Goal: Information Seeking & Learning: Understand process/instructions

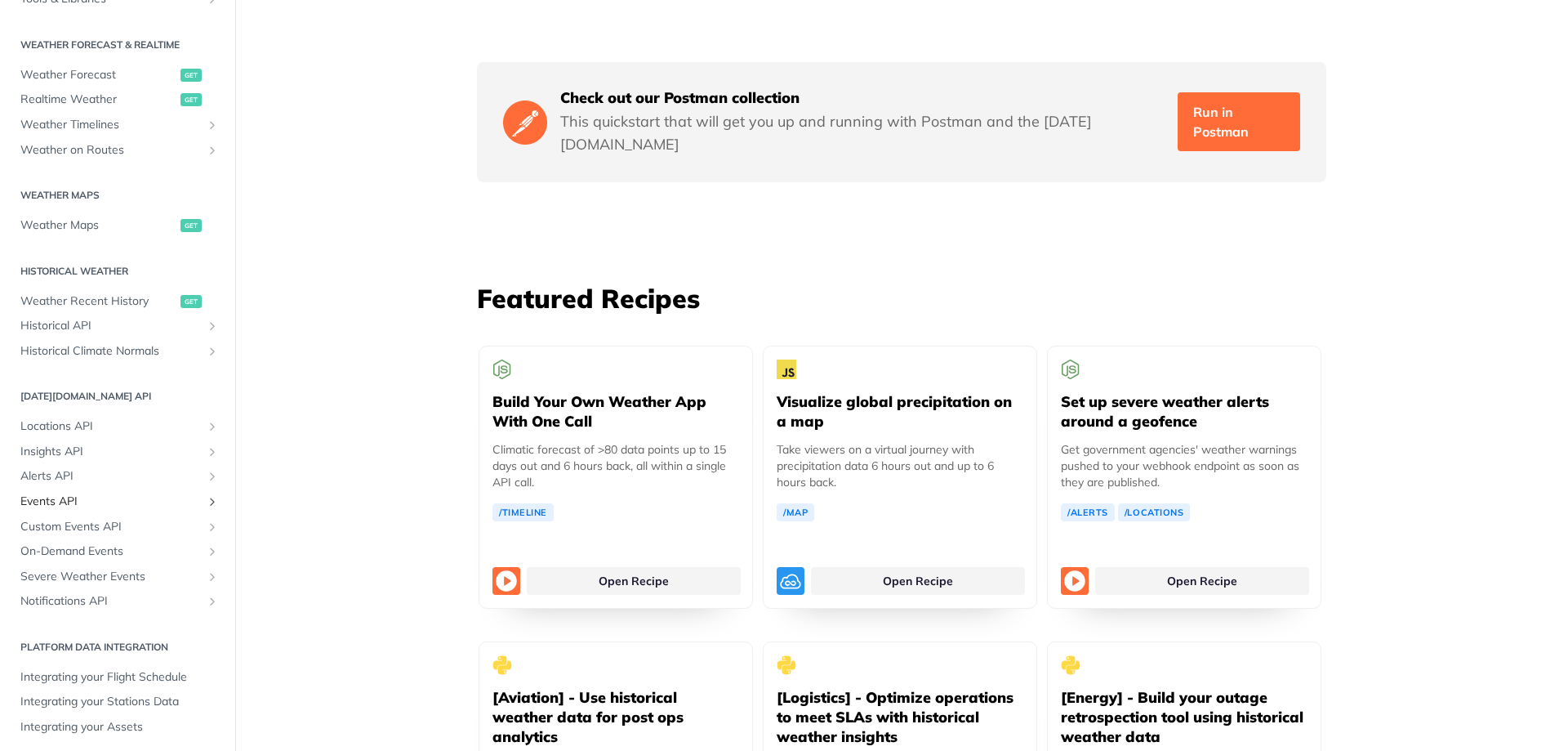
scroll to position [335, 0]
click at [39, 465] on span "Alerts API" at bounding box center [110, 469] width 182 height 17
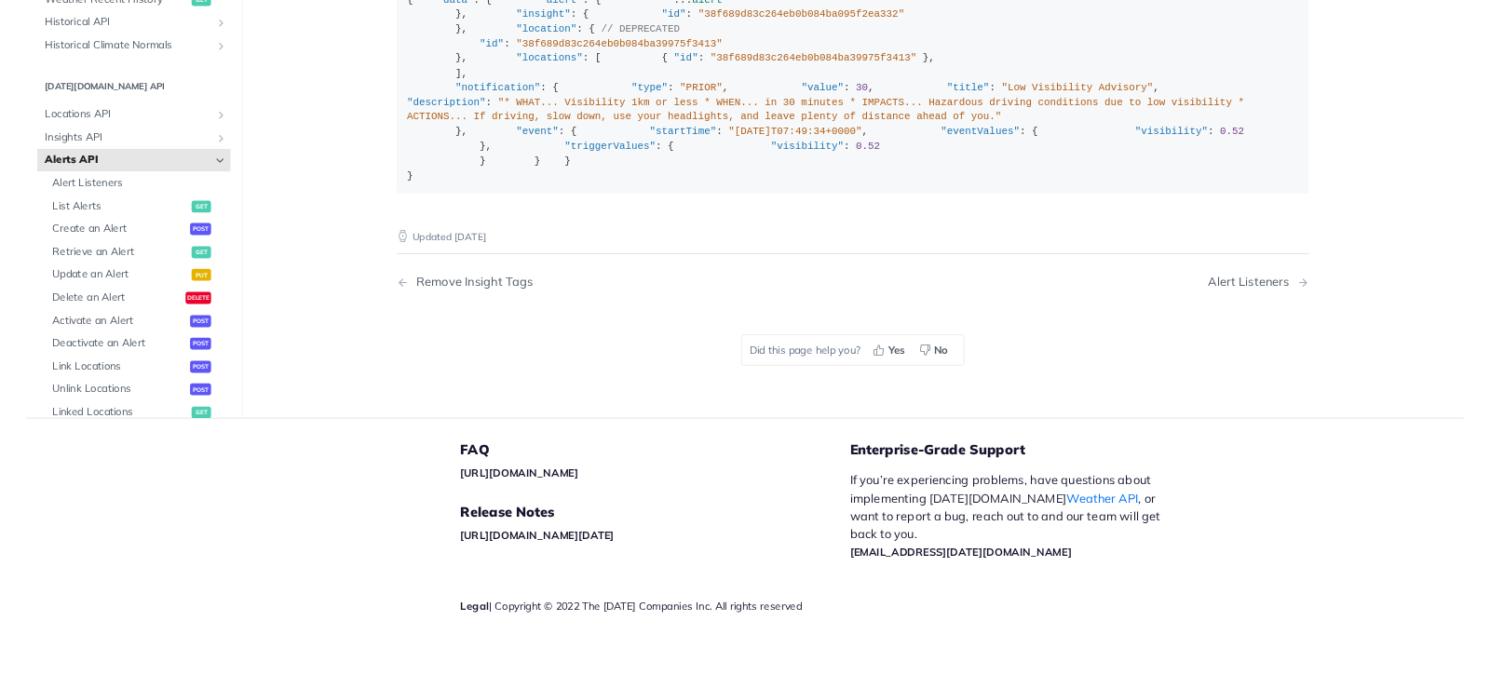
scroll to position [3458, 0]
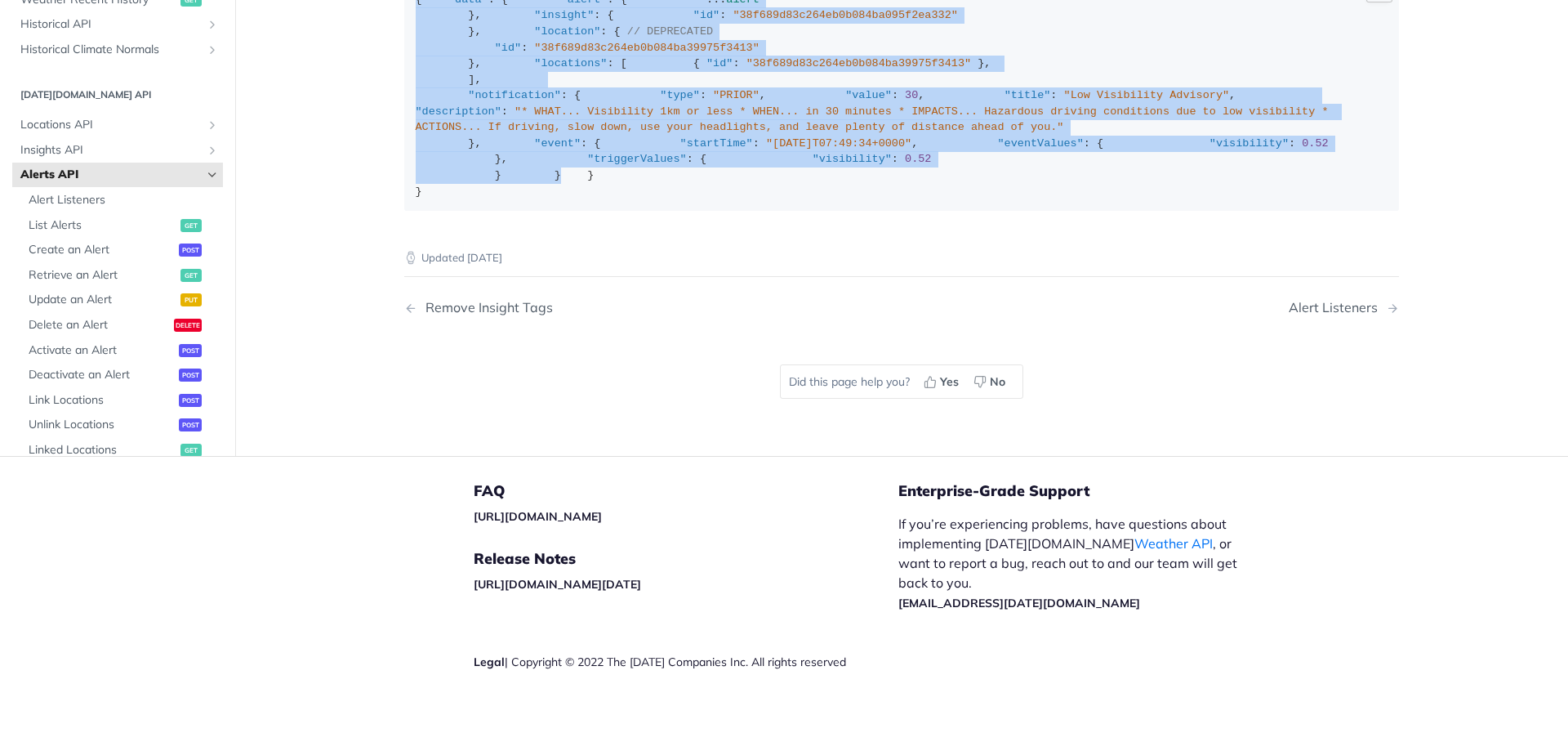
drag, startPoint x: 402, startPoint y: 121, endPoint x: 1384, endPoint y: 158, distance: 982.7
copy article "Alerts API When an Event is generated for an Insight being monitored with Alert…"
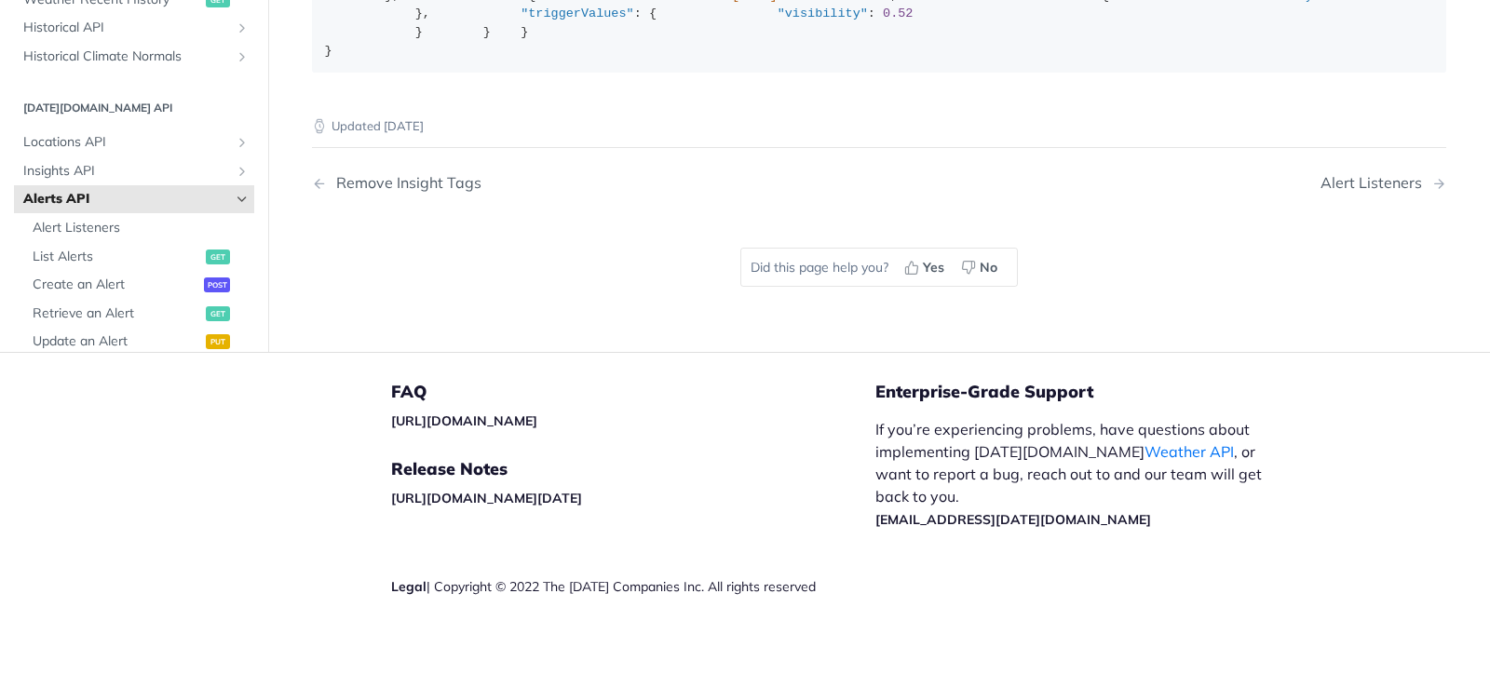
click at [855, 136] on div "Updated [DATE]" at bounding box center [879, 111] width 1134 height 49
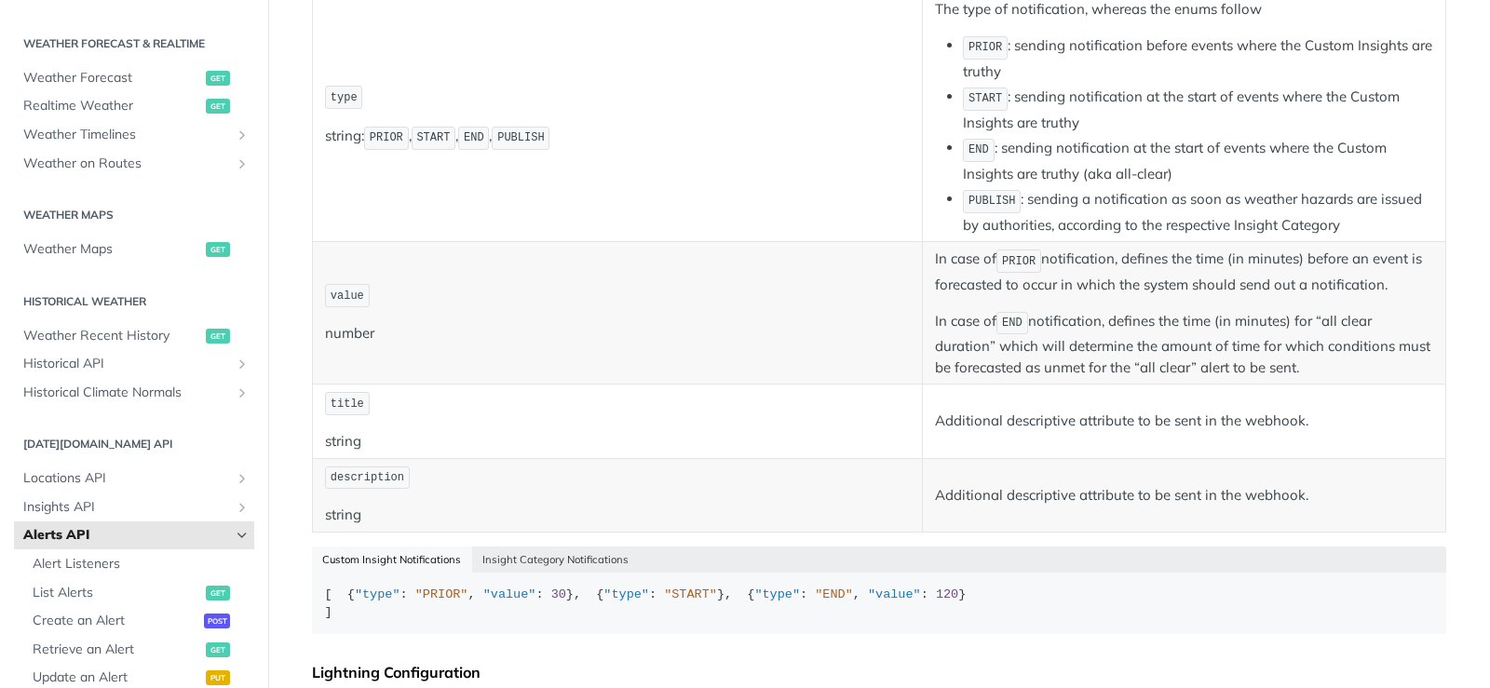
scroll to position [0, 0]
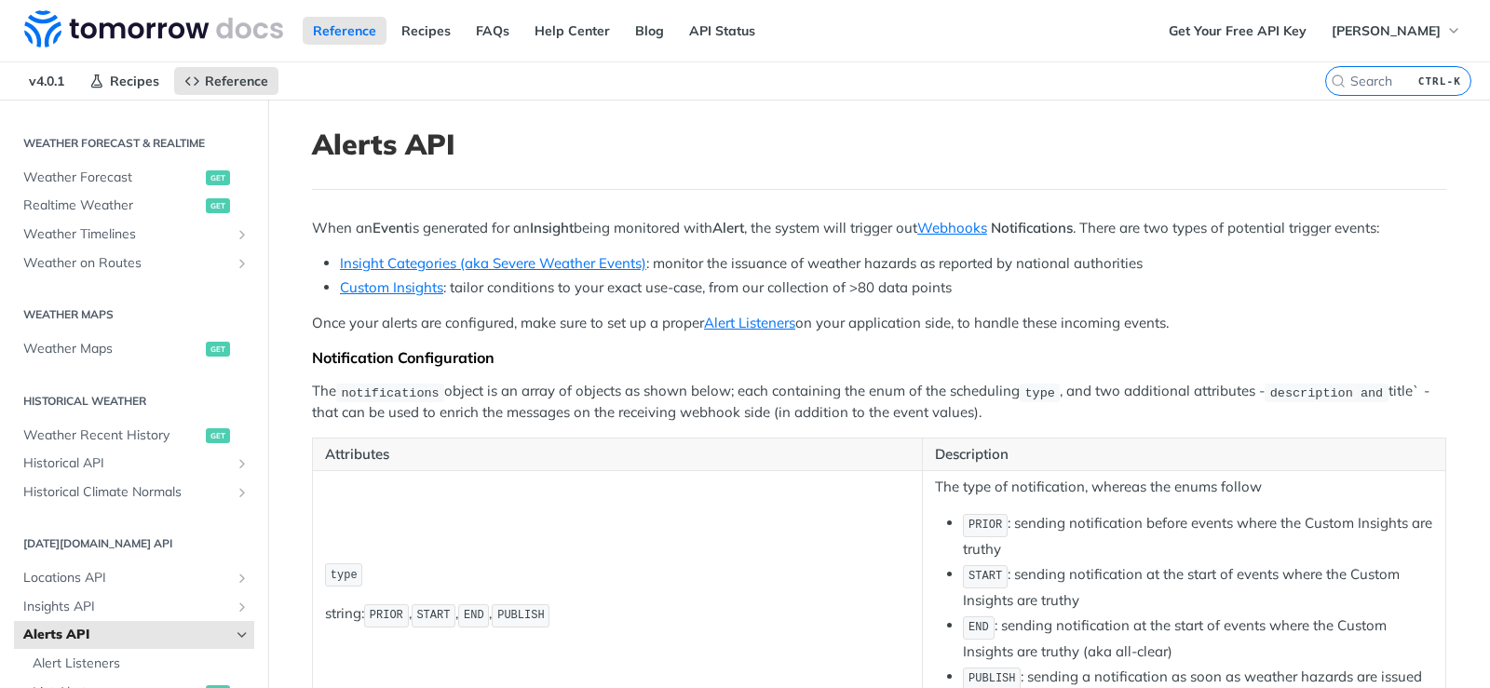
click at [623, 413] on p "The notifications object is an array of objects as shown below; each containing…" at bounding box center [879, 402] width 1134 height 43
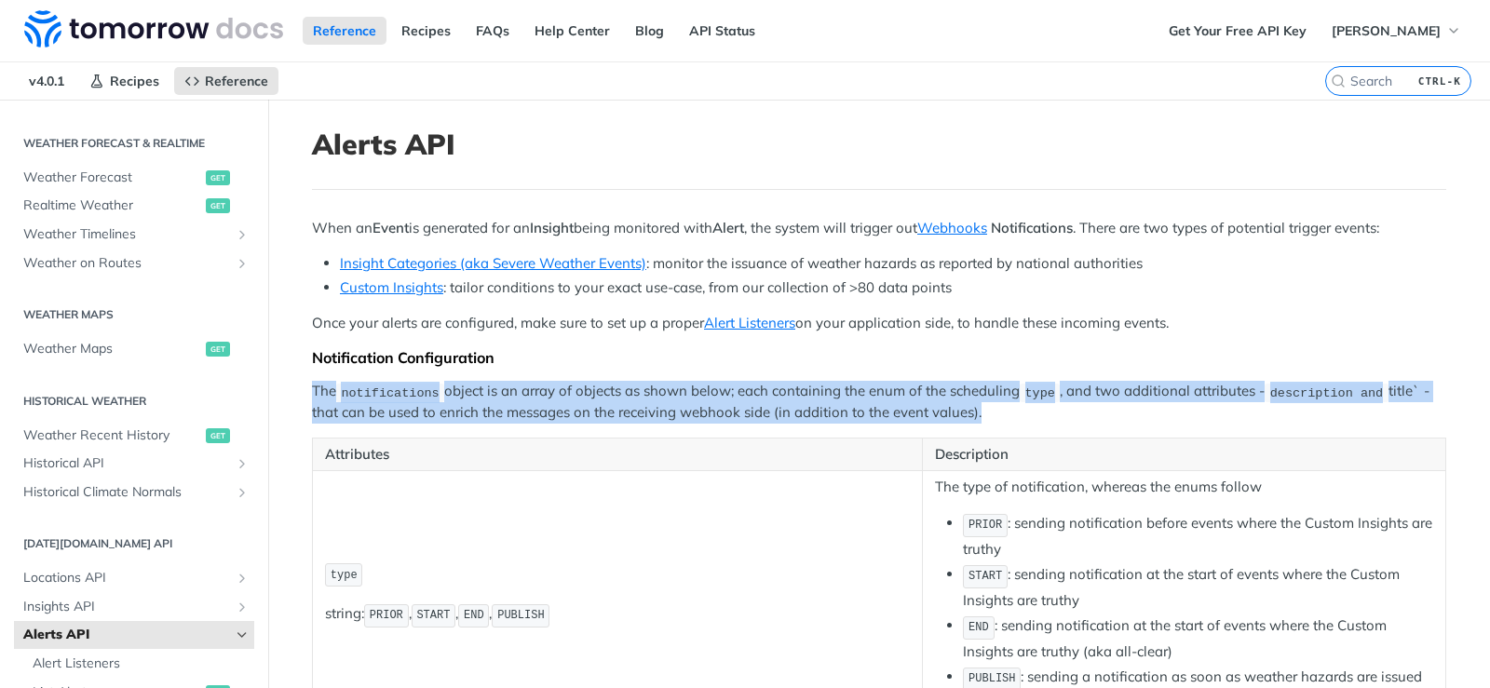
click at [623, 413] on p "The notifications object is an array of objects as shown below; each containing…" at bounding box center [879, 402] width 1134 height 43
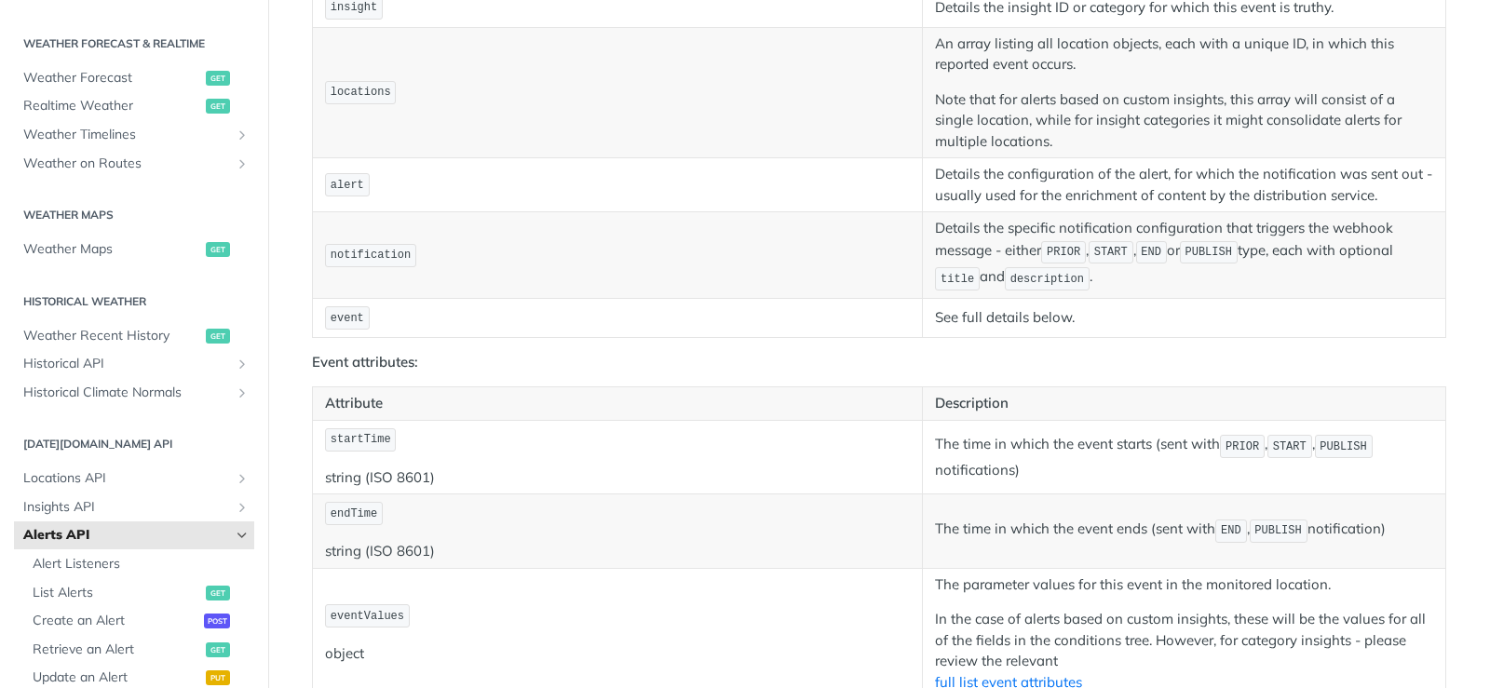
scroll to position [1956, 0]
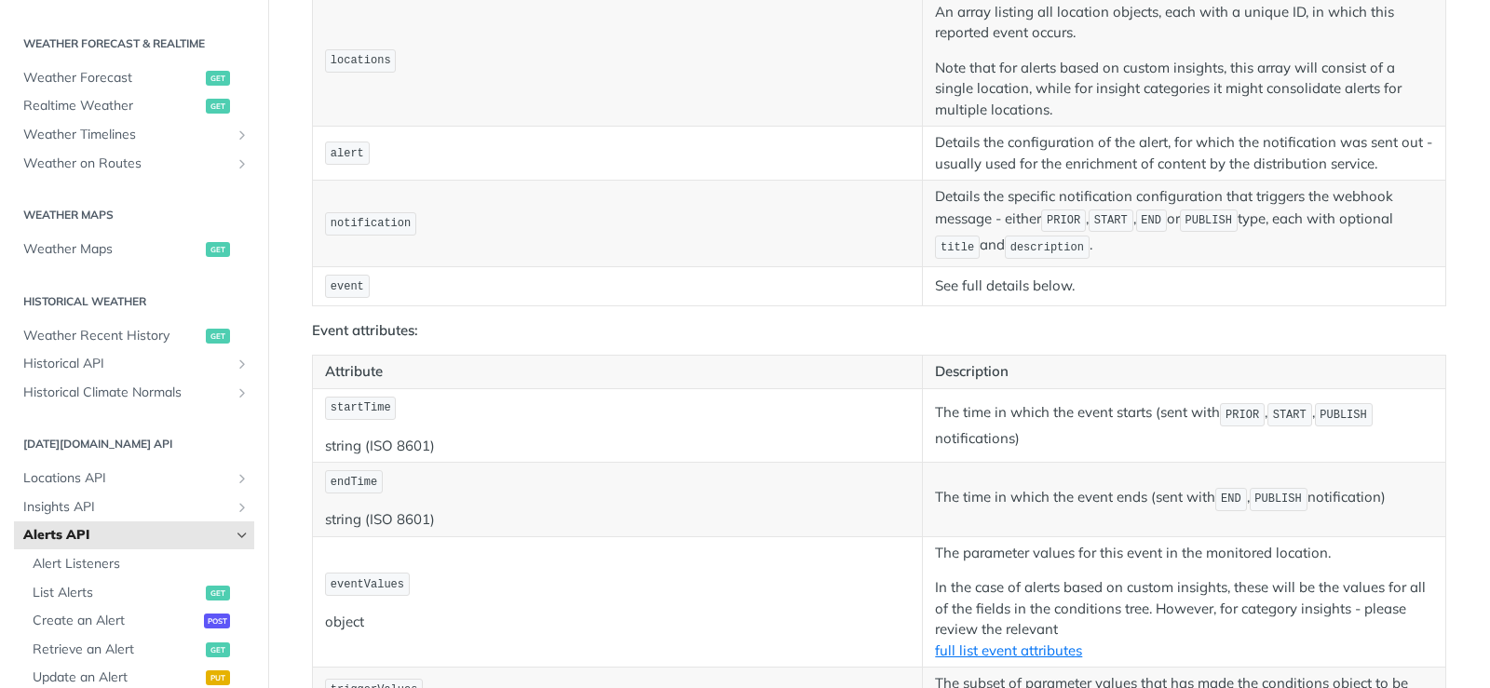
click at [981, 297] on p "See full details below." at bounding box center [1184, 286] width 498 height 21
click at [966, 261] on p "Details the specific notification configuration that triggers the webhook messa…" at bounding box center [1184, 223] width 498 height 74
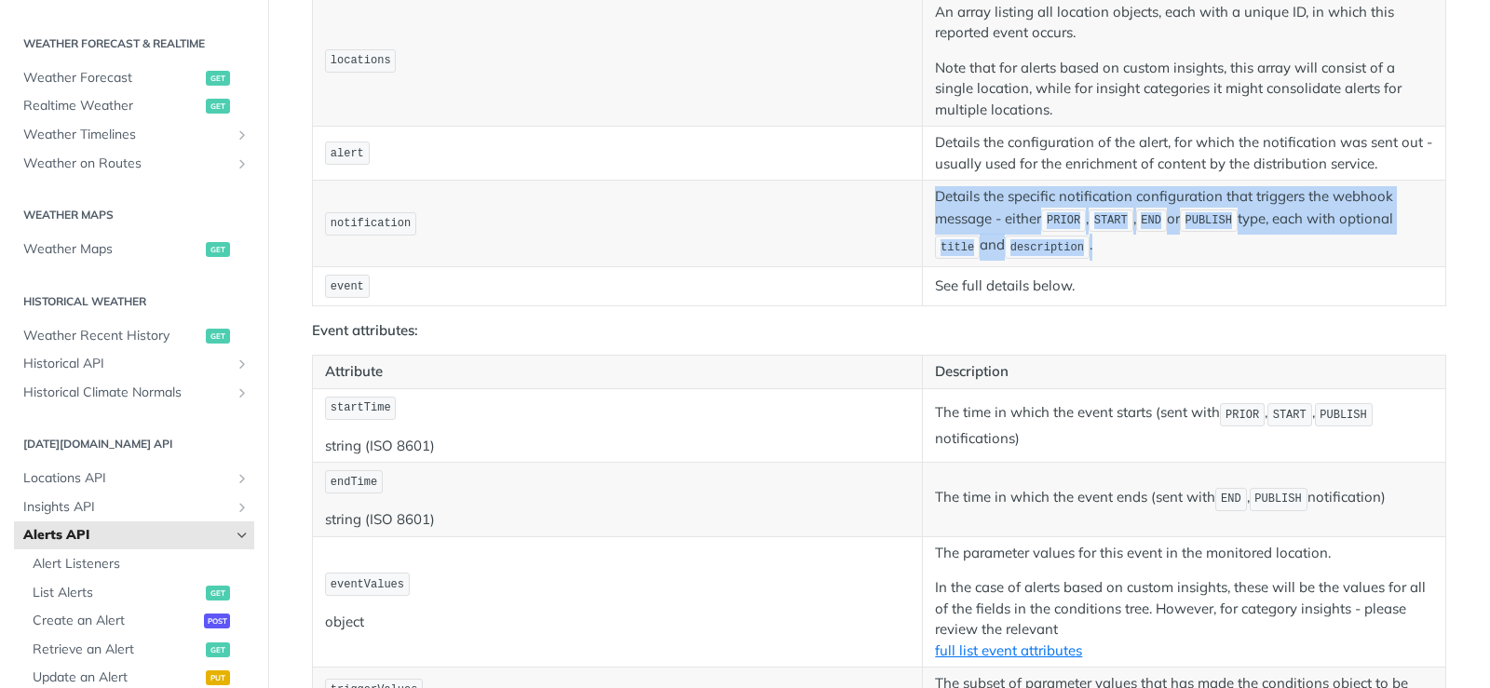
click at [966, 261] on p "Details the specific notification configuration that triggers the webhook messa…" at bounding box center [1184, 223] width 498 height 74
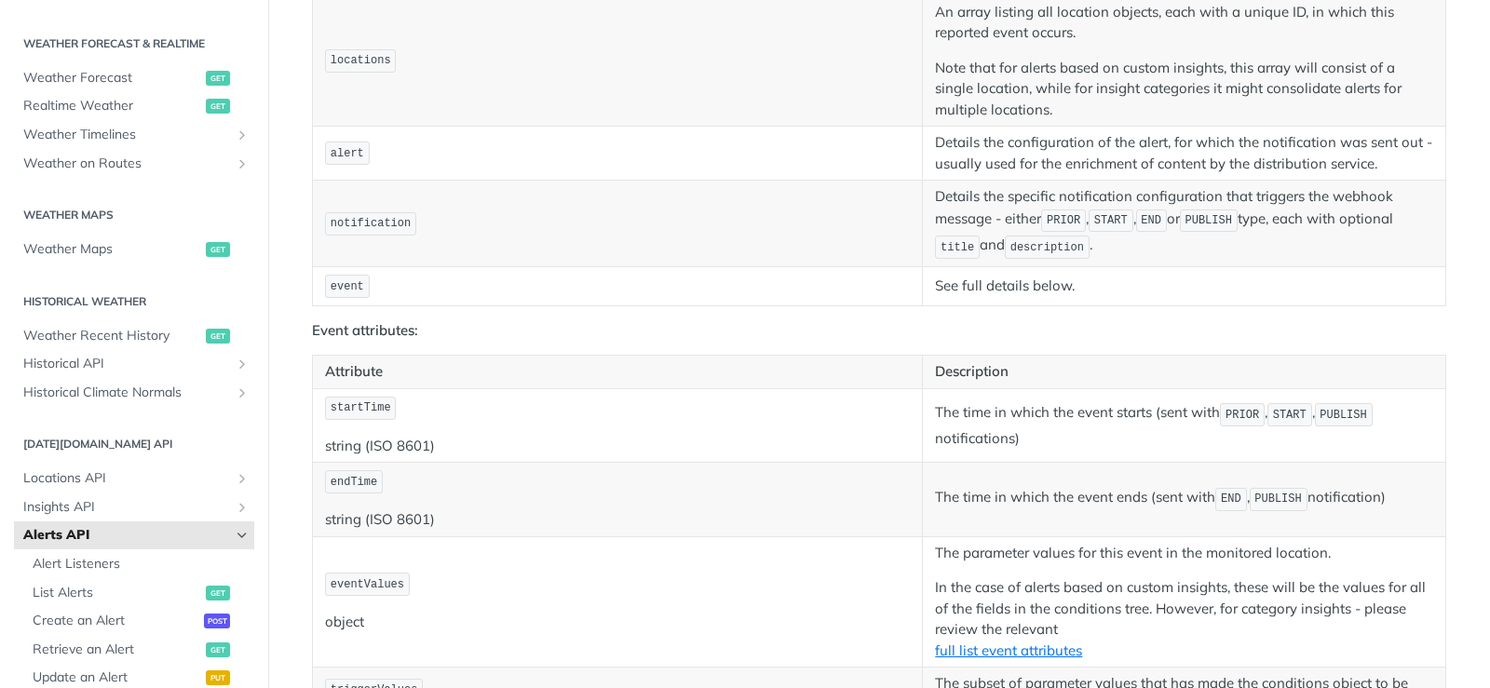
click at [972, 174] on p "Details the configuration of the alert, for which the notification was sent out…" at bounding box center [1184, 153] width 498 height 42
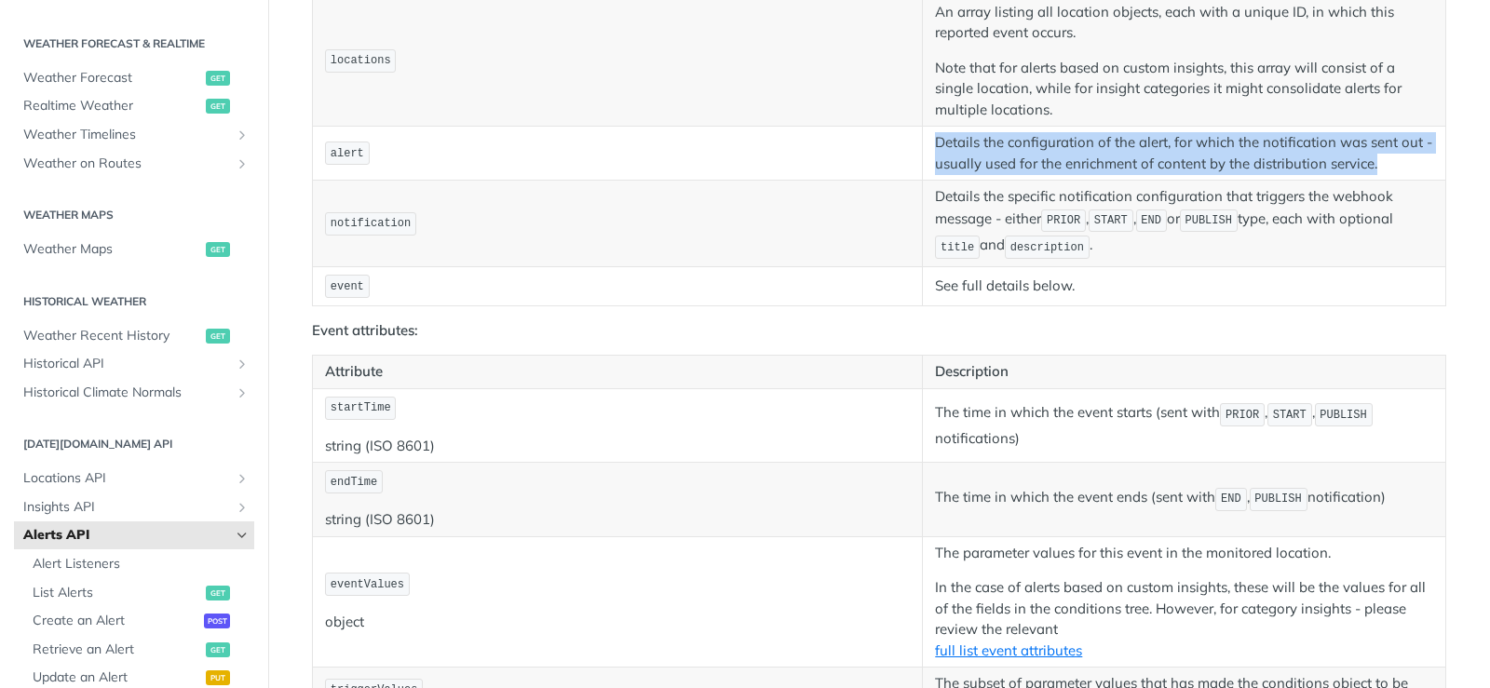
click at [972, 174] on p "Details the configuration of the alert, for which the notification was sent out…" at bounding box center [1184, 153] width 498 height 42
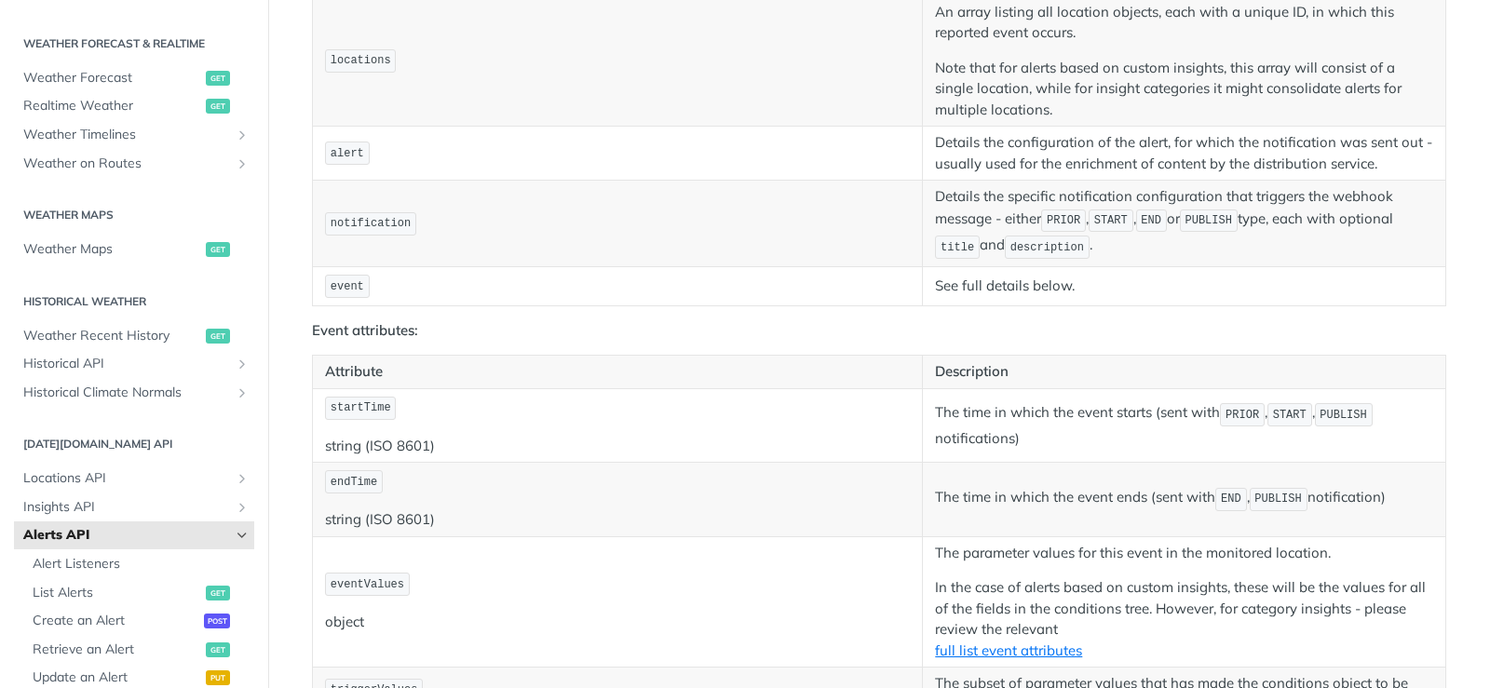
click at [953, 121] on p "Note that for alerts based on custom insights, this array will consist of a sin…" at bounding box center [1184, 89] width 498 height 63
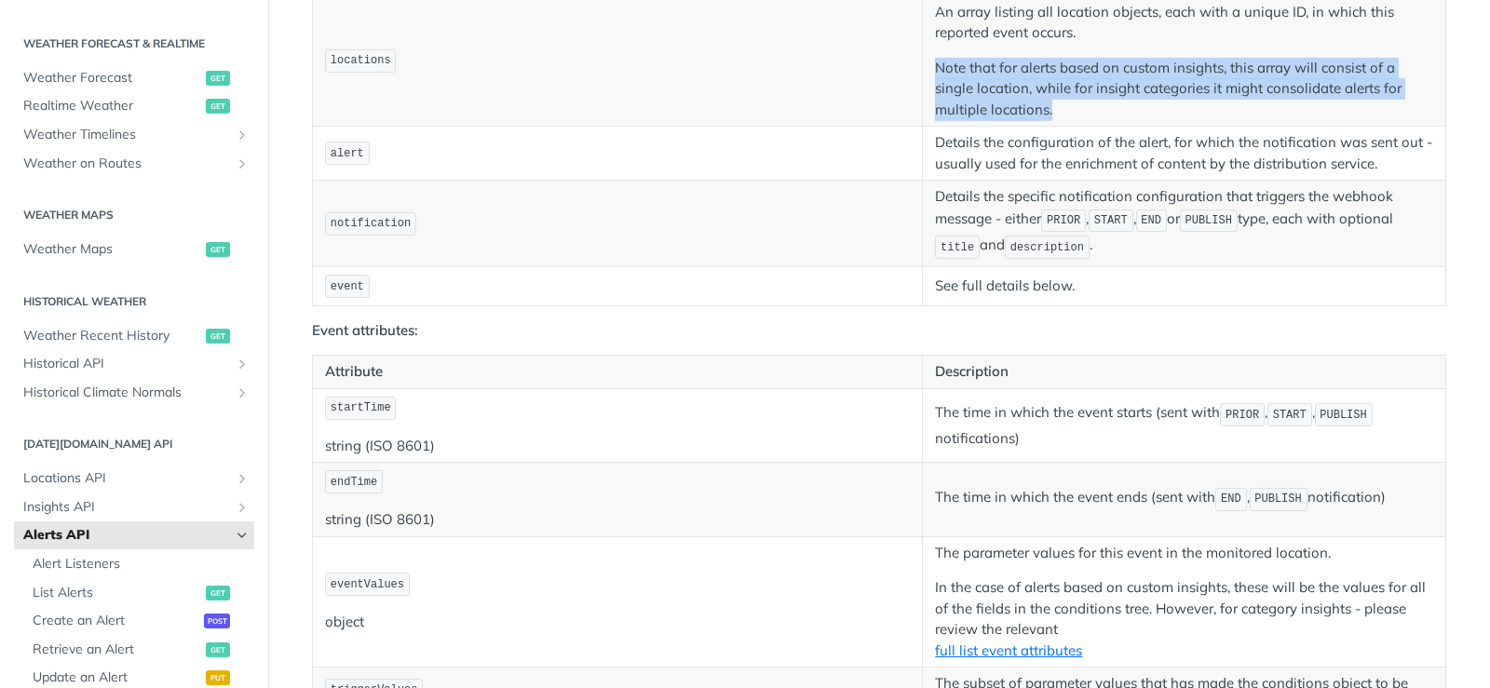
click at [953, 121] on p "Note that for alerts based on custom insights, this array will consist of a sin…" at bounding box center [1184, 89] width 498 height 63
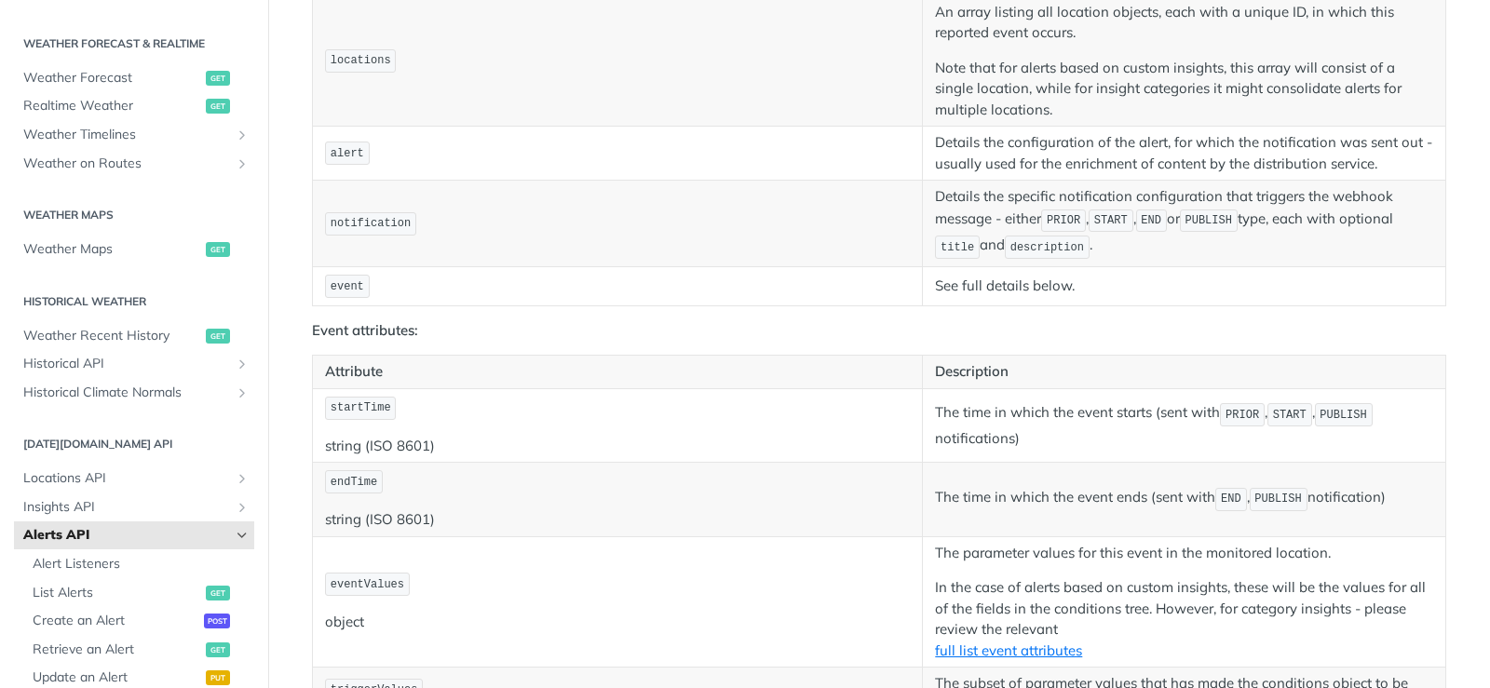
click at [958, 44] on p "An array listing all location objects, each with a unique ID, in which this rep…" at bounding box center [1184, 23] width 498 height 42
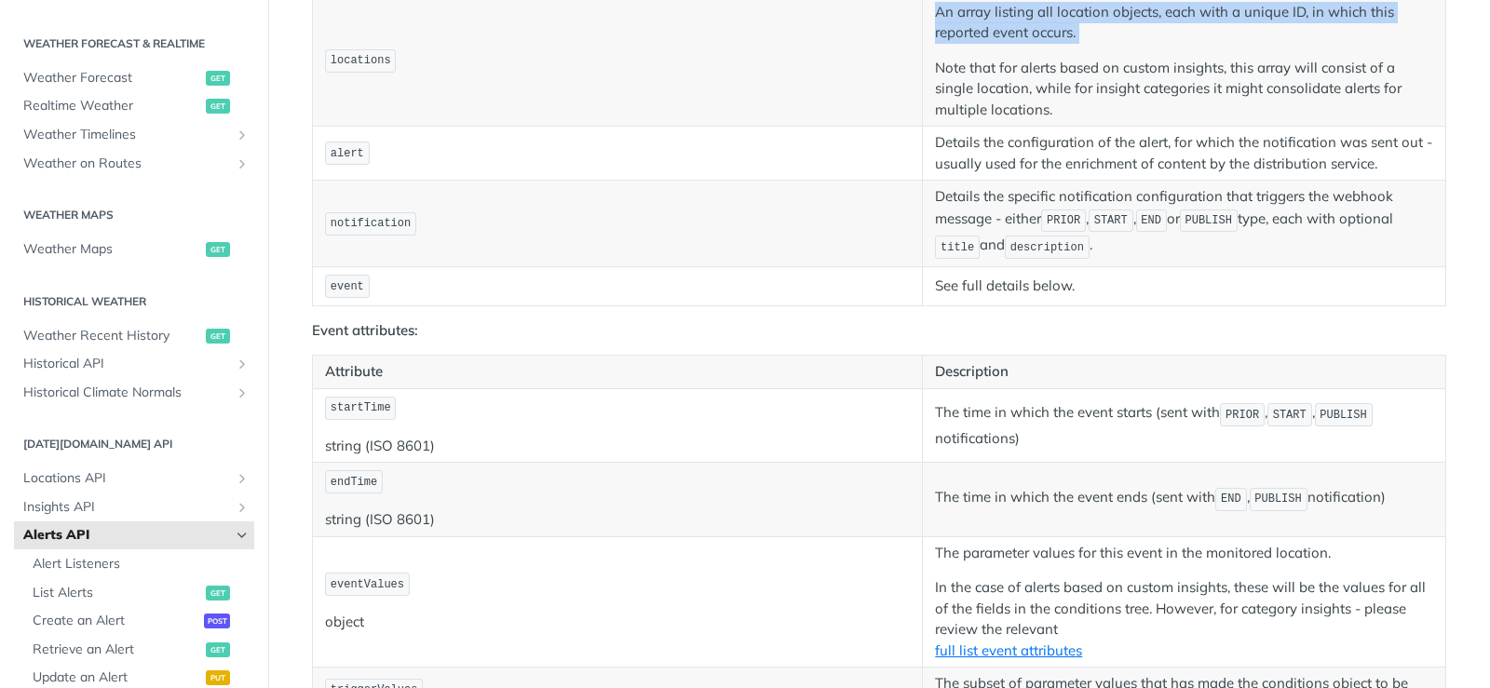
click at [958, 44] on p "An array listing all location objects, each with a unique ID, in which this rep…" at bounding box center [1184, 23] width 498 height 42
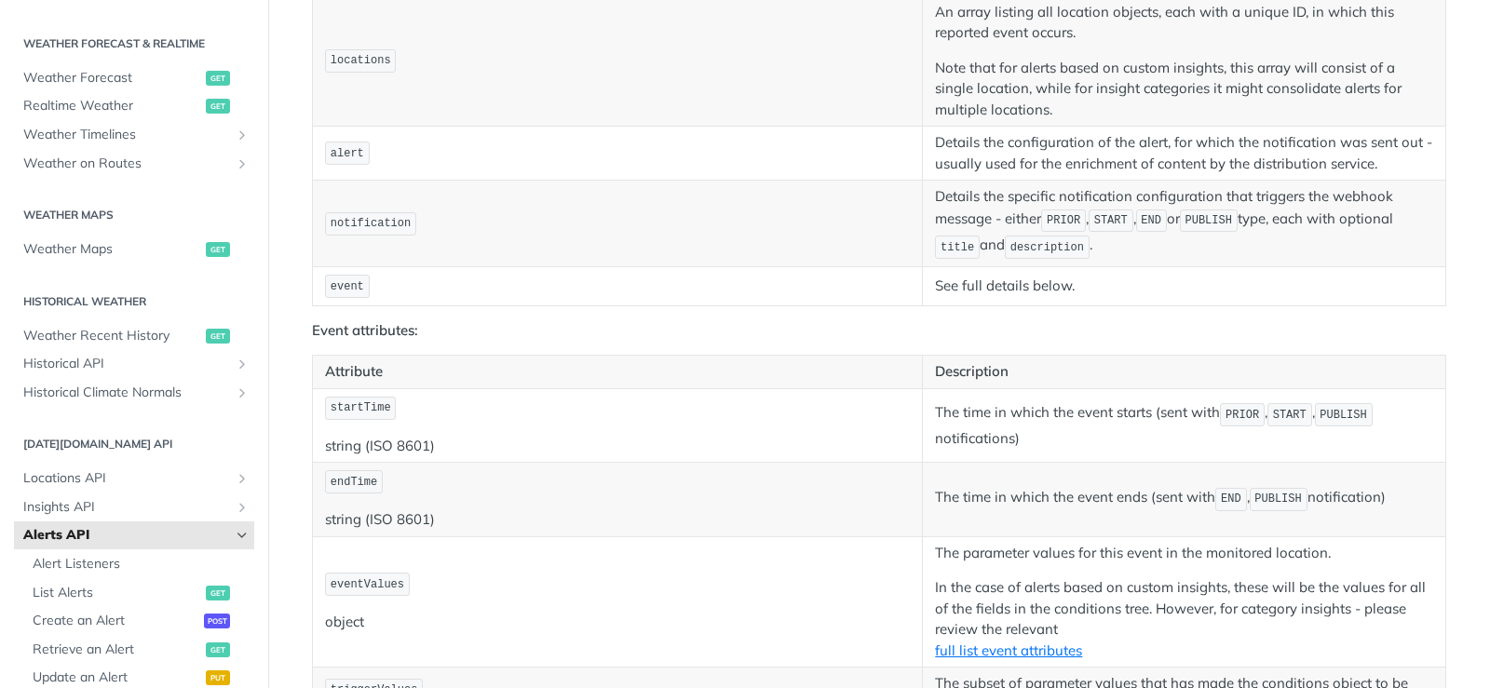
click at [884, 181] on td "alert" at bounding box center [618, 154] width 610 height 54
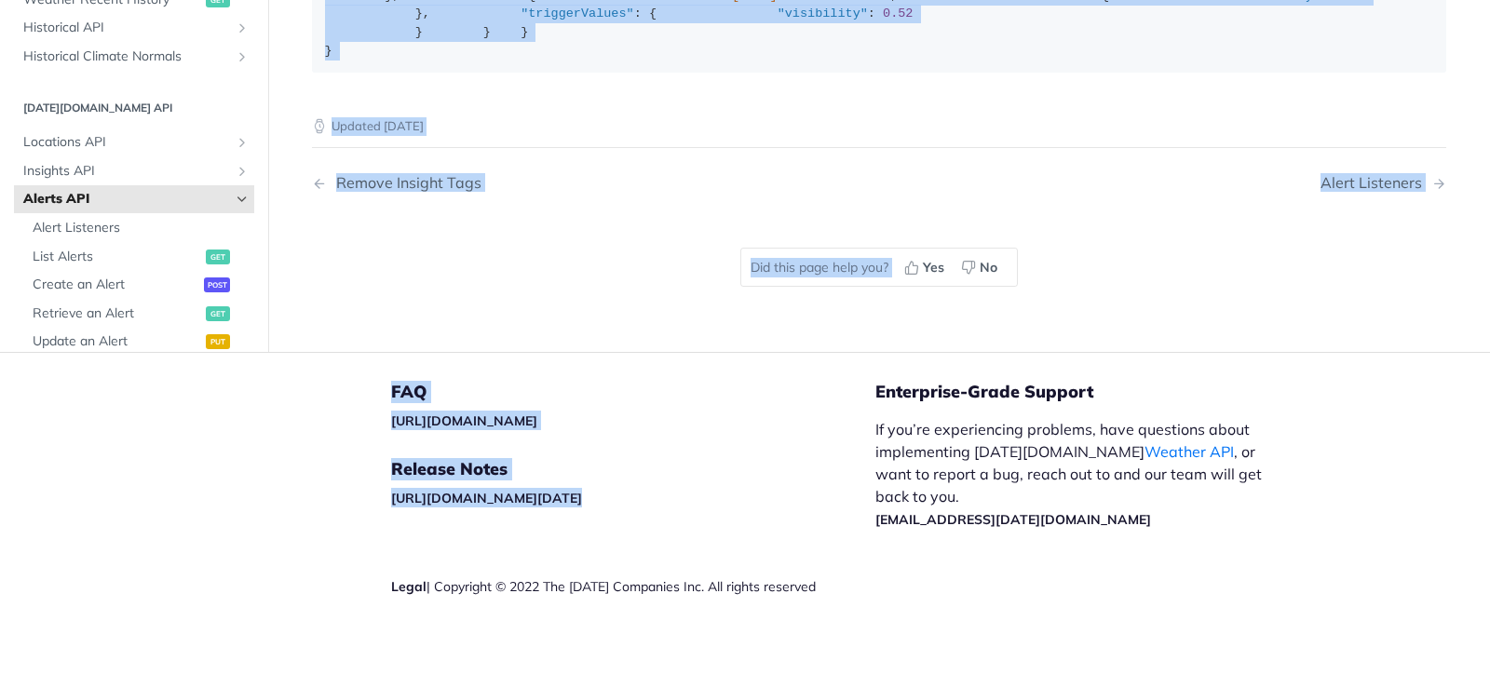
scroll to position [3458, 0]
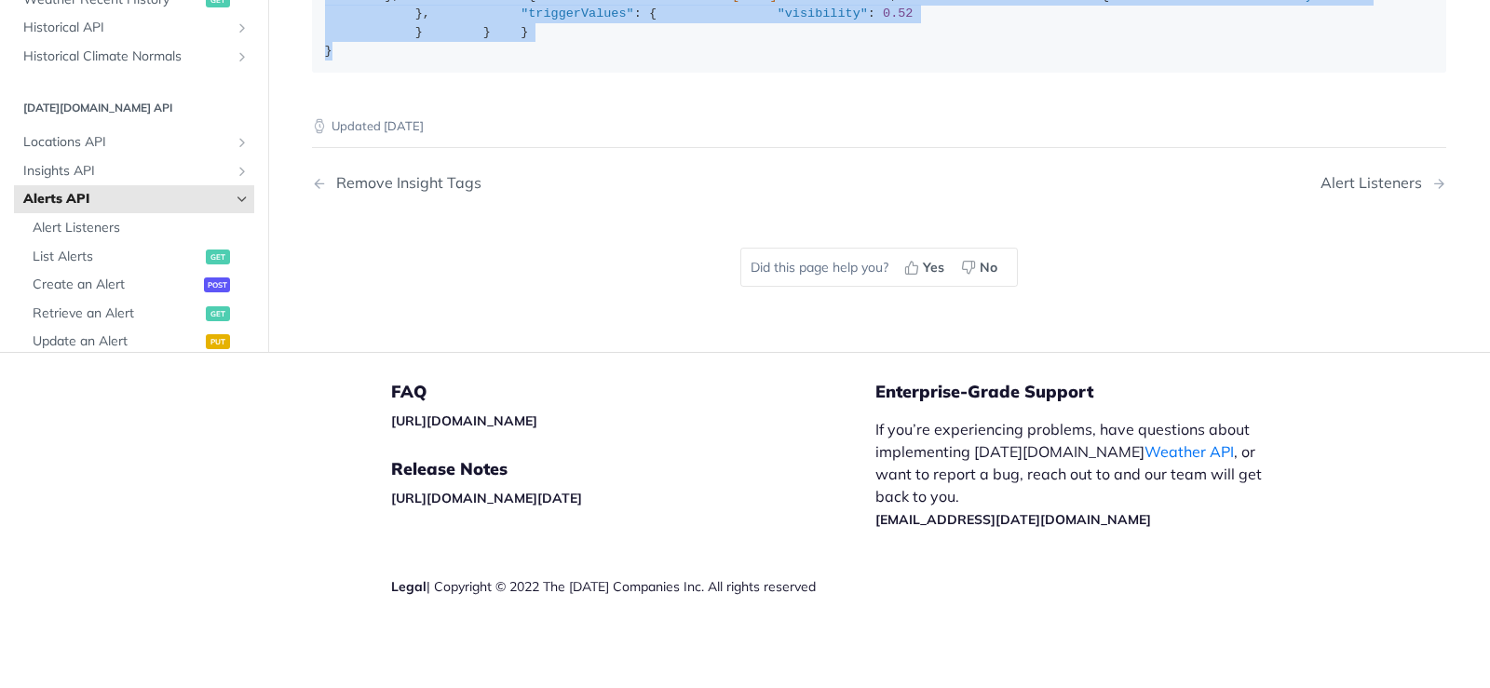
drag, startPoint x: 319, startPoint y: 130, endPoint x: 507, endPoint y: 271, distance: 234.1
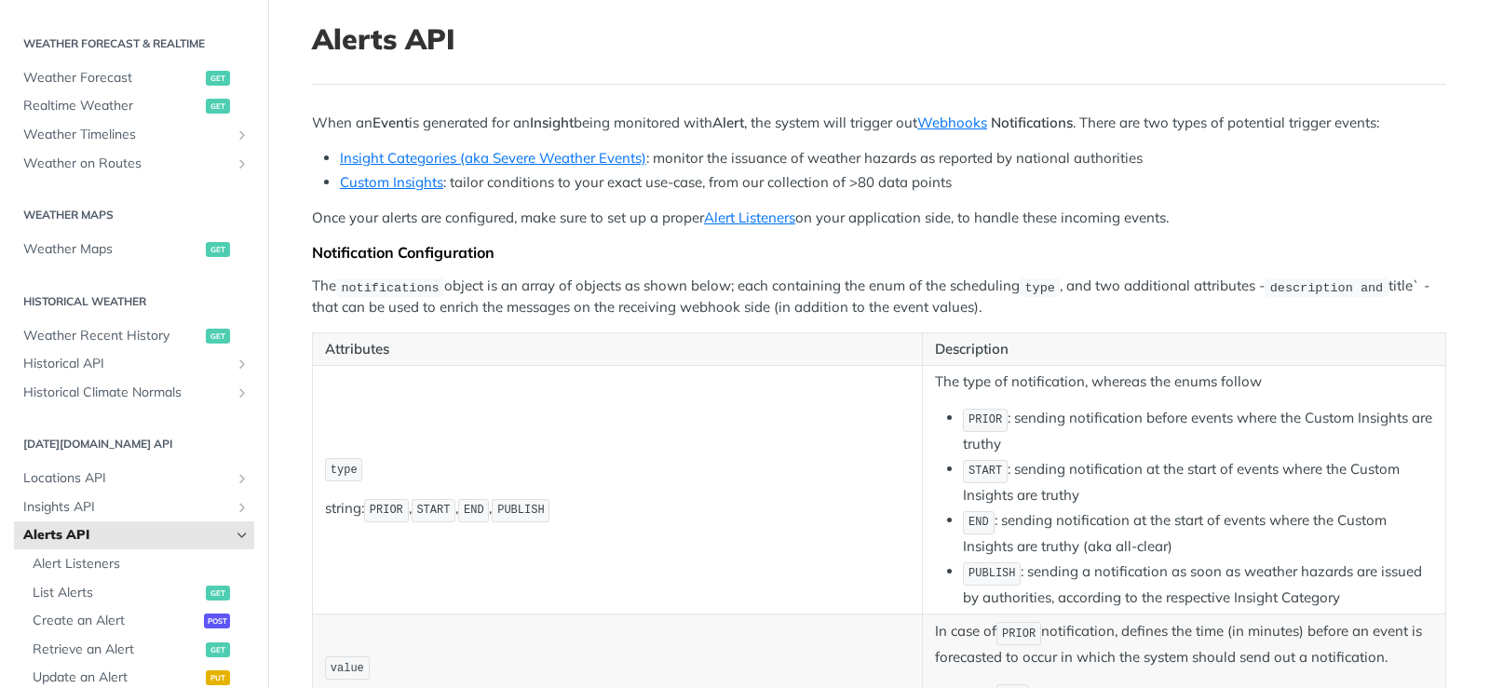
scroll to position [0, 0]
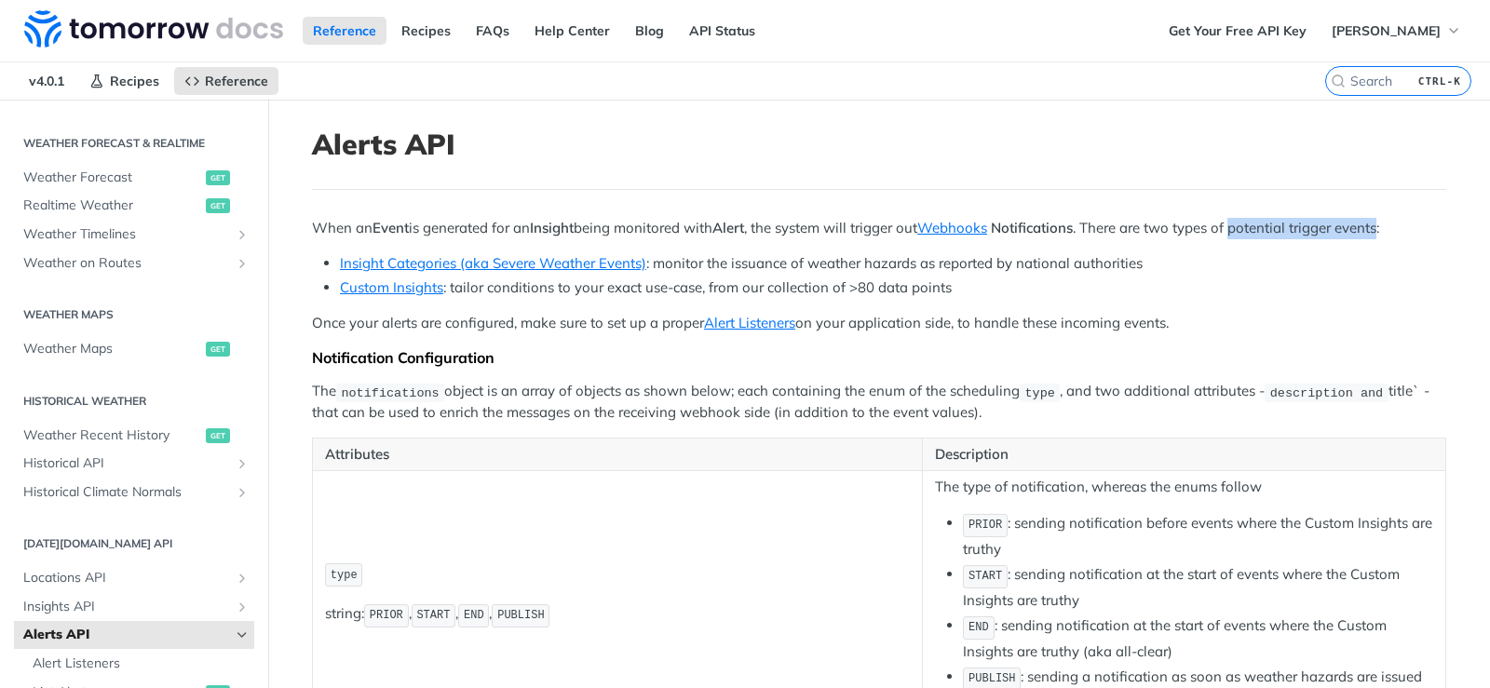
drag, startPoint x: 1246, startPoint y: 229, endPoint x: 1393, endPoint y: 221, distance: 147.4
click at [1393, 221] on p "When an Event is generated for an Insight being monitored with Alert , the syst…" at bounding box center [879, 228] width 1134 height 21
click at [1345, 270] on li "Insight Categories (aka Severe Weather Events) : monitor the issuance of weathe…" at bounding box center [893, 263] width 1106 height 21
drag, startPoint x: 937, startPoint y: 388, endPoint x: 1049, endPoint y: 384, distance: 111.8
click at [1049, 384] on p "The notifications object is an array of objects as shown below; each containing…" at bounding box center [879, 402] width 1134 height 43
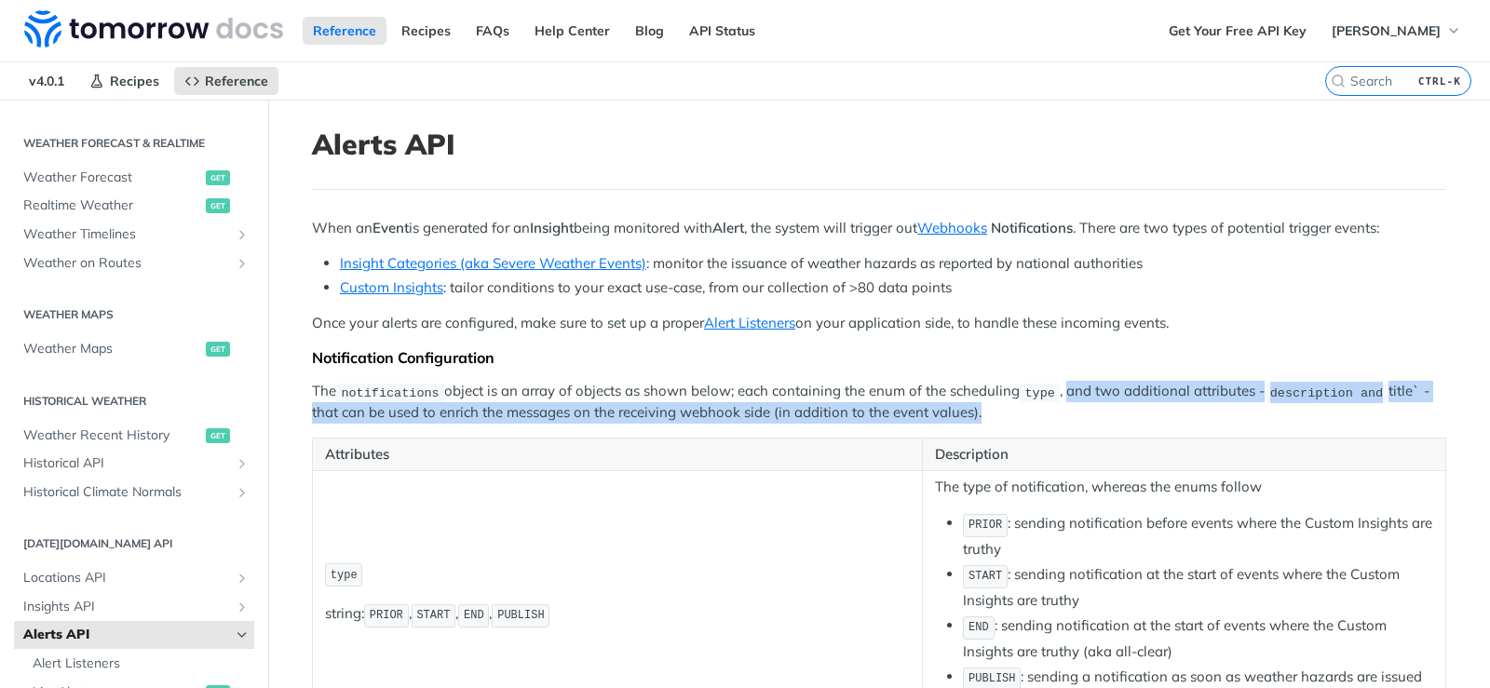
drag, startPoint x: 1060, startPoint y: 393, endPoint x: 1402, endPoint y: 413, distance: 343.3
click at [1402, 413] on p "The notifications object is an array of objects as shown below; each containing…" at bounding box center [879, 402] width 1134 height 43
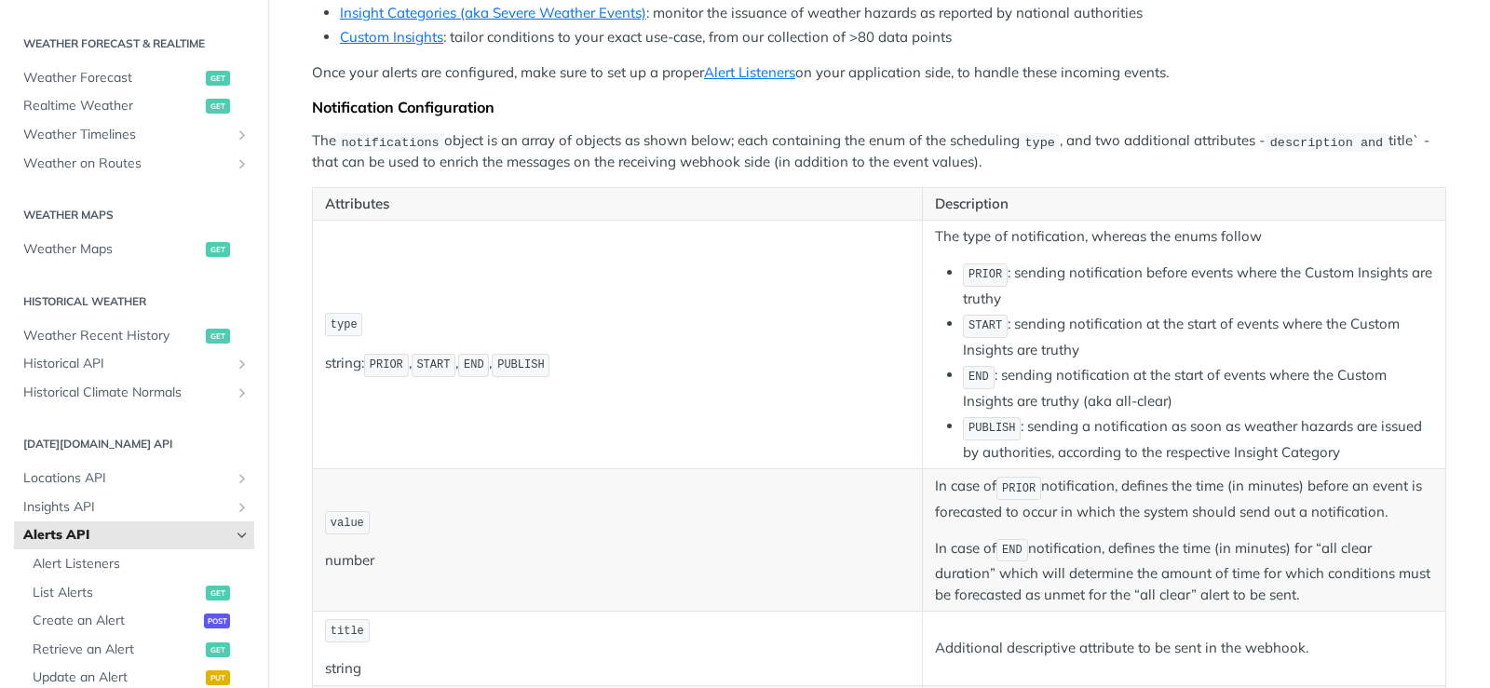
scroll to position [279, 0]
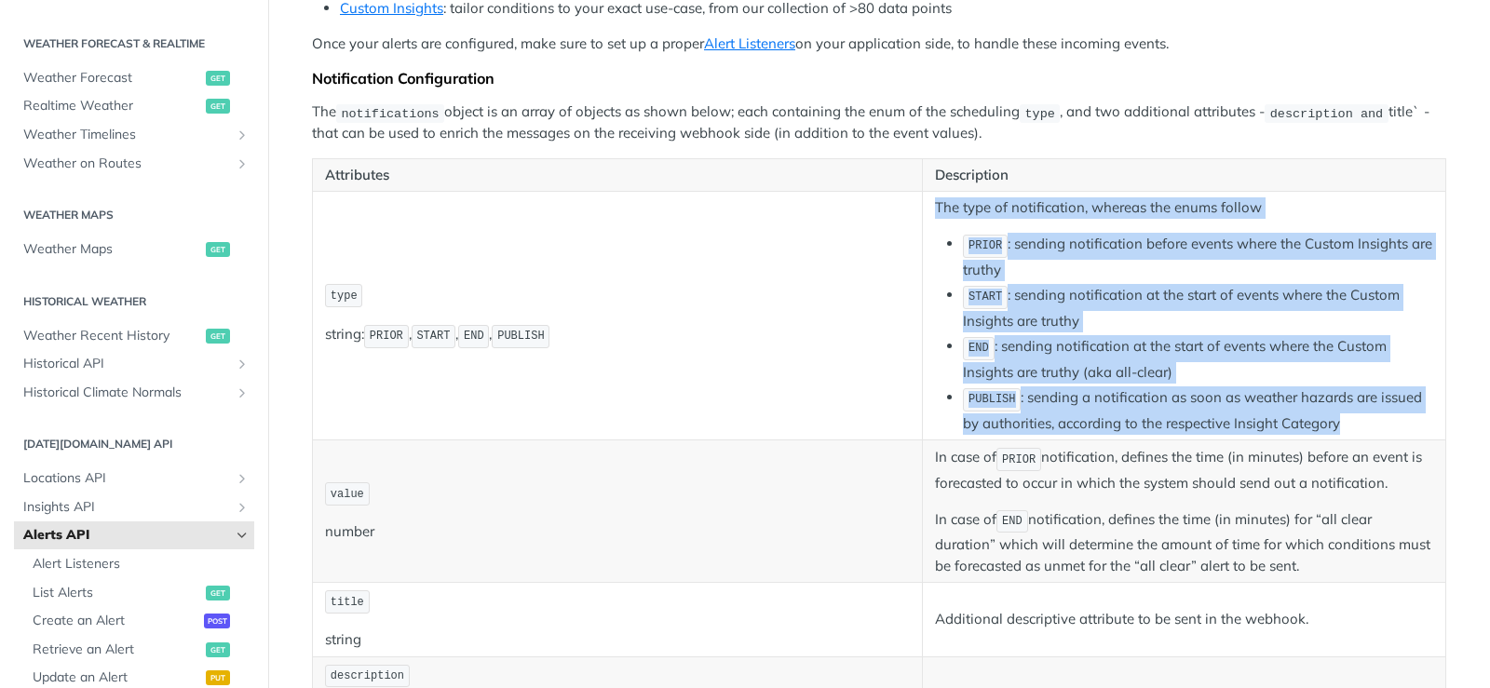
drag, startPoint x: 1340, startPoint y: 426, endPoint x: 932, endPoint y: 207, distance: 462.9
click at [932, 207] on td "The type of notification, whereas the enums follow PRIOR : sending notification…" at bounding box center [1184, 316] width 523 height 249
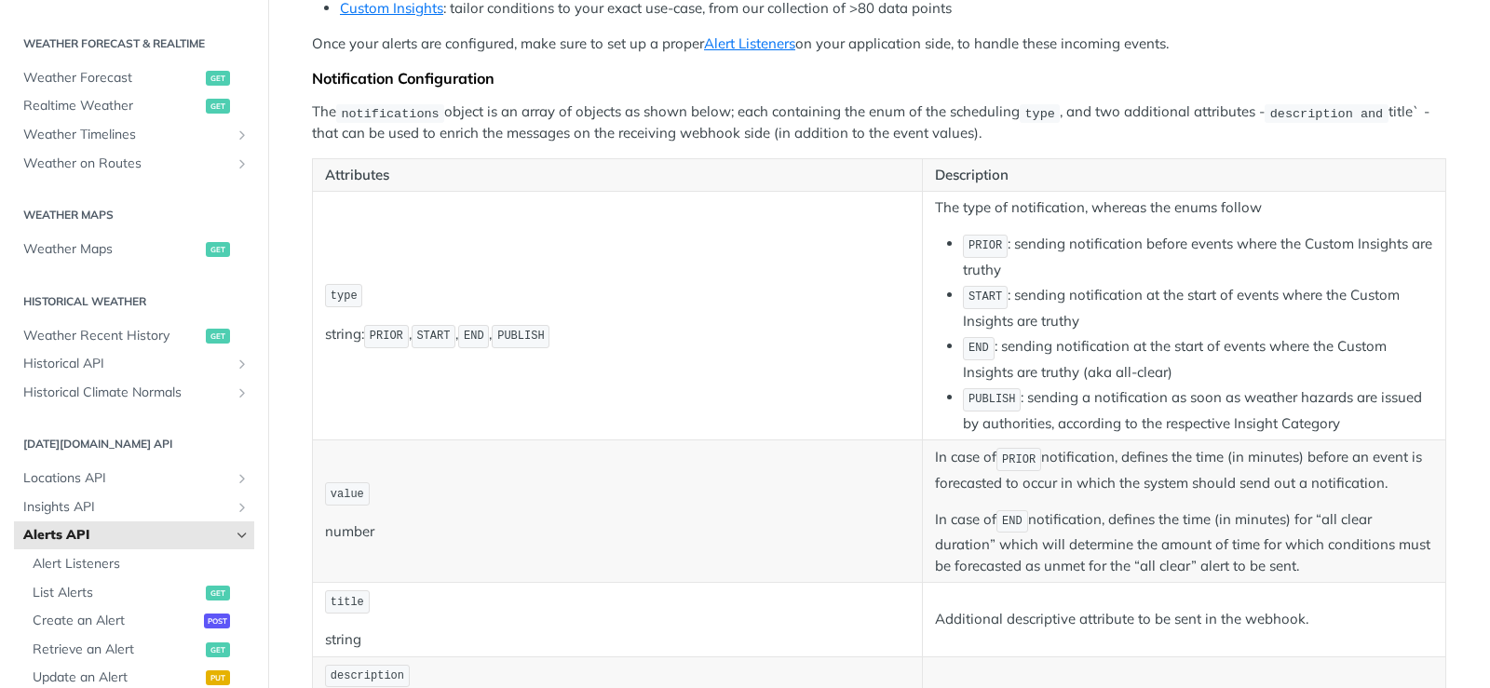
click at [822, 295] on p "type" at bounding box center [617, 295] width 585 height 27
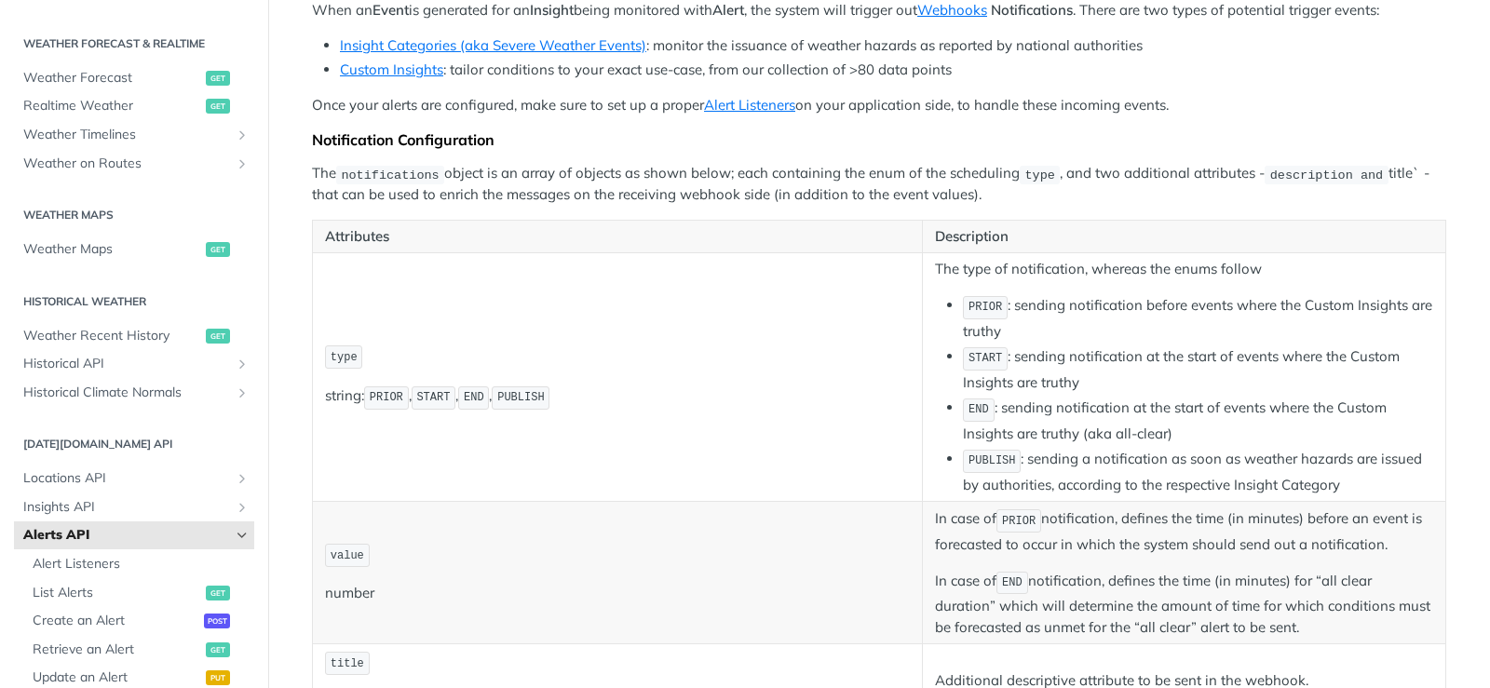
scroll to position [186, 0]
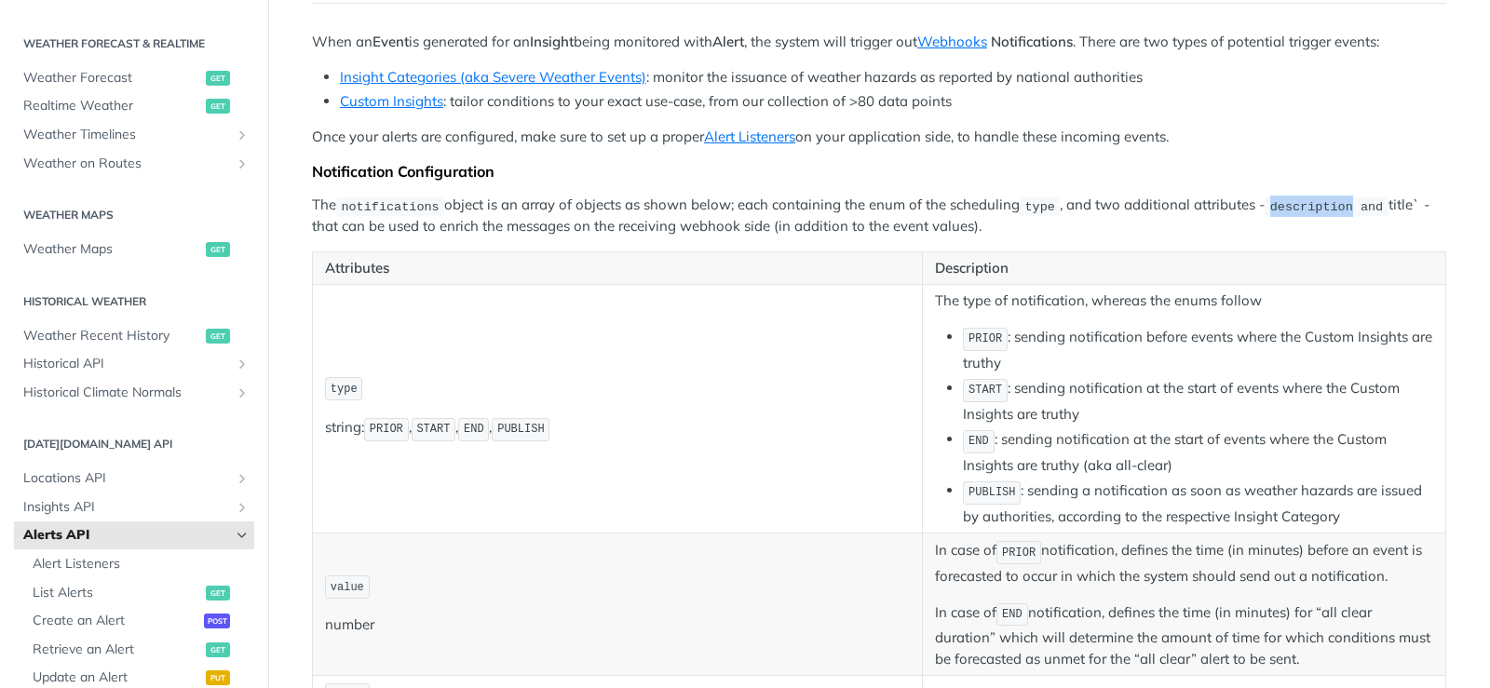
drag, startPoint x: 1322, startPoint y: 209, endPoint x: 1341, endPoint y: 209, distance: 18.6
click at [1341, 209] on span "description and" at bounding box center [1327, 206] width 114 height 14
click at [1310, 256] on th "Description" at bounding box center [1184, 268] width 523 height 34
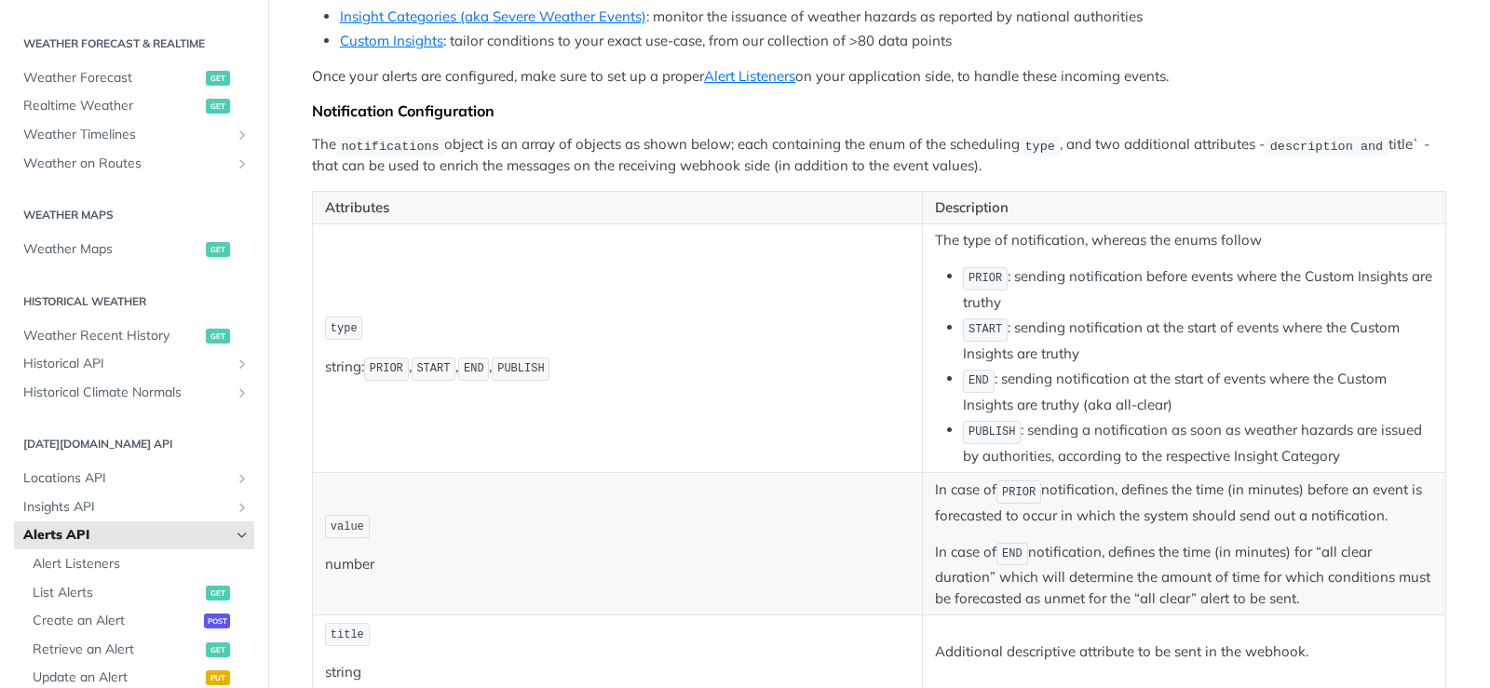
scroll to position [279, 0]
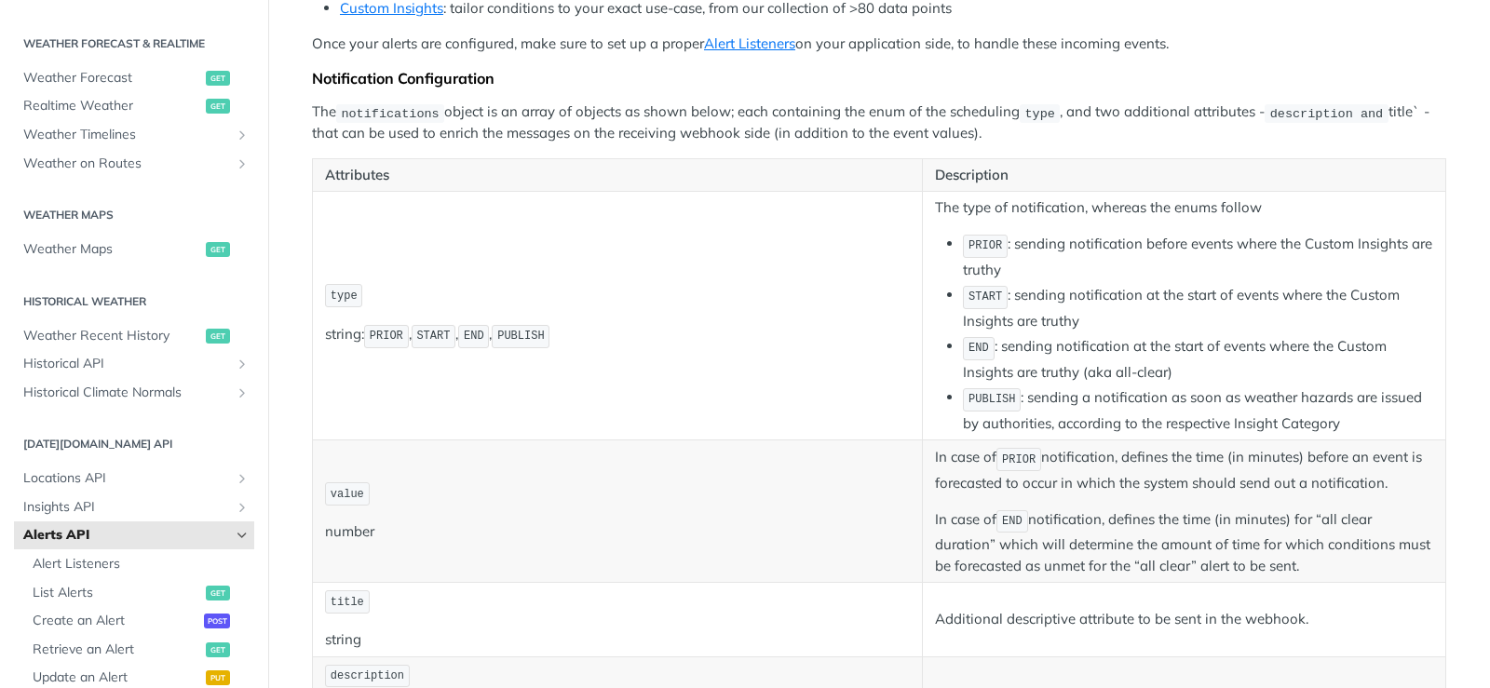
click at [1222, 207] on p "The type of notification, whereas the enums follow" at bounding box center [1184, 207] width 498 height 21
click at [1136, 294] on li "START : sending notification at the start of events where the Custom Insights a…" at bounding box center [1198, 307] width 470 height 47
click at [1202, 243] on li "PRIOR : sending notification before events where the Custom Insights are truthy" at bounding box center [1198, 256] width 470 height 47
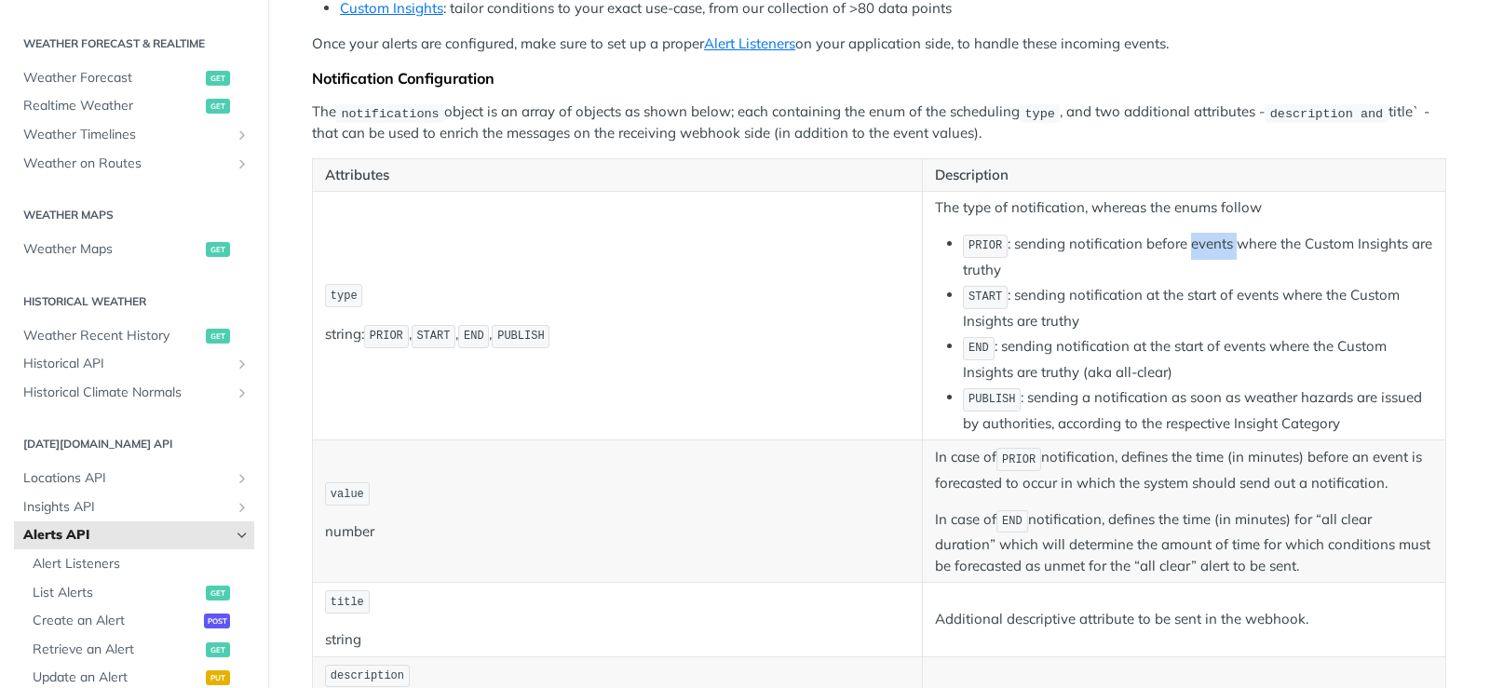
click at [1202, 243] on li "PRIOR : sending notification before events where the Custom Insights are truthy" at bounding box center [1198, 256] width 470 height 47
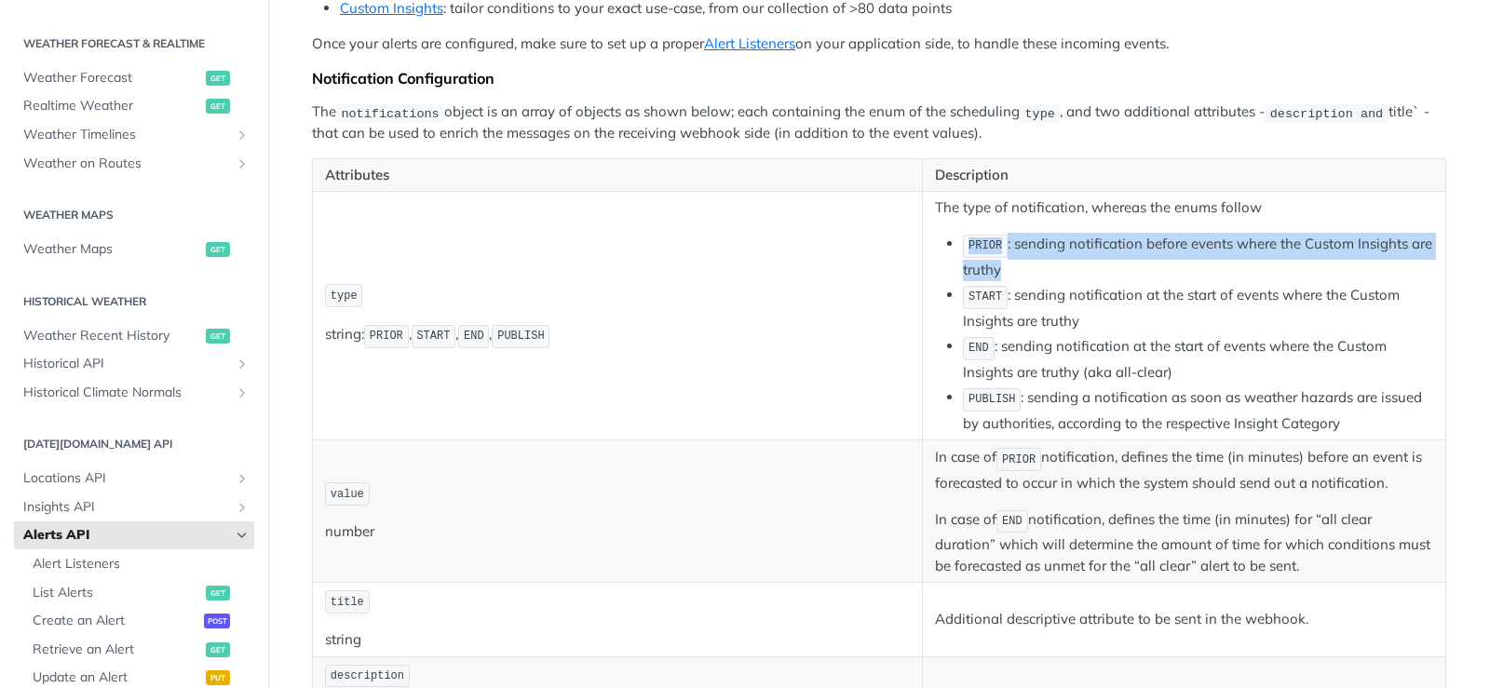
click at [1202, 243] on li "PRIOR : sending notification before events where the Custom Insights are truthy" at bounding box center [1198, 256] width 470 height 47
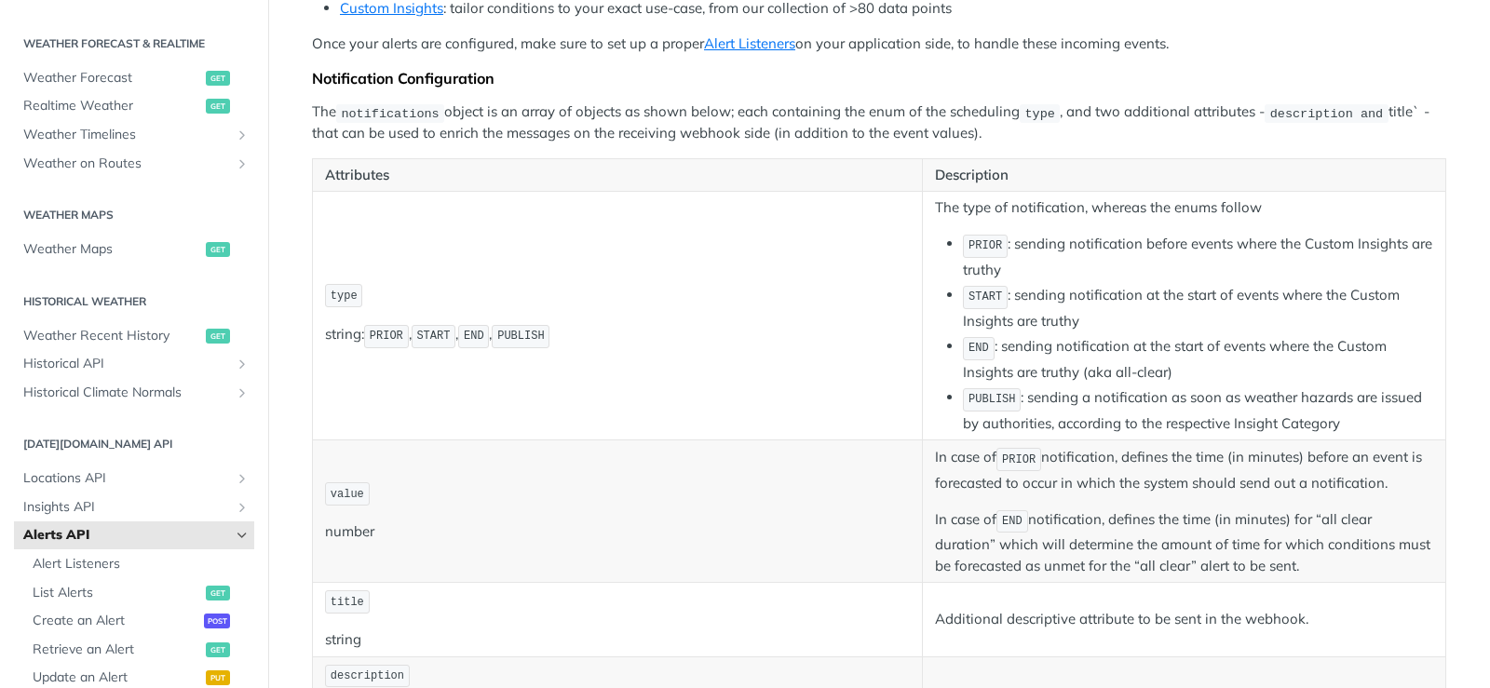
click at [1027, 304] on li "START : sending notification at the start of events where the Custom Insights a…" at bounding box center [1198, 307] width 470 height 47
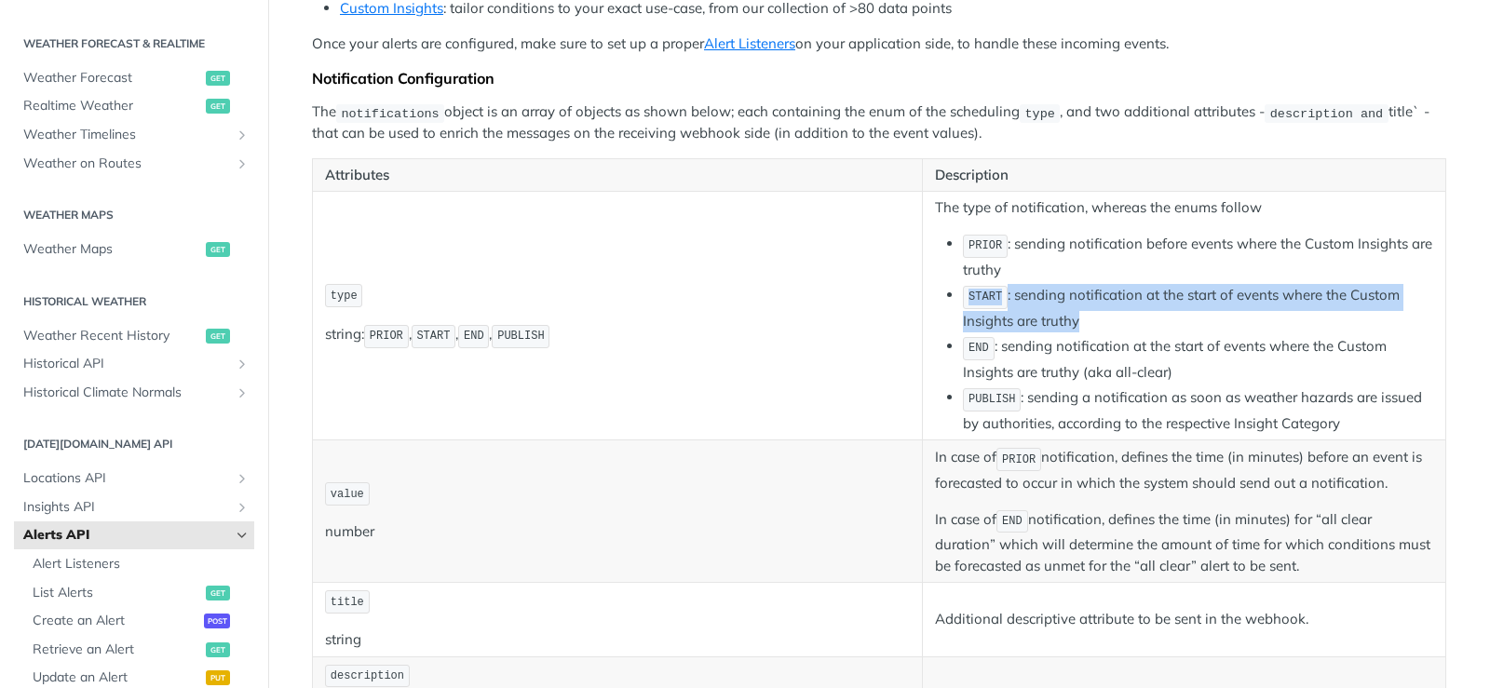
click at [1027, 304] on li "START : sending notification at the start of events where the Custom Insights a…" at bounding box center [1198, 307] width 470 height 47
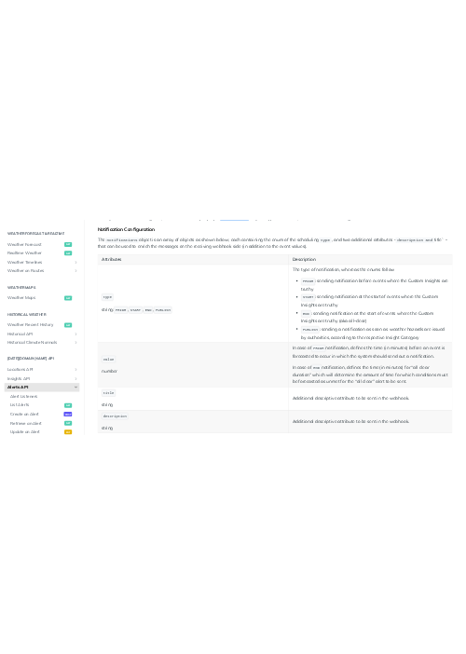
scroll to position [372, 0]
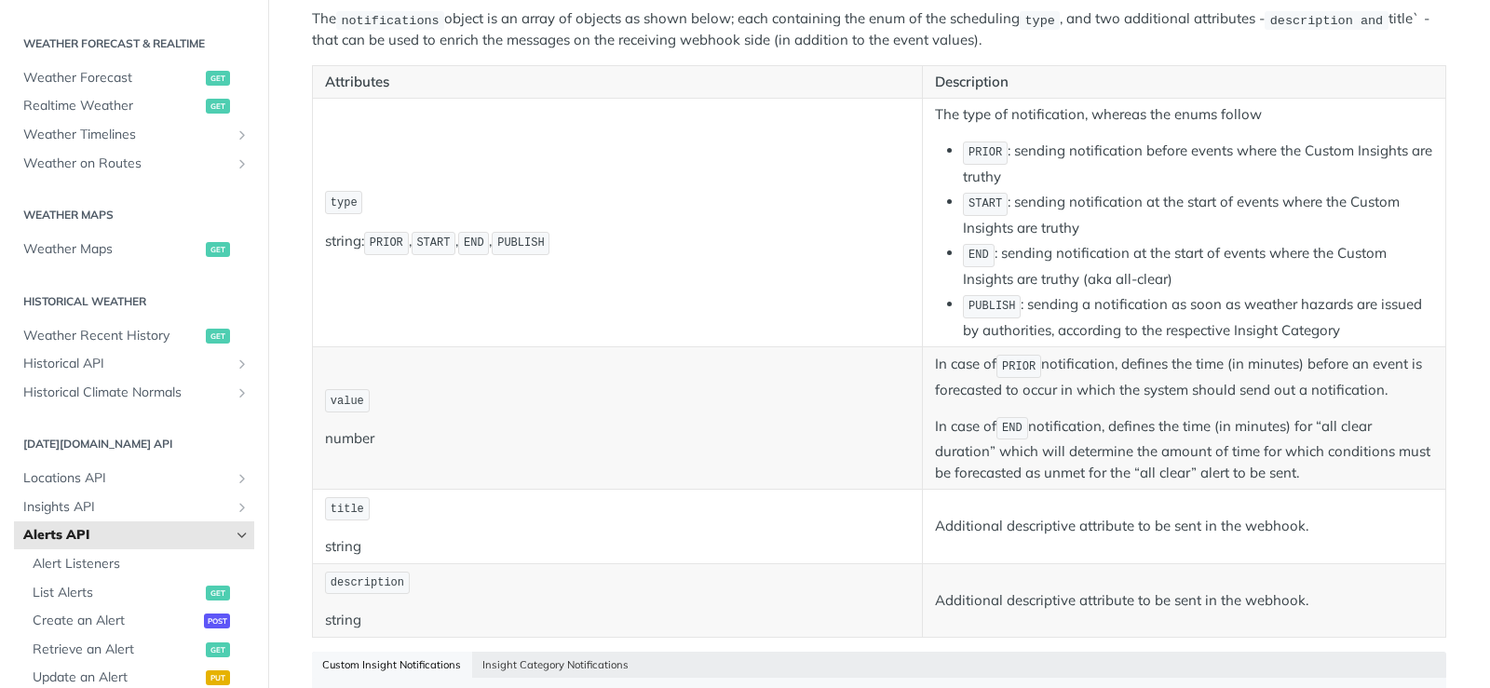
click at [1038, 257] on li "END : sending notification at the start of events where the Custom Insights are…" at bounding box center [1198, 265] width 470 height 47
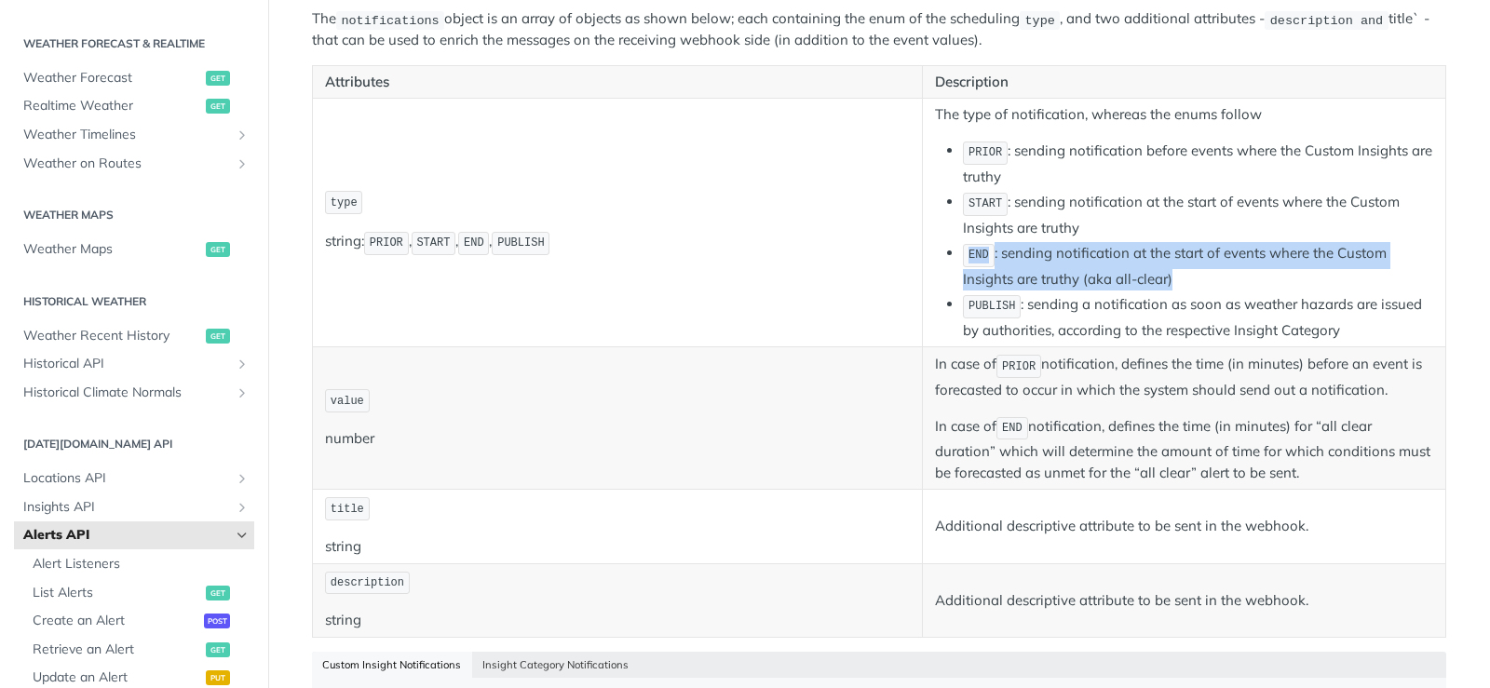
click at [1038, 257] on li "END : sending notification at the start of events where the Custom Insights are…" at bounding box center [1198, 265] width 470 height 47
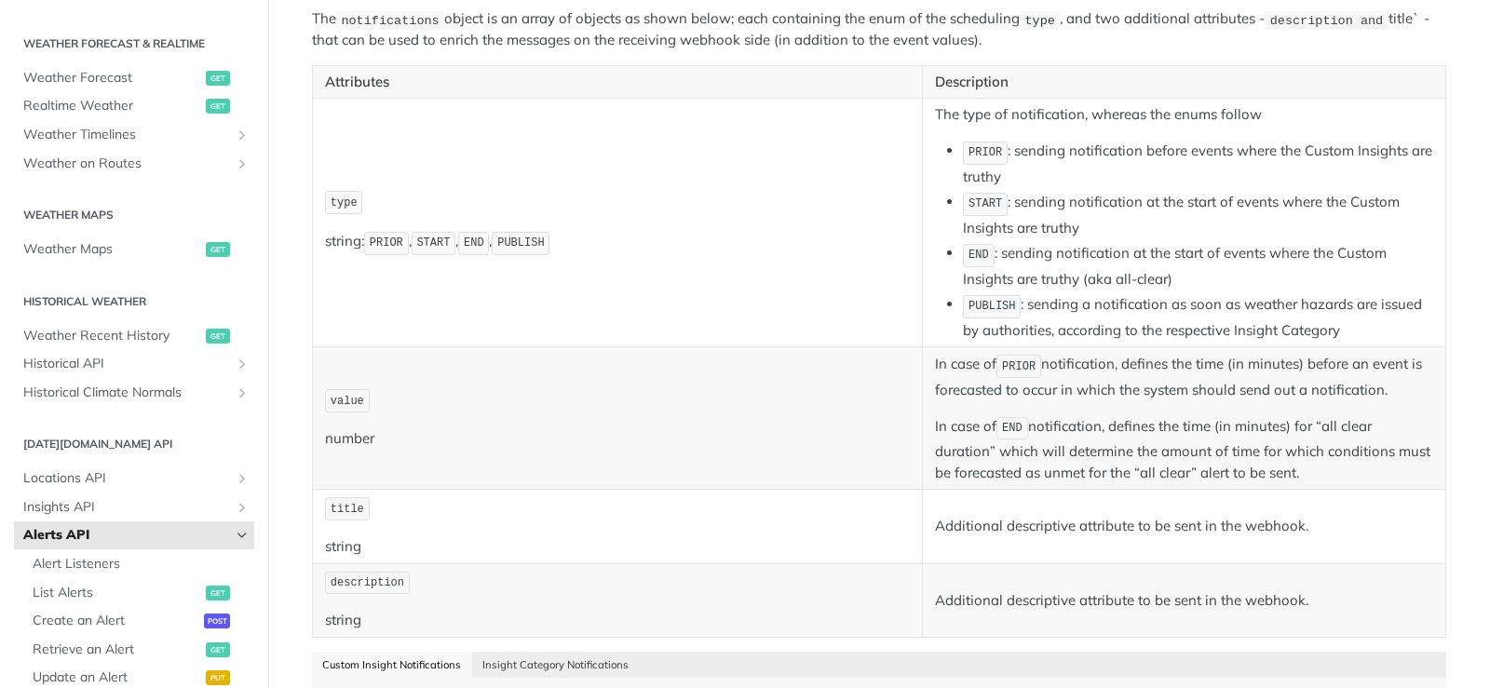
click at [936, 266] on ul "PRIOR : sending notification before events where the Custom Insights are truthy…" at bounding box center [1184, 240] width 498 height 201
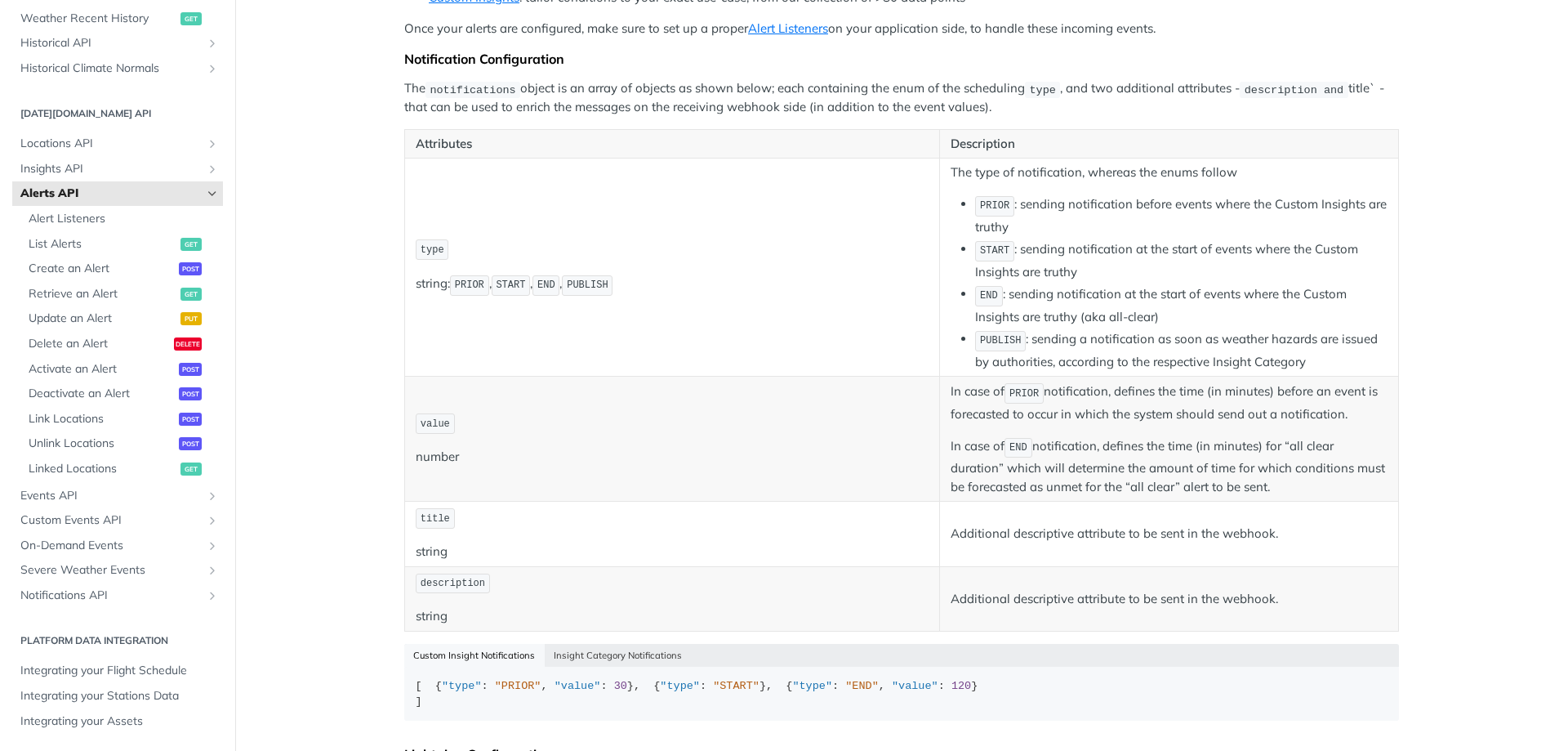
scroll to position [337, 0]
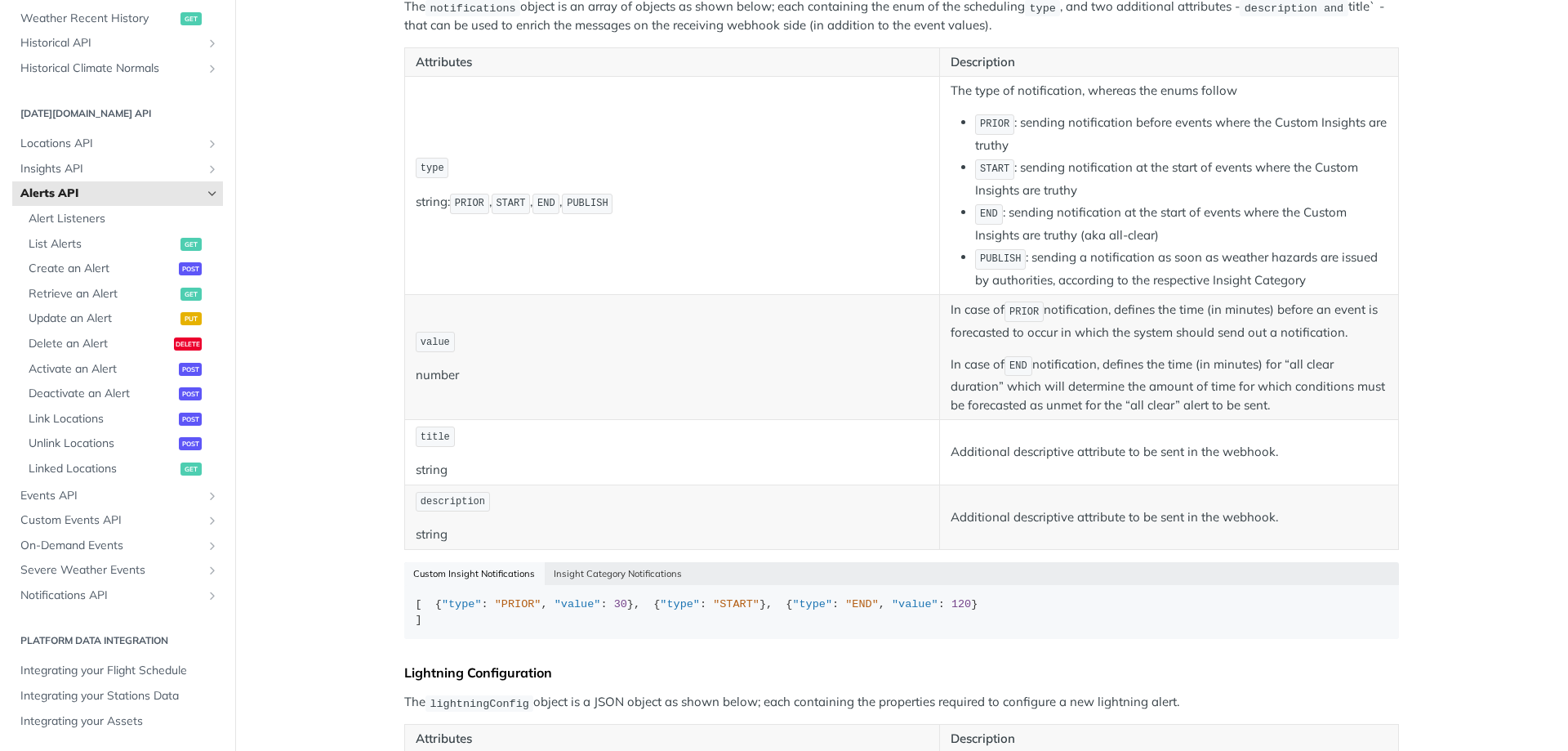
click at [1073, 366] on p "In case of END notification, defines the time (in minutes) for “all clear durat…" at bounding box center [1169, 384] width 437 height 61
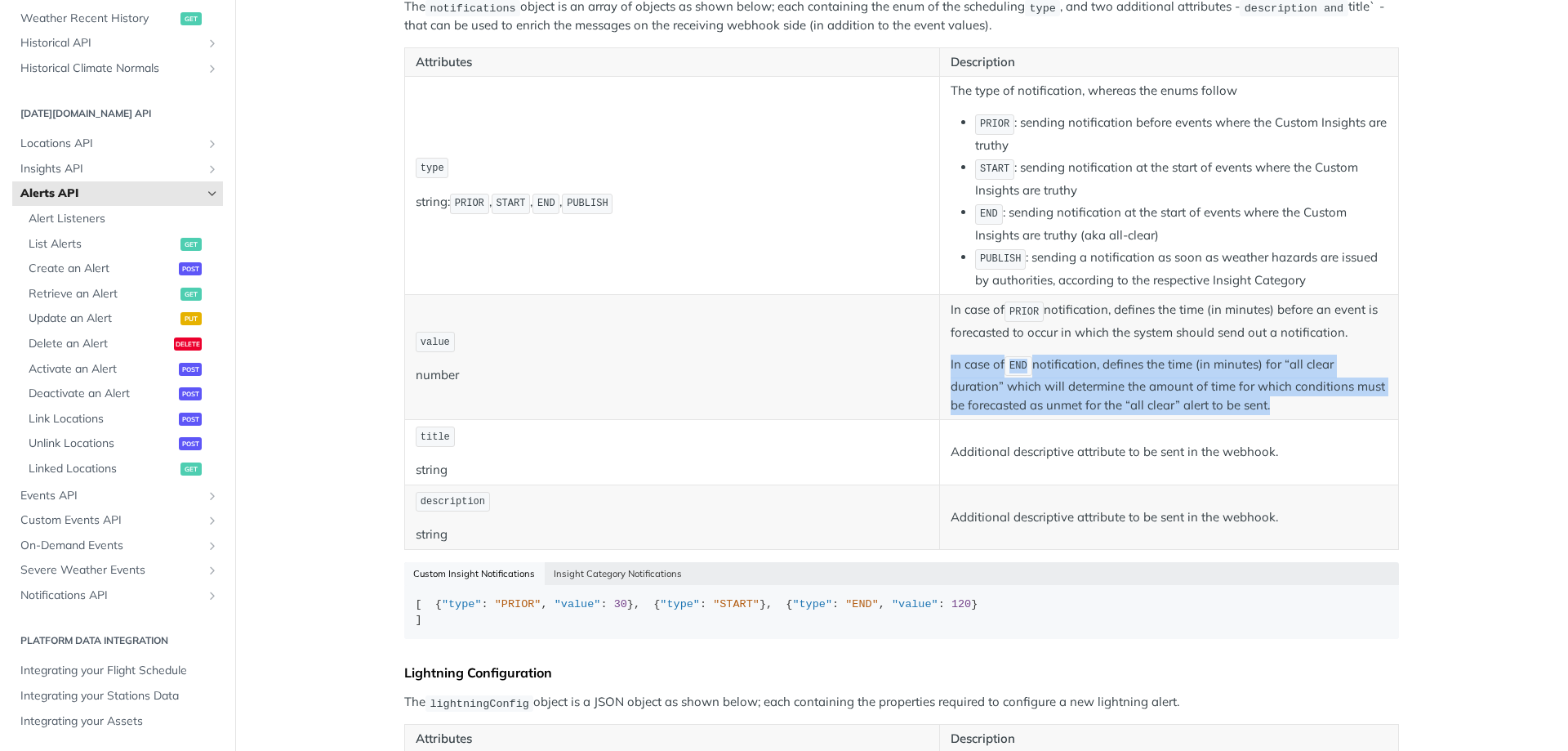
click at [1073, 366] on p "In case of END notification, defines the time (in minutes) for “all clear durat…" at bounding box center [1169, 384] width 437 height 61
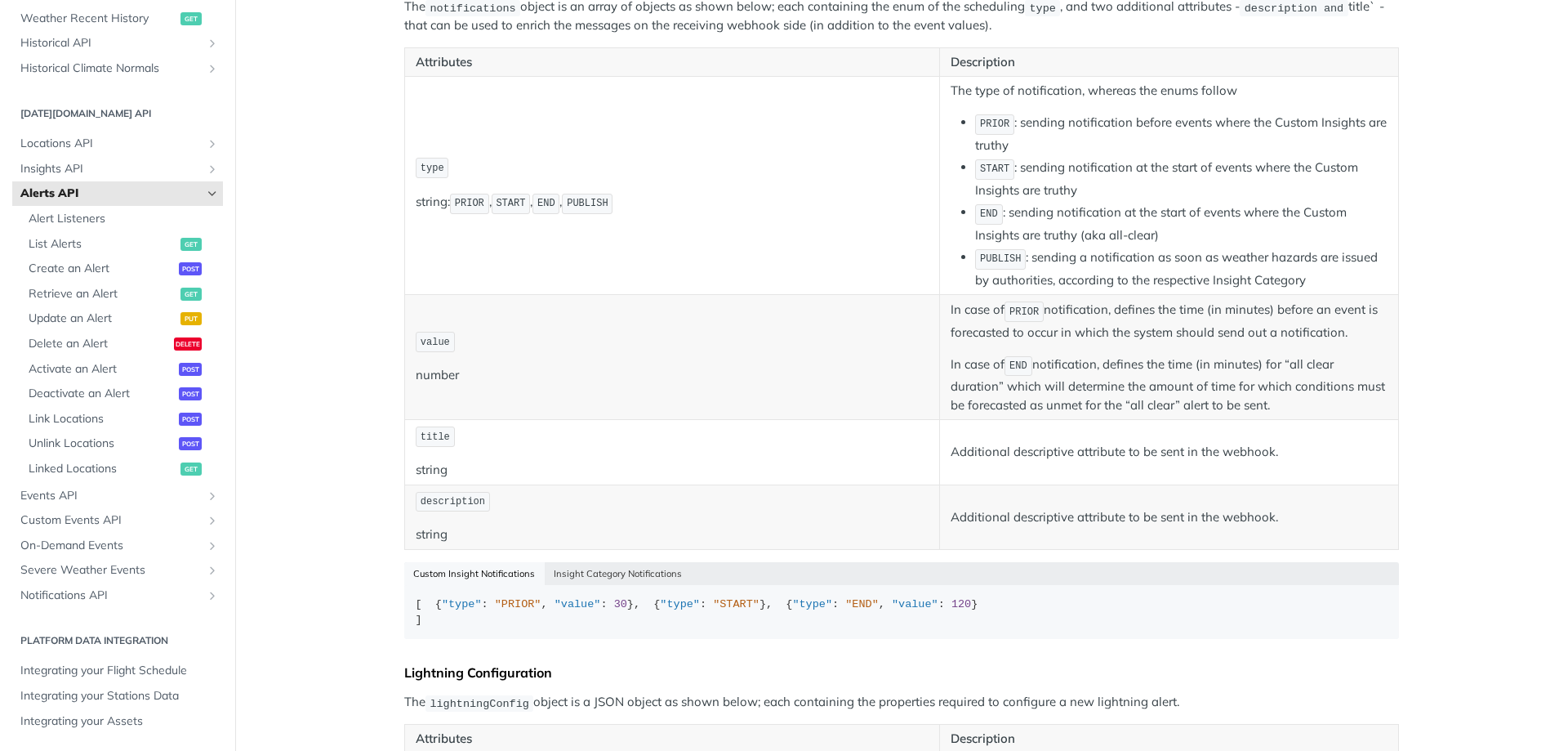
click at [1010, 366] on span "END" at bounding box center [1018, 366] width 18 height 11
click at [1001, 396] on p "In case of END notification, defines the time (in minutes) for “all clear durat…" at bounding box center [1169, 384] width 437 height 61
click at [992, 410] on p "In case of END notification, defines the time (in minutes) for “all clear durat…" at bounding box center [1169, 384] width 437 height 61
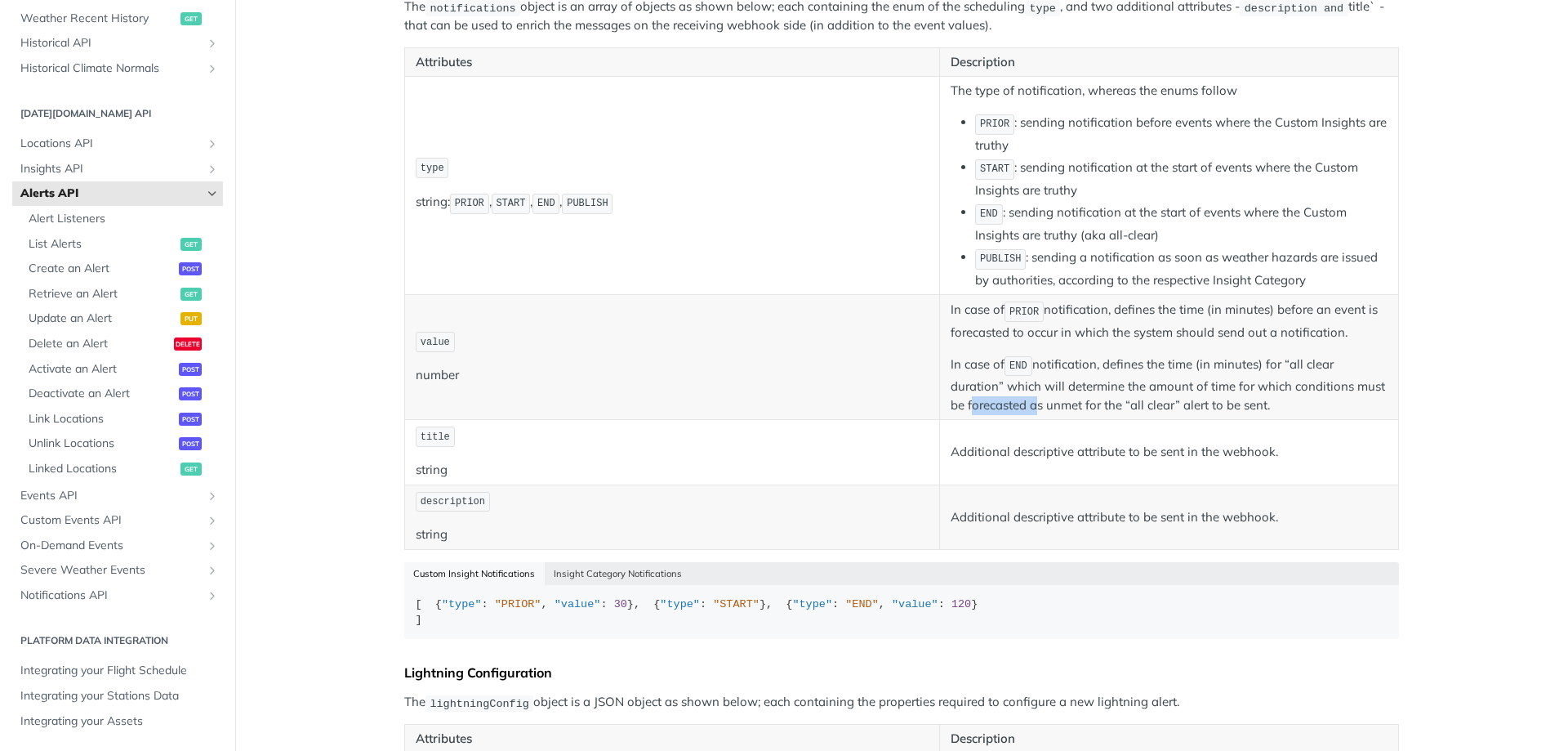
click at [992, 410] on p "In case of END notification, defines the time (in minutes) for “all clear durat…" at bounding box center [1169, 384] width 437 height 61
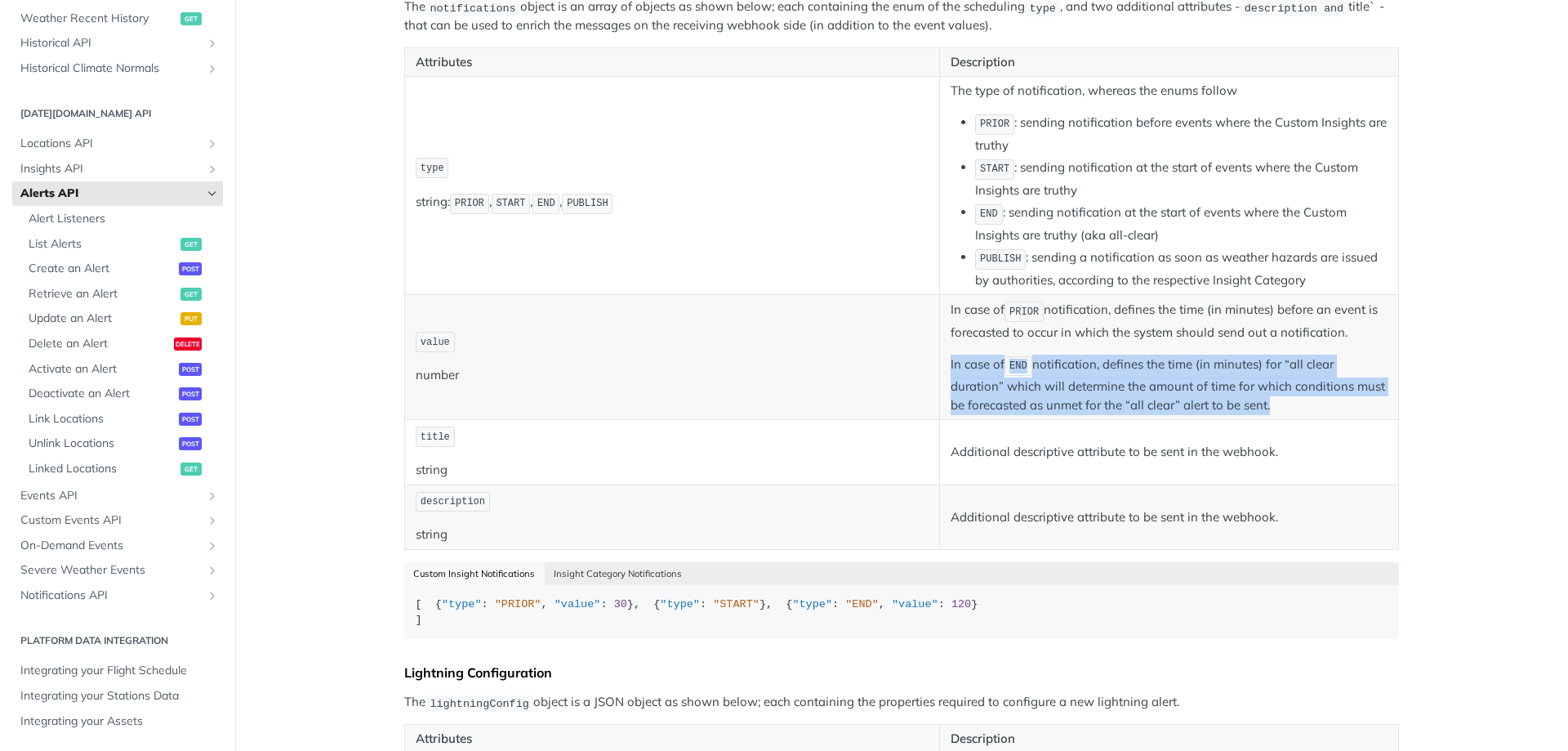
click at [992, 410] on p "In case of END notification, defines the time (in minutes) for “all clear durat…" at bounding box center [1169, 384] width 437 height 61
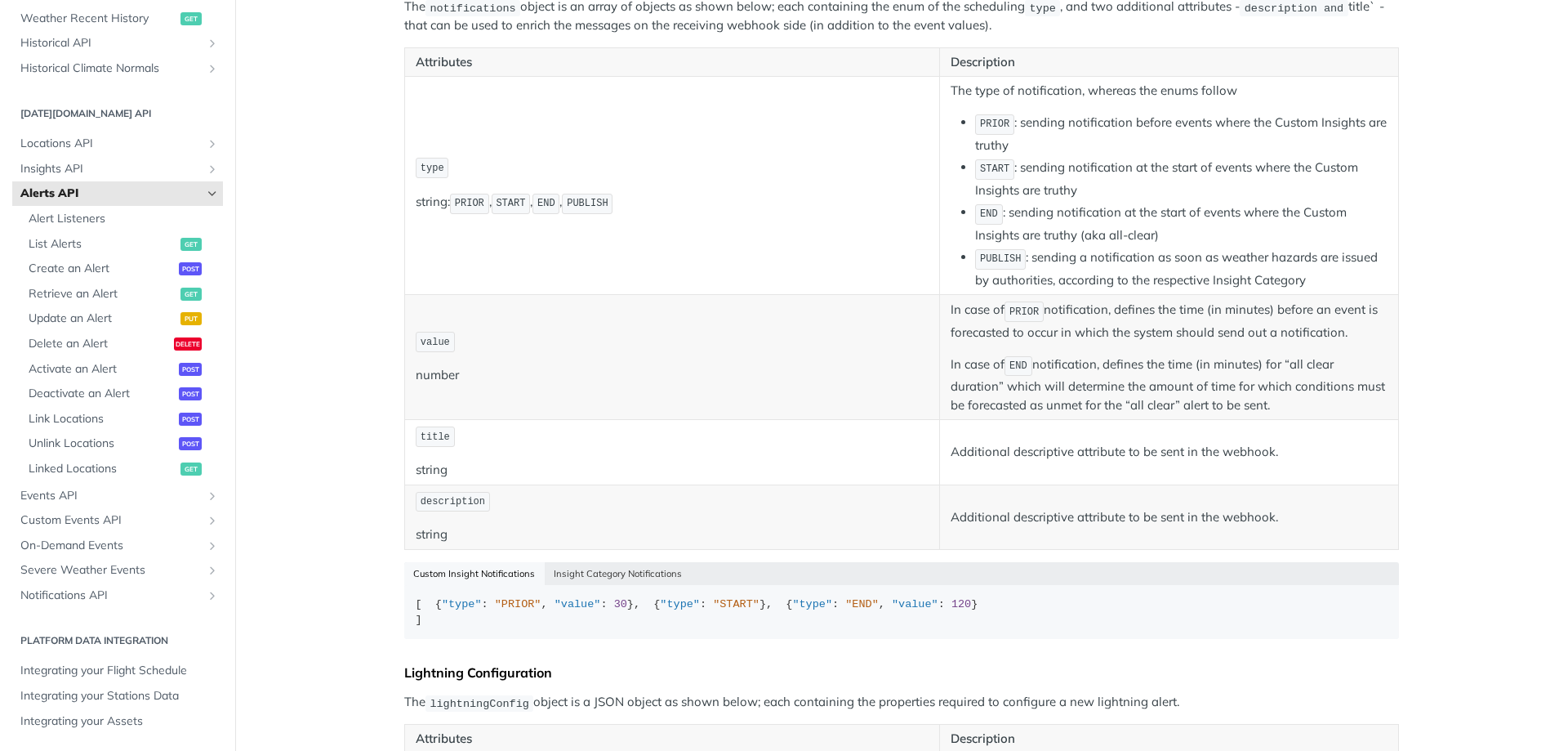
click at [992, 410] on p "In case of END notification, defines the time (in minutes) for “all clear durat…" at bounding box center [1169, 384] width 437 height 61
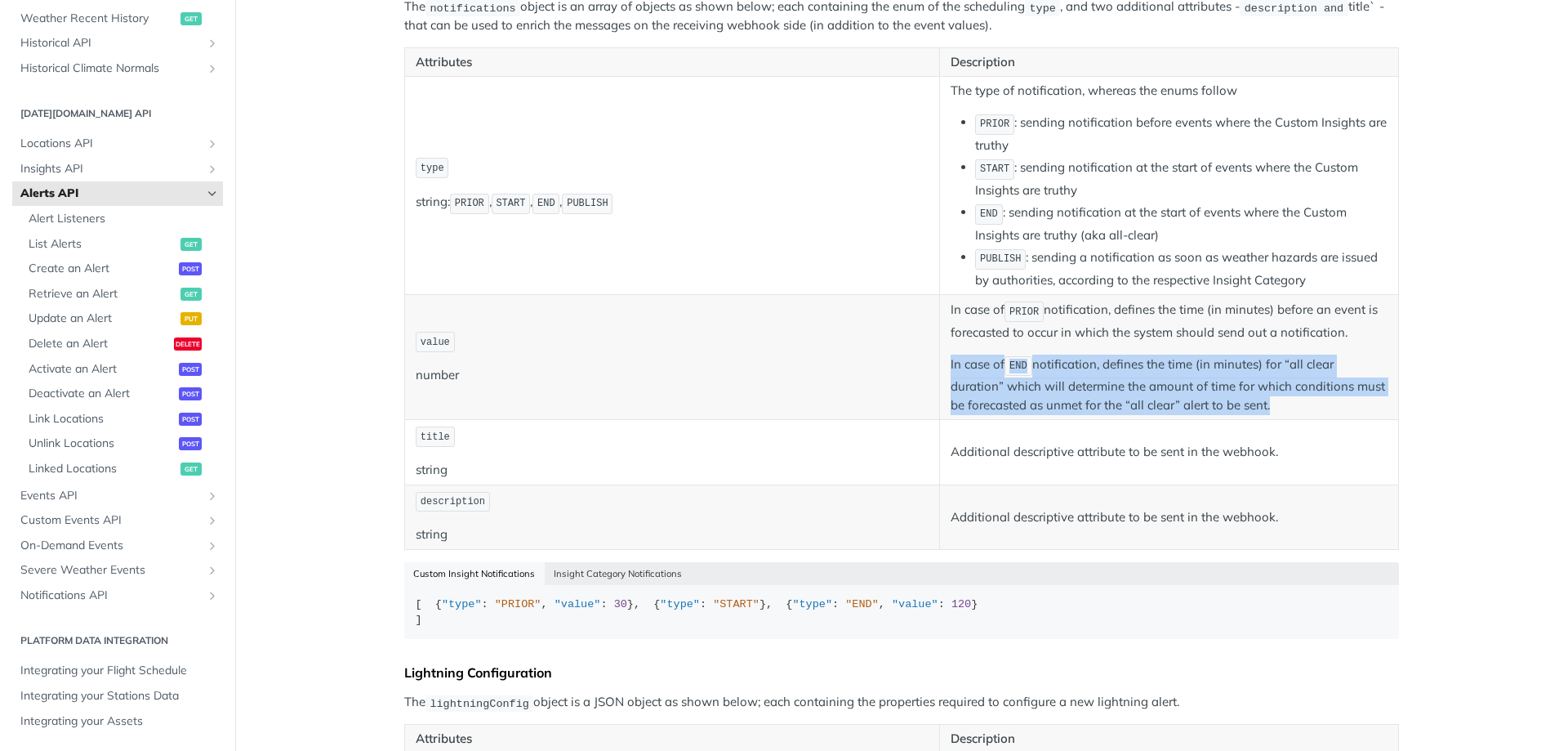
click at [992, 410] on p "In case of END notification, defines the time (in minutes) for “all clear durat…" at bounding box center [1169, 384] width 437 height 61
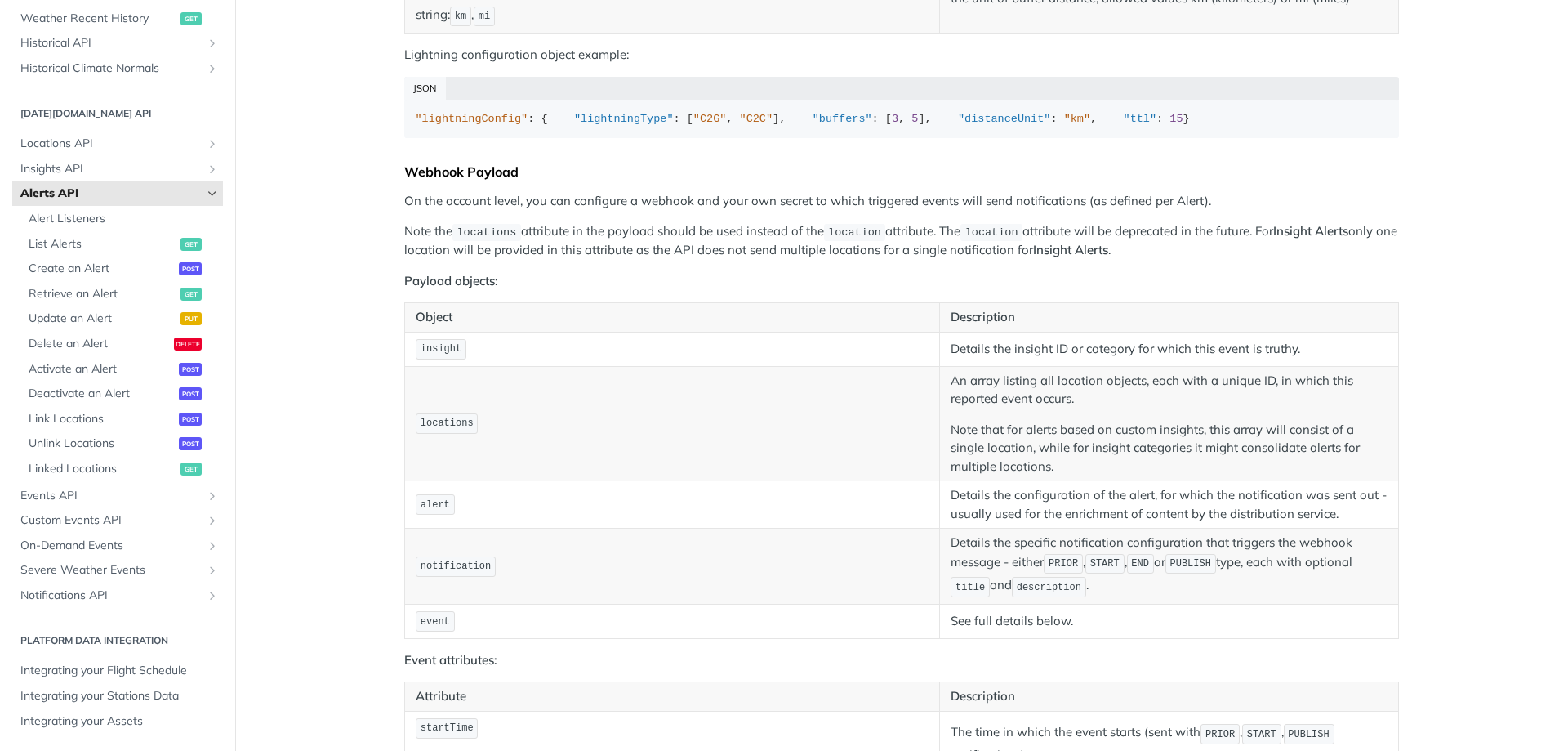
scroll to position [1317, 0]
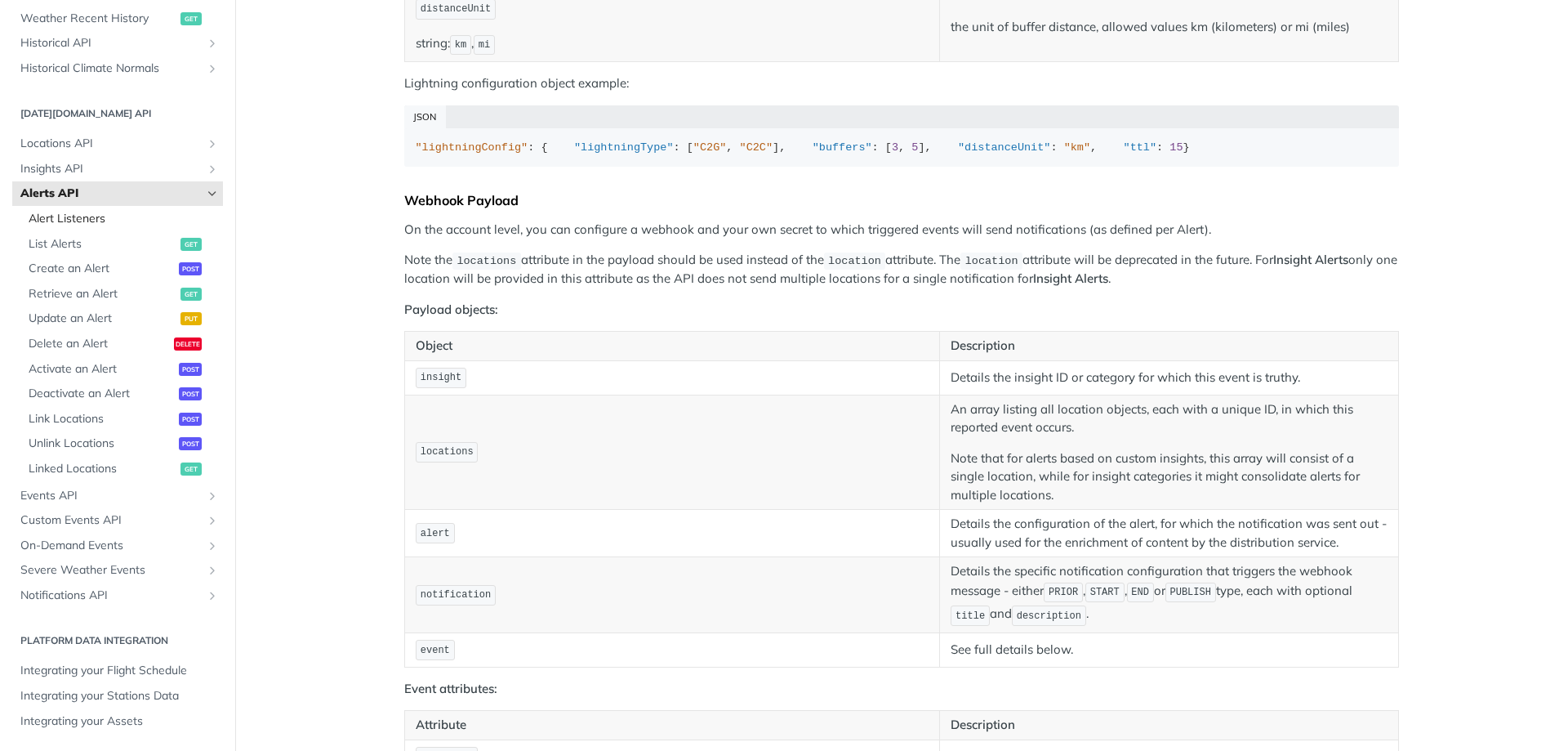
click at [103, 216] on span "Alert Listeners" at bounding box center [124, 218] width 190 height 17
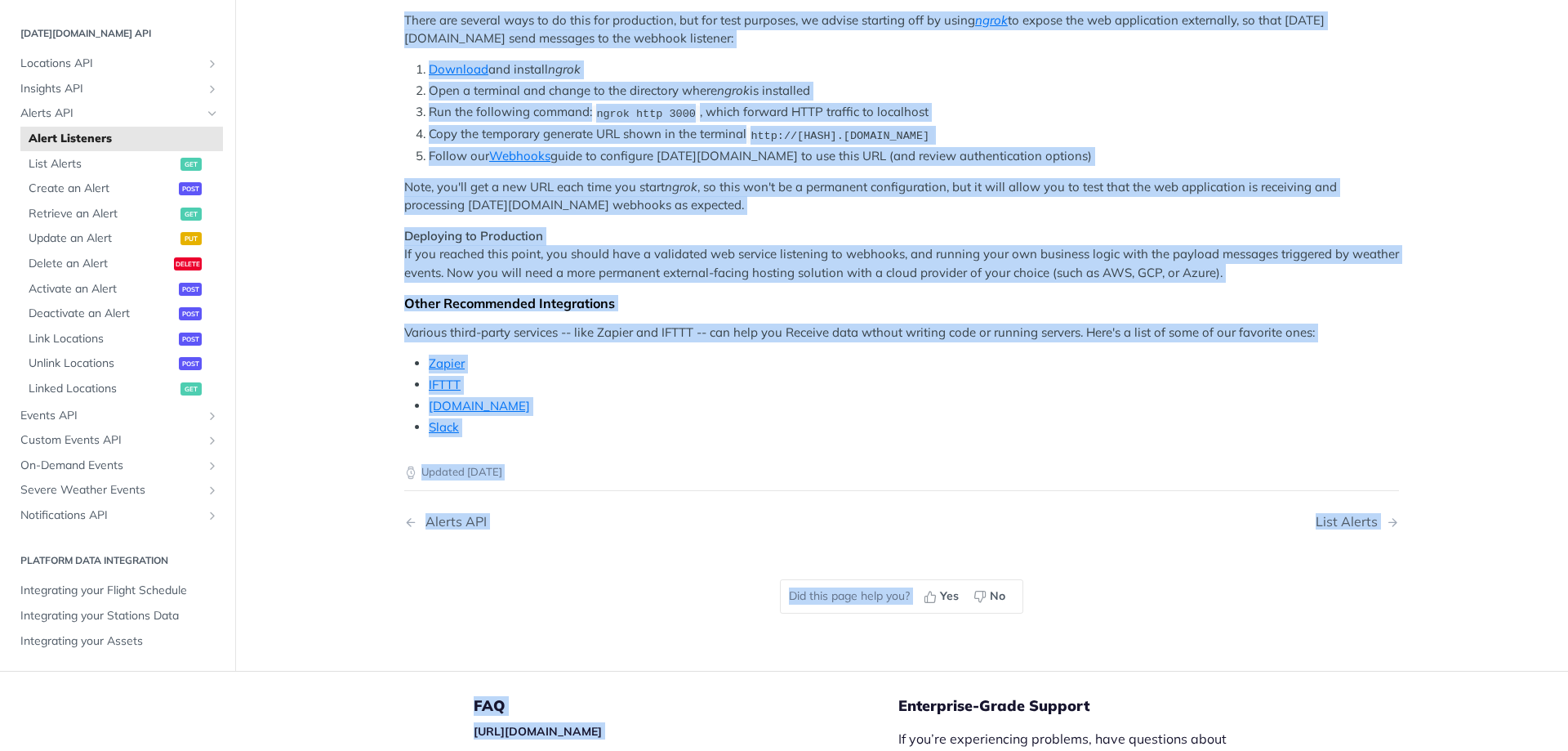
scroll to position [1709, 0]
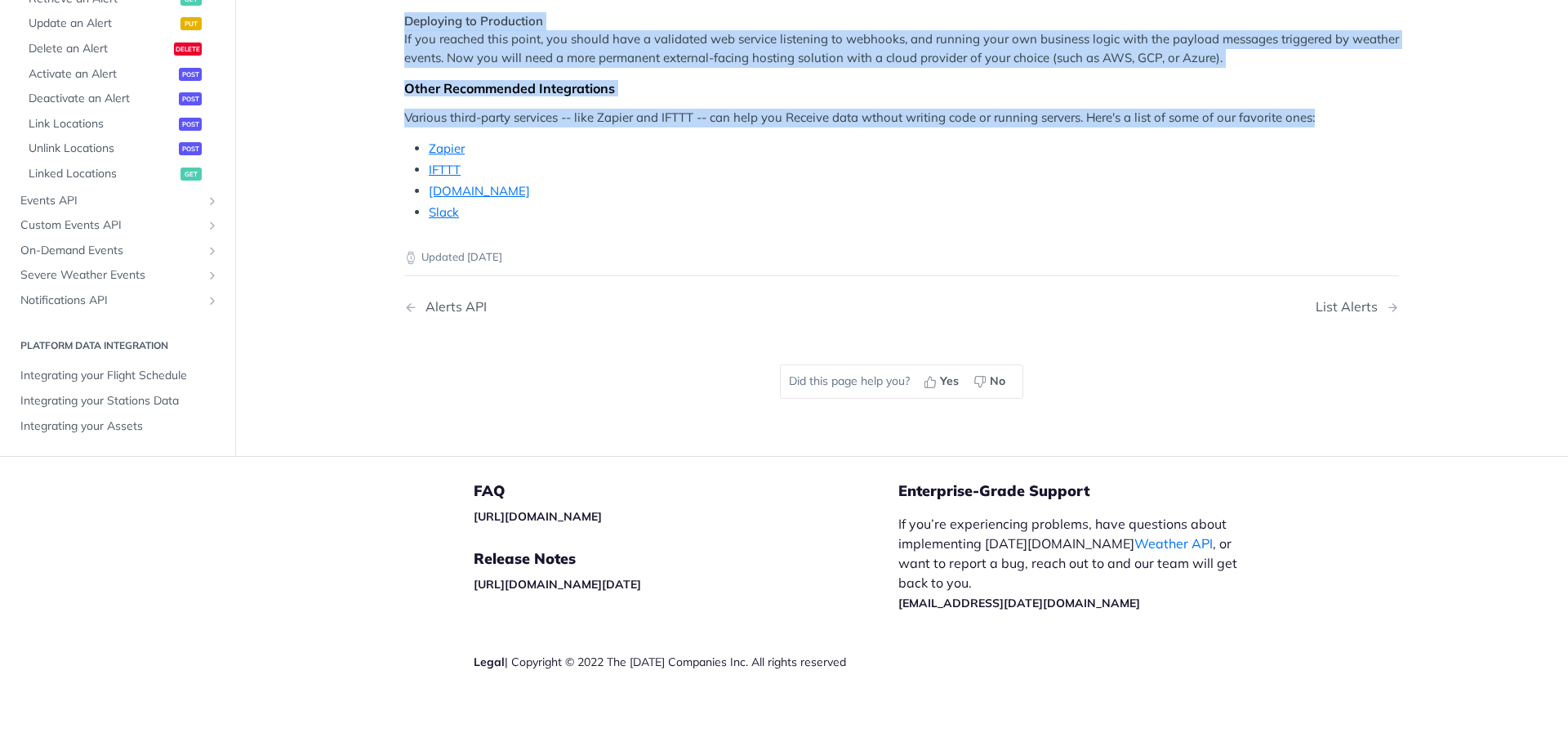
drag, startPoint x: 403, startPoint y: 122, endPoint x: 1379, endPoint y: 115, distance: 976.0
copy article "Alert Listeners [DATE][DOMAIN_NAME] allows you to configure webhooks to receive…"
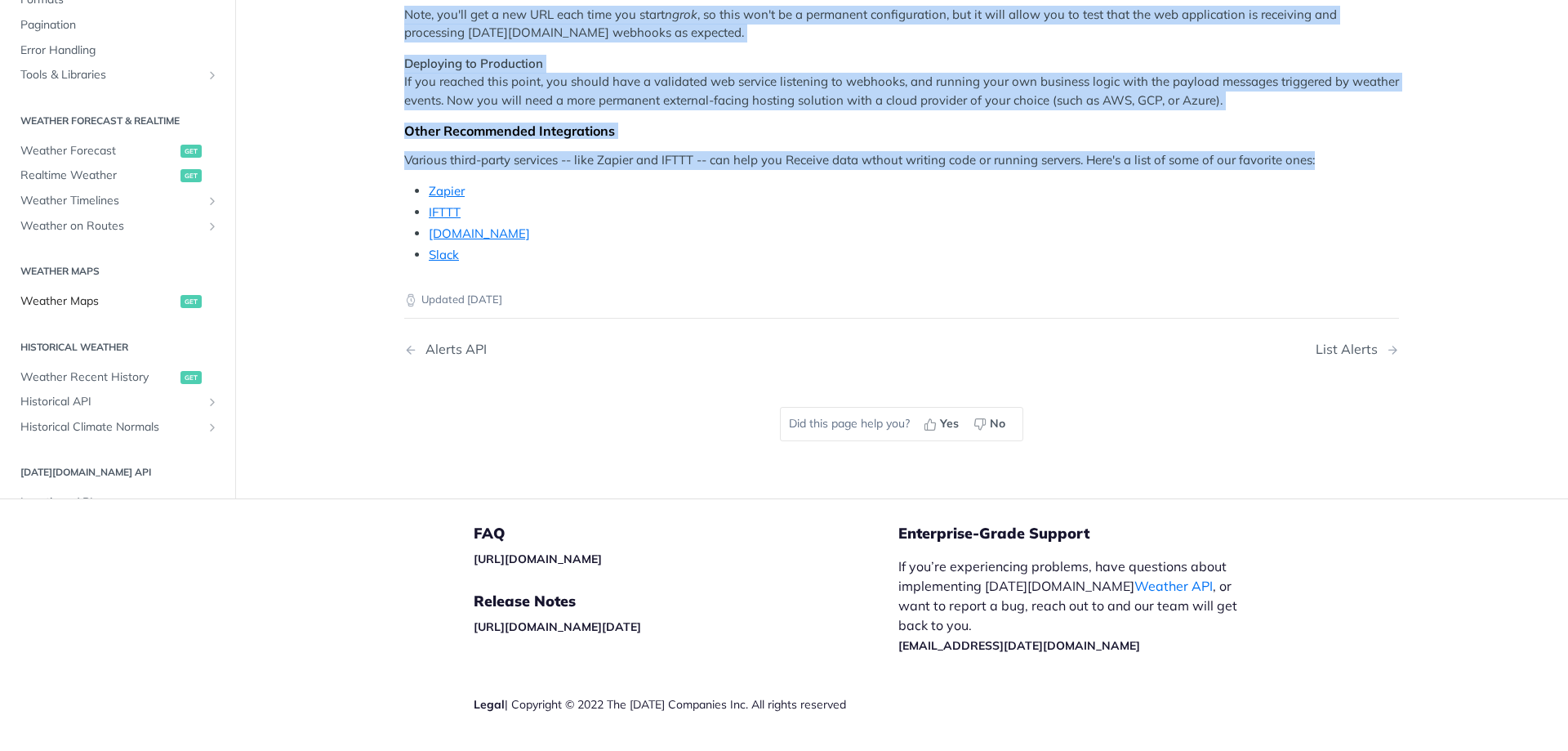
scroll to position [1219, 0]
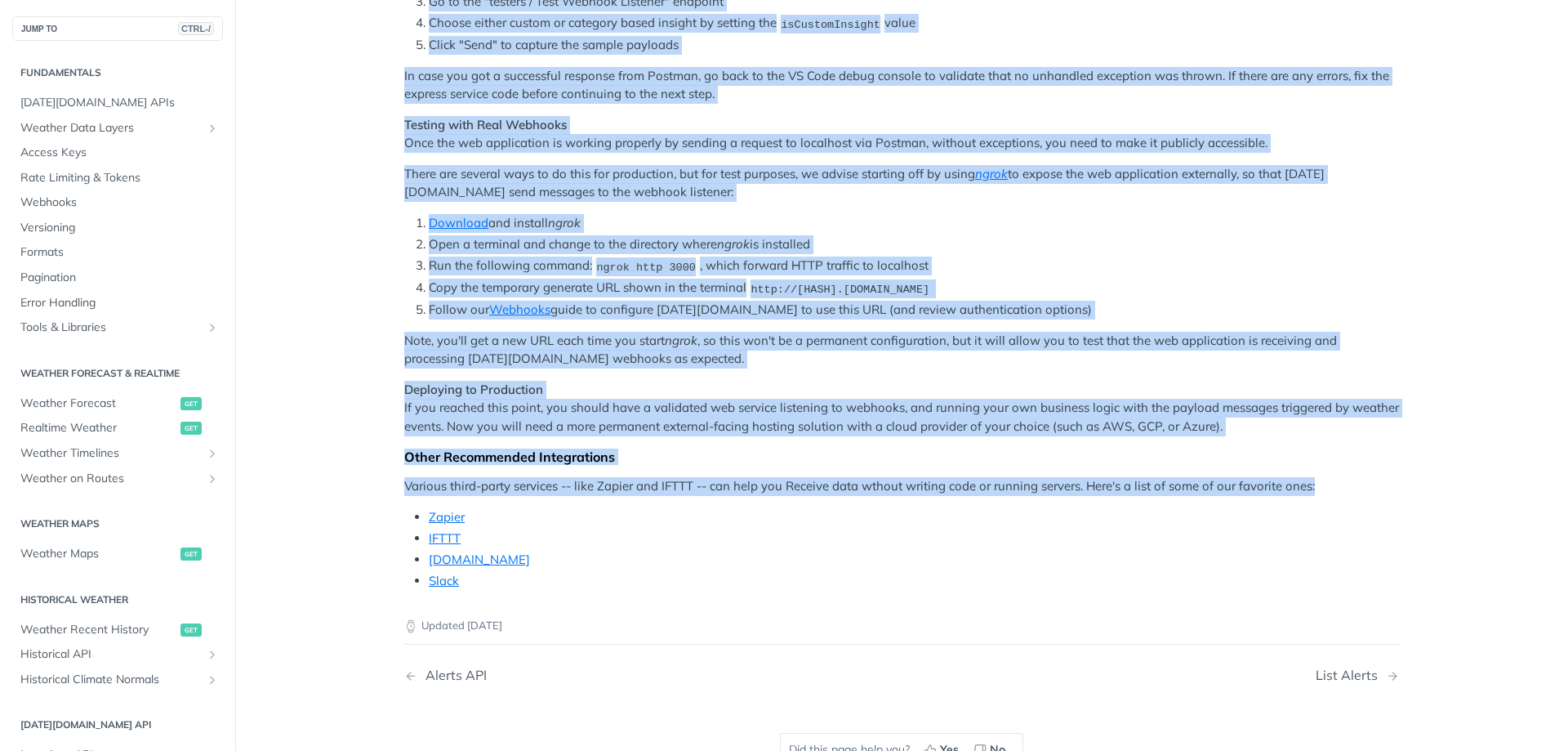
click at [866, 232] on li "Download and install ngrok" at bounding box center [914, 223] width 970 height 18
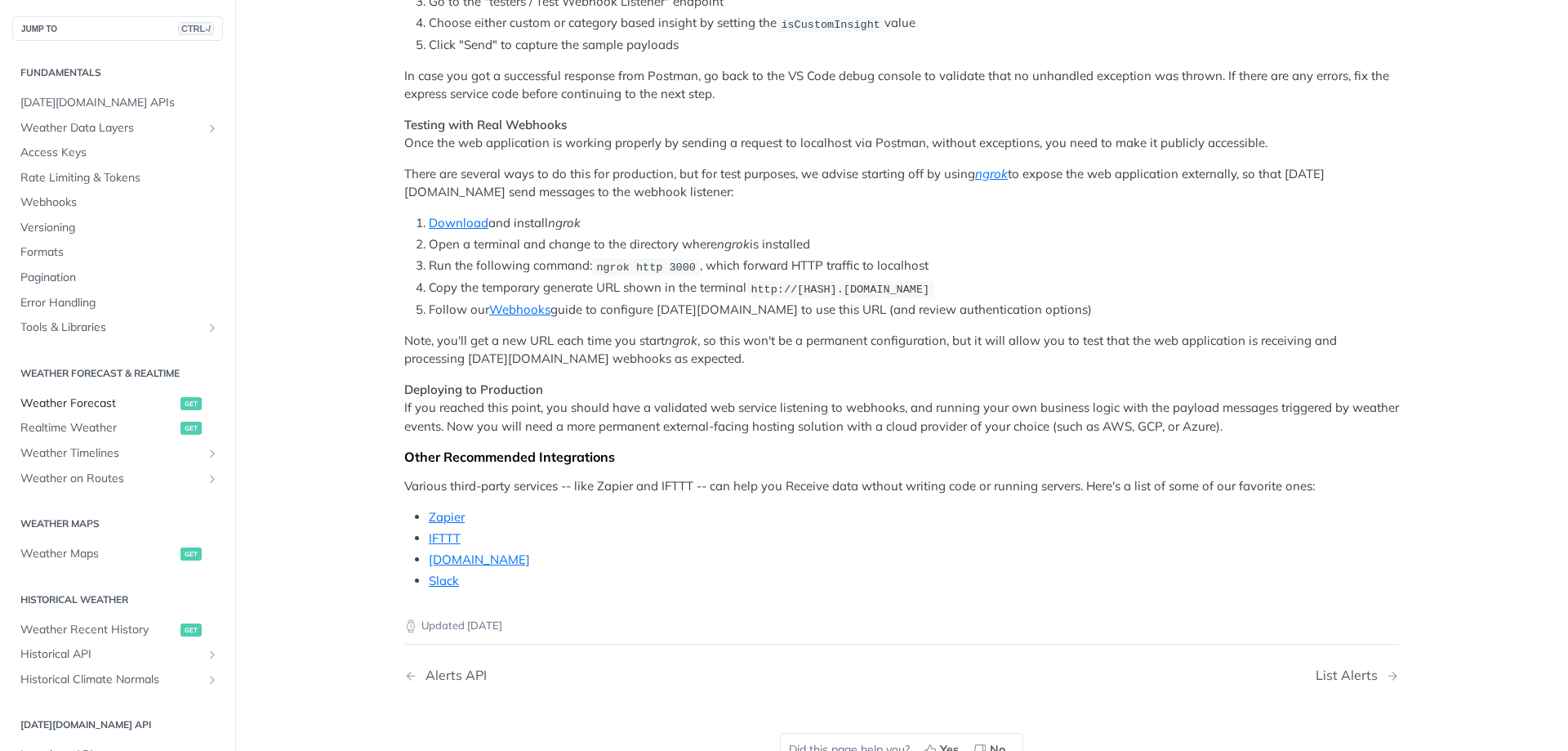
click at [65, 406] on span "Weather Forecast" at bounding box center [98, 404] width 156 height 17
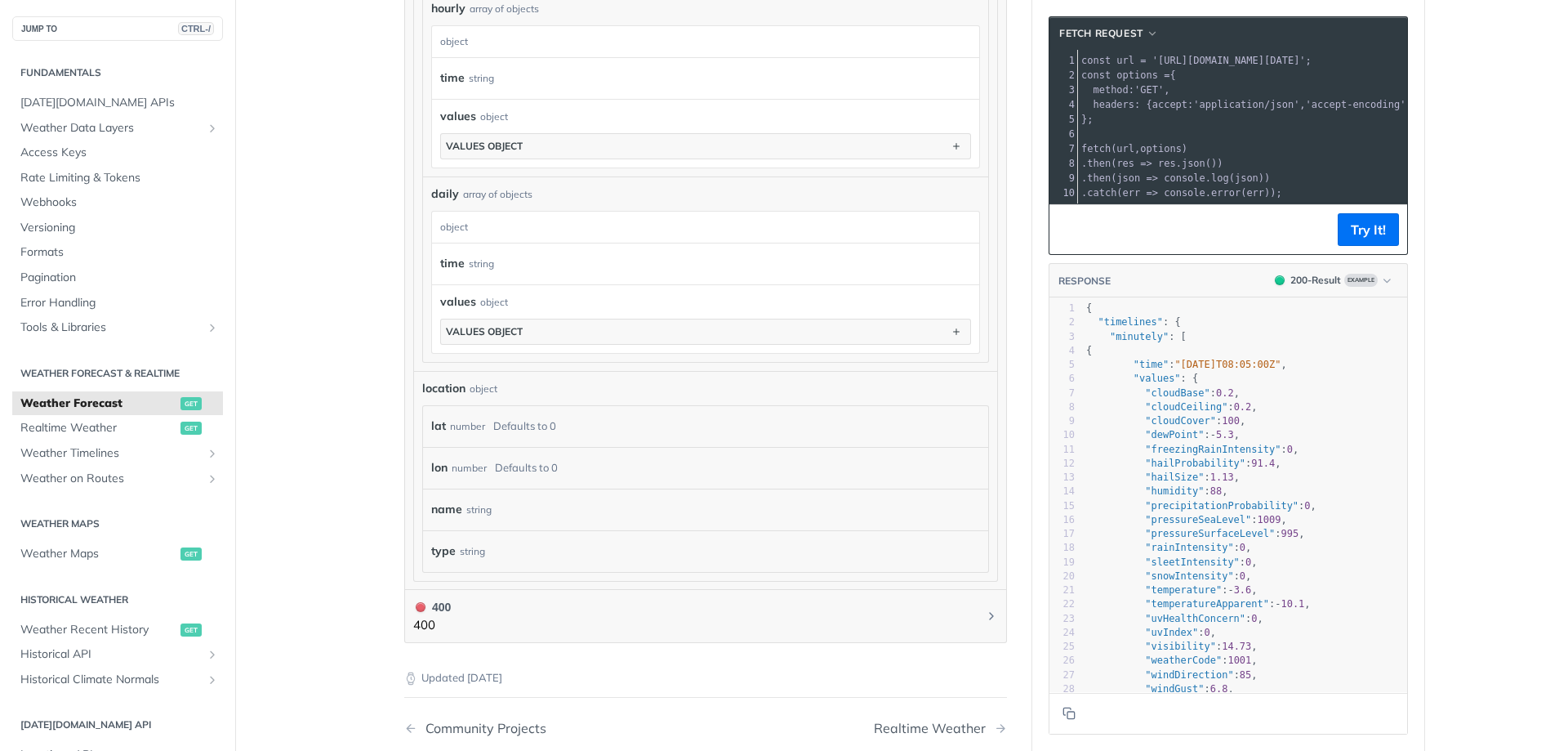
scroll to position [1137, 0]
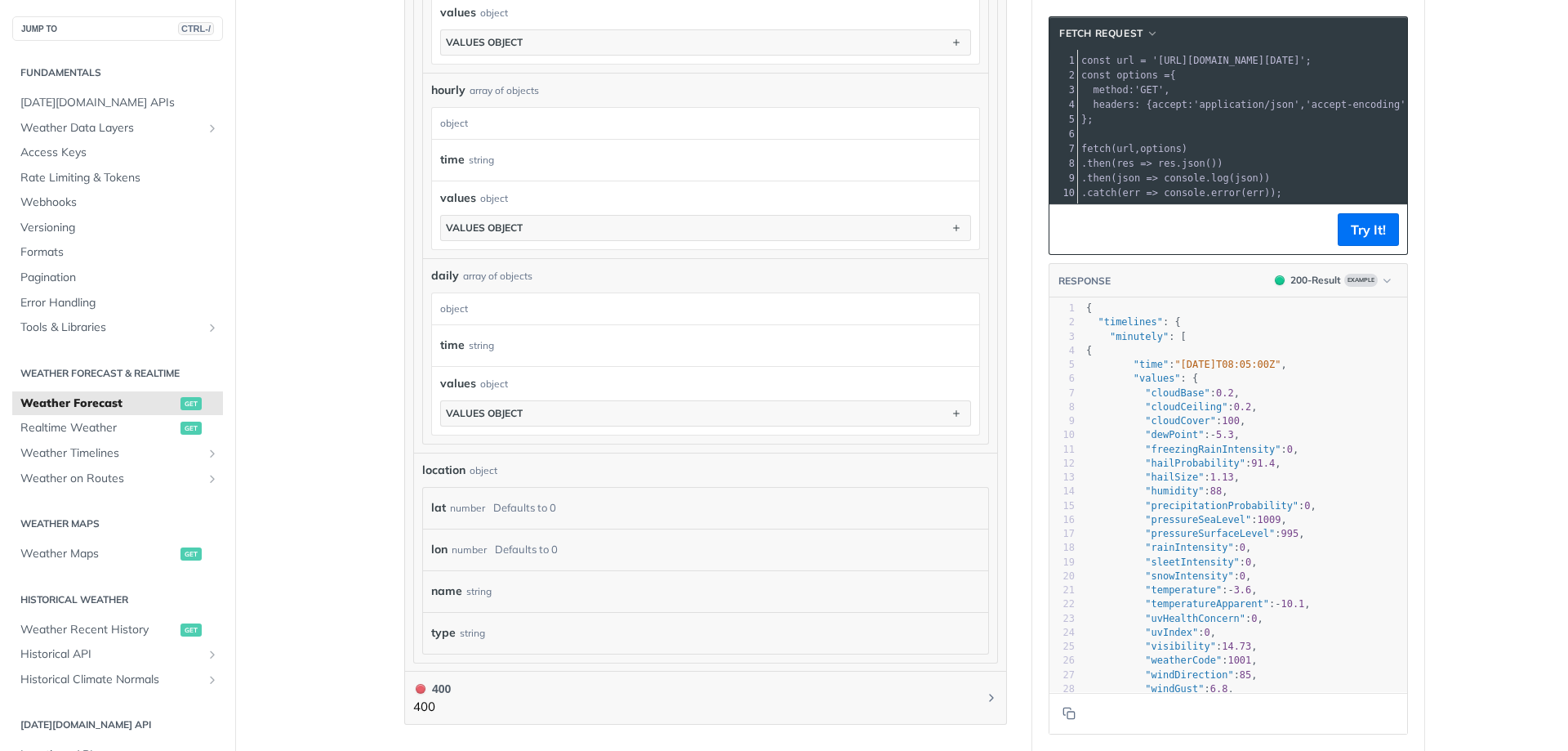
drag, startPoint x: 1147, startPoint y: 55, endPoint x: 1440, endPoint y: 73, distance: 293.6
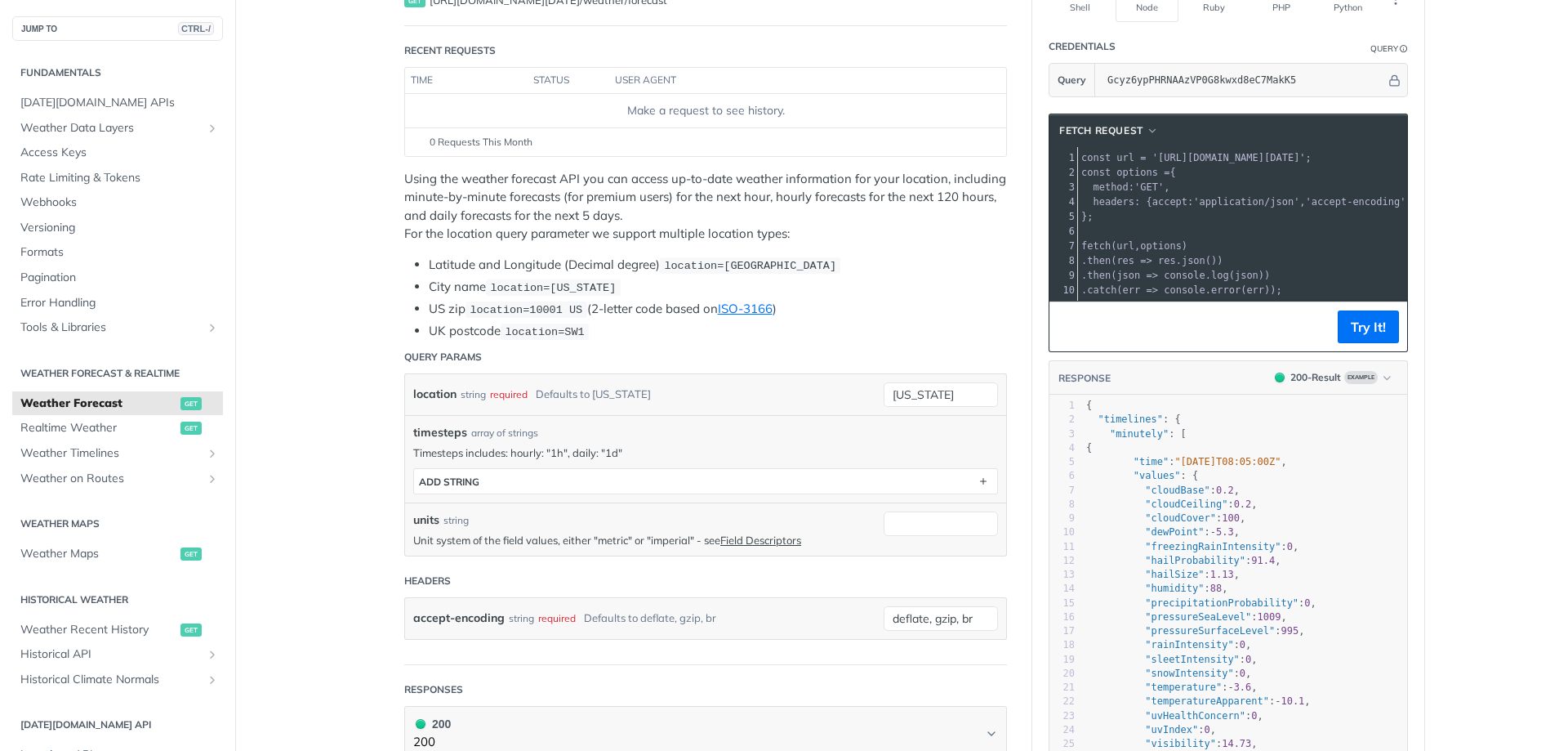
scroll to position [0, 0]
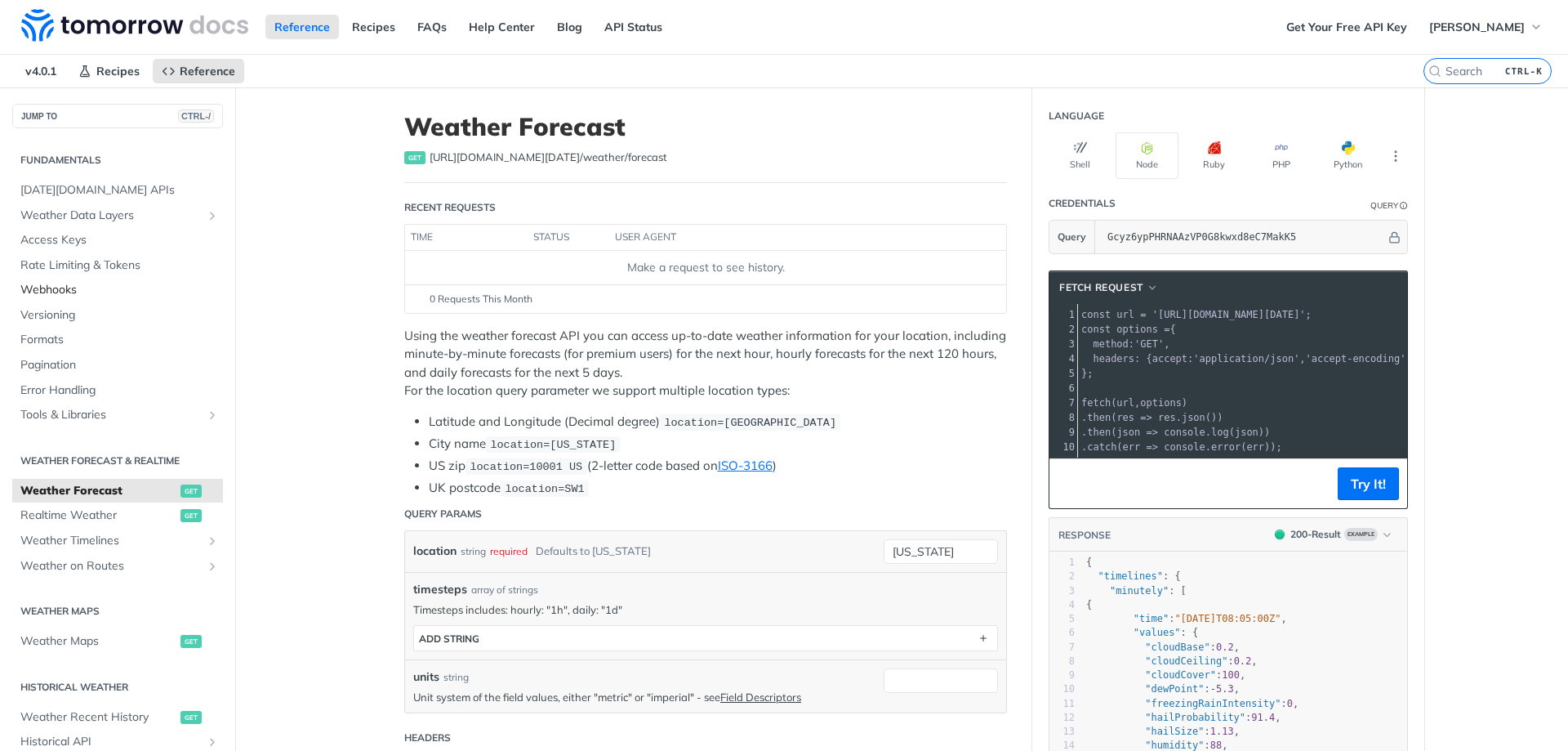
click at [49, 291] on span "Webhooks" at bounding box center [119, 290] width 198 height 17
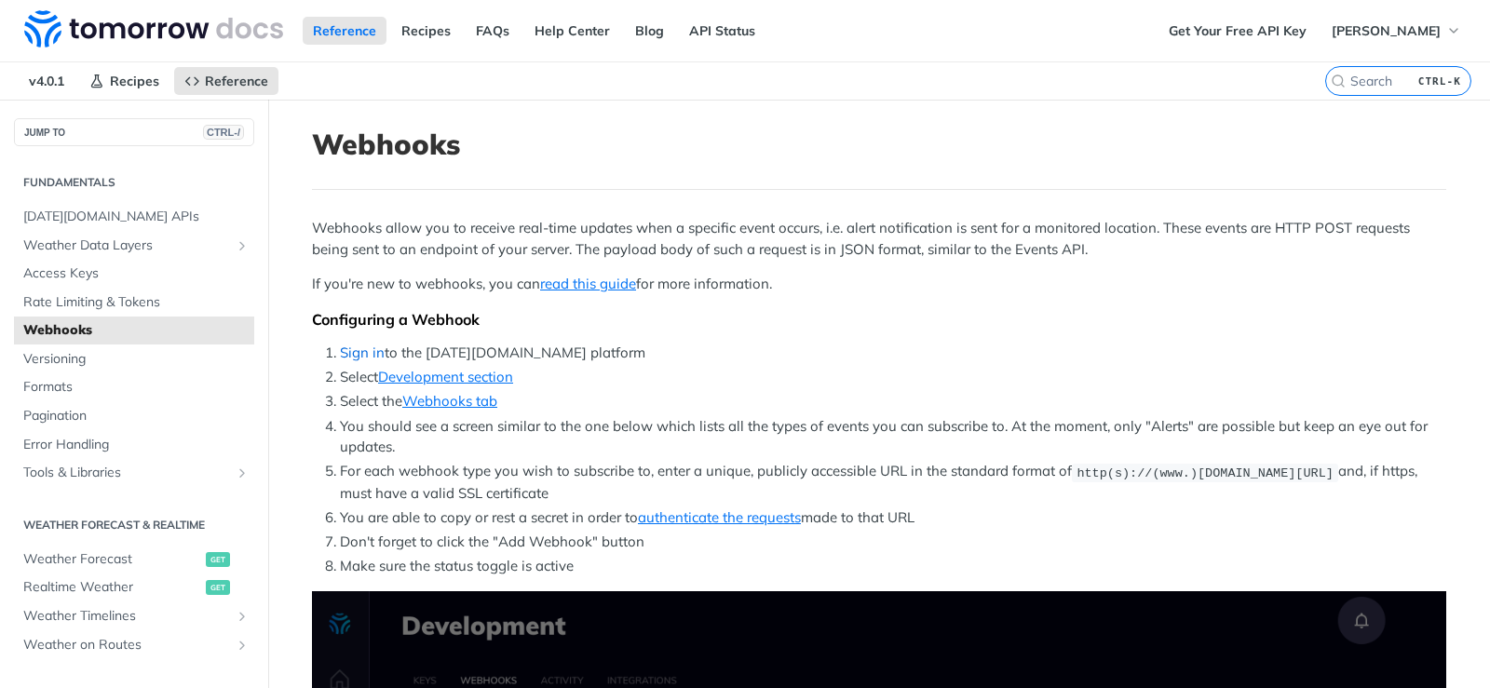
click at [357, 350] on link "Sign in" at bounding box center [362, 353] width 45 height 18
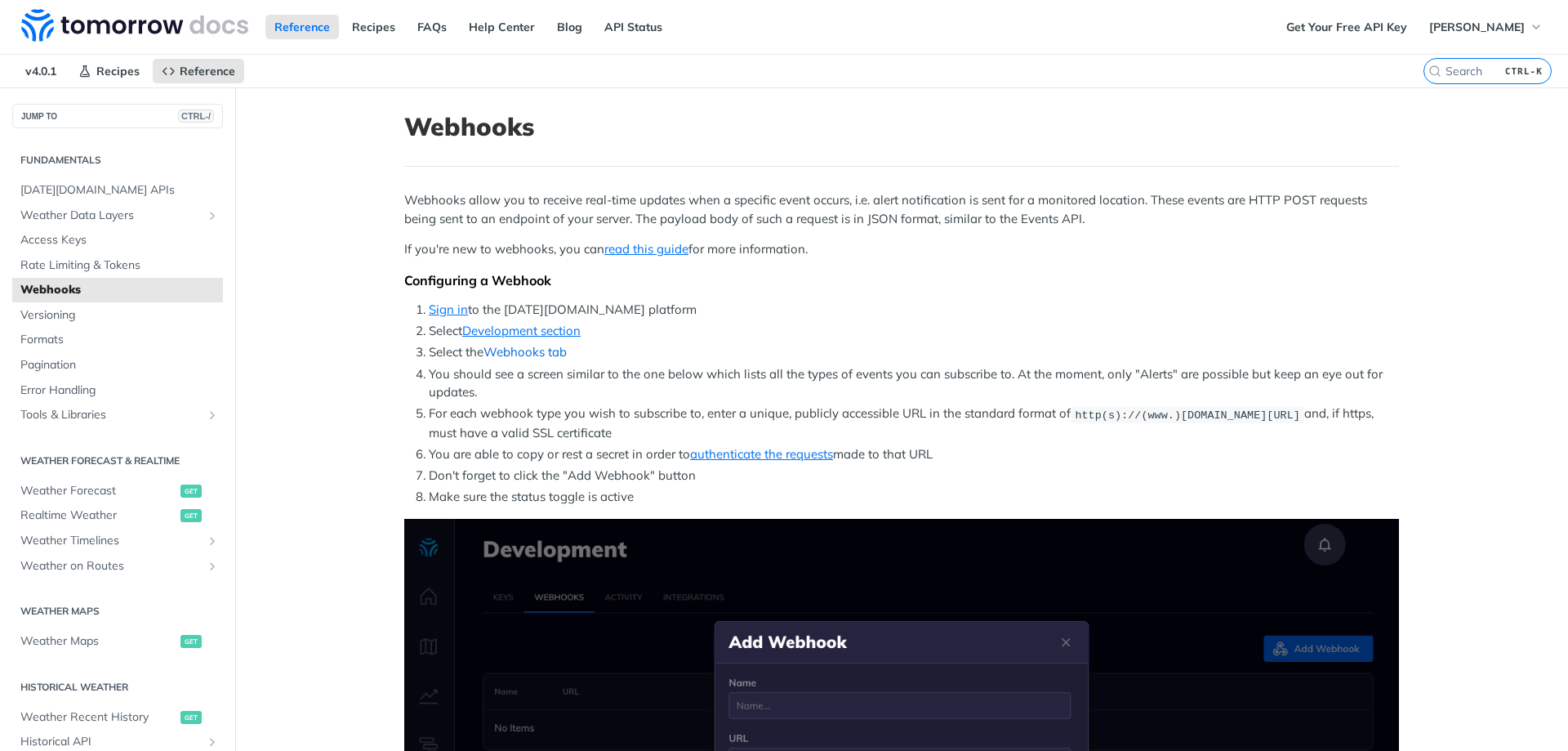
click at [513, 350] on link "Webhooks tab" at bounding box center [524, 352] width 83 height 16
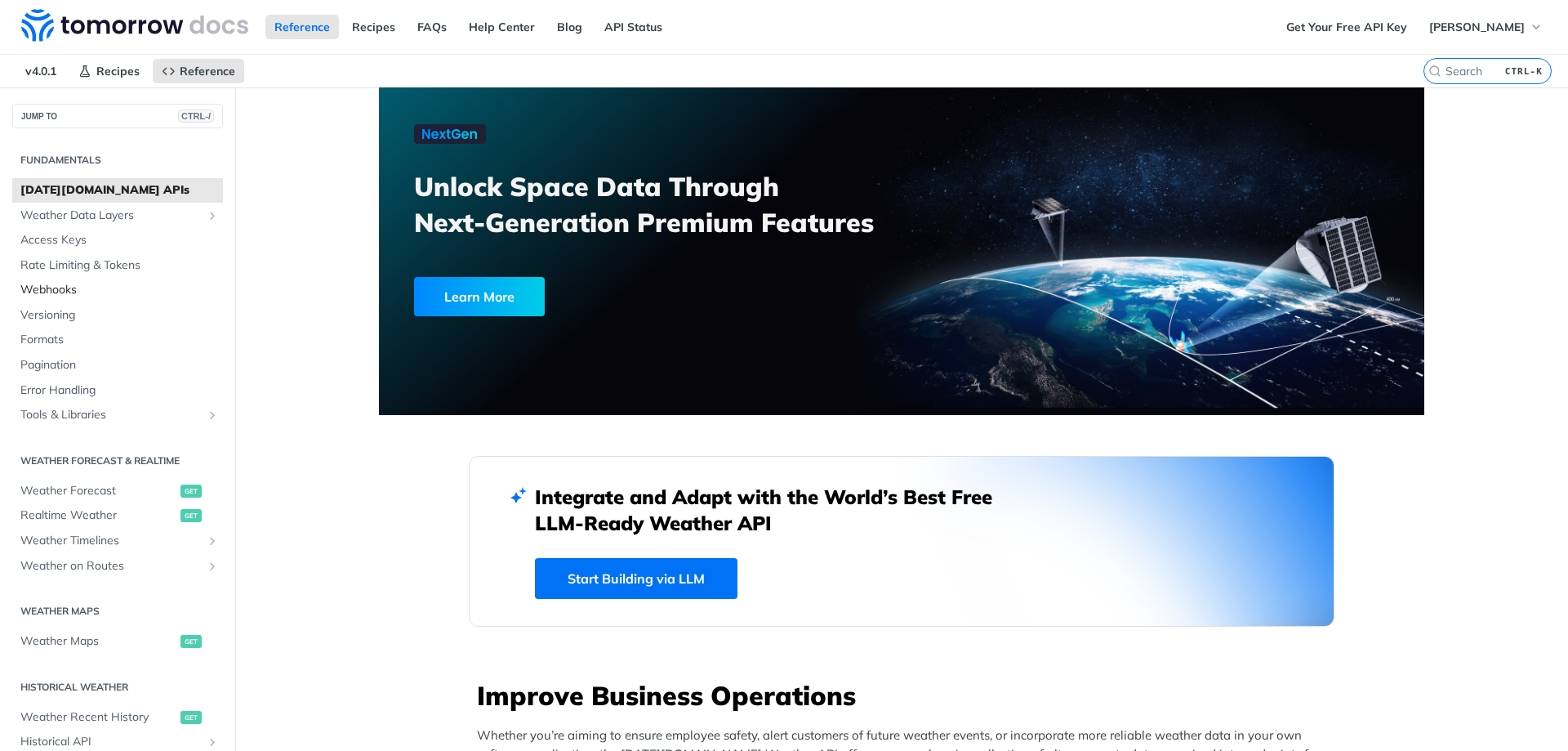
click at [89, 286] on span "Webhooks" at bounding box center [119, 290] width 198 height 17
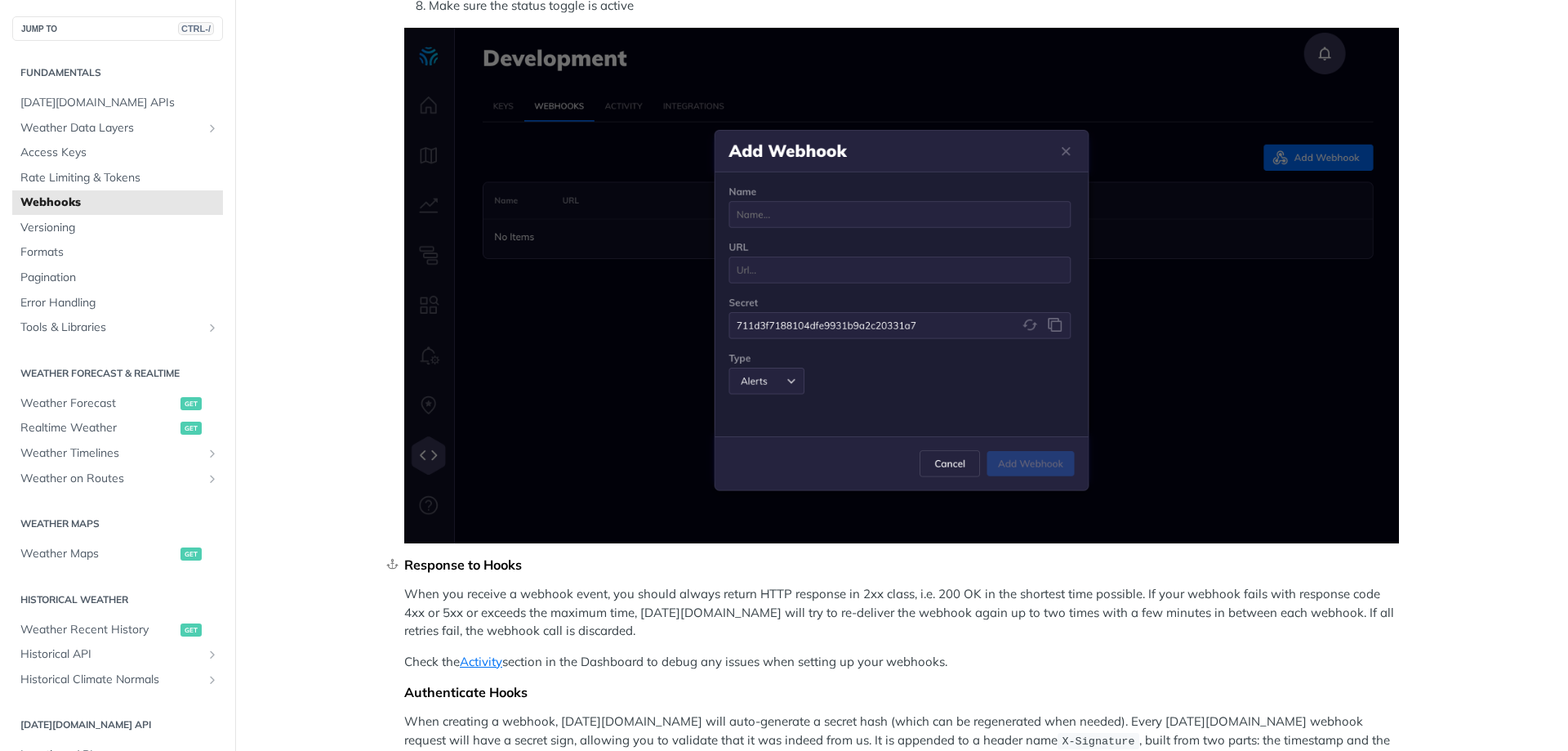
scroll to position [490, 0]
click at [527, 592] on p "When you receive a webhook event, you should always return HTTP response in 2xx…" at bounding box center [902, 613] width 994 height 55
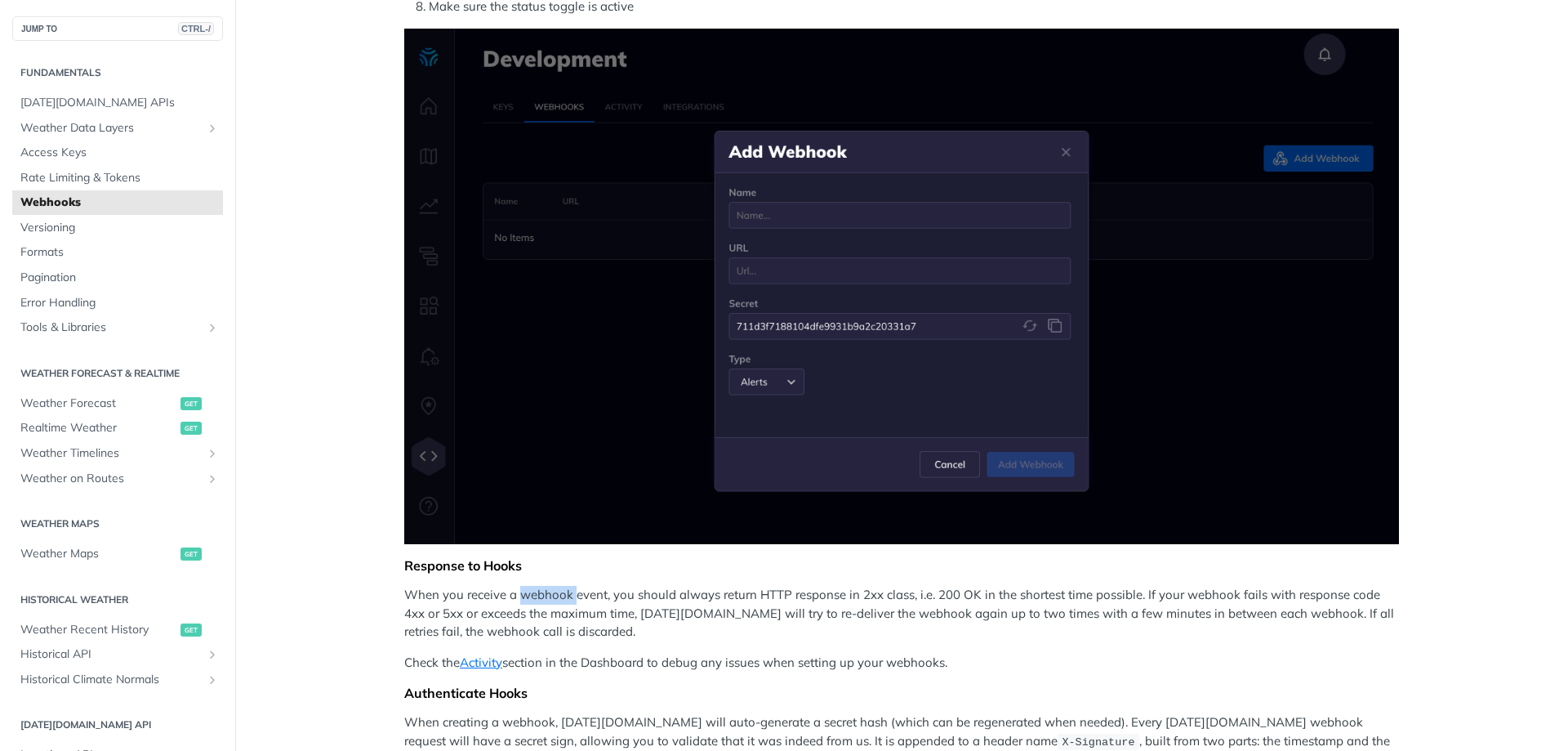
click at [527, 592] on p "When you receive a webhook event, you should always return HTTP response in 2xx…" at bounding box center [902, 613] width 994 height 55
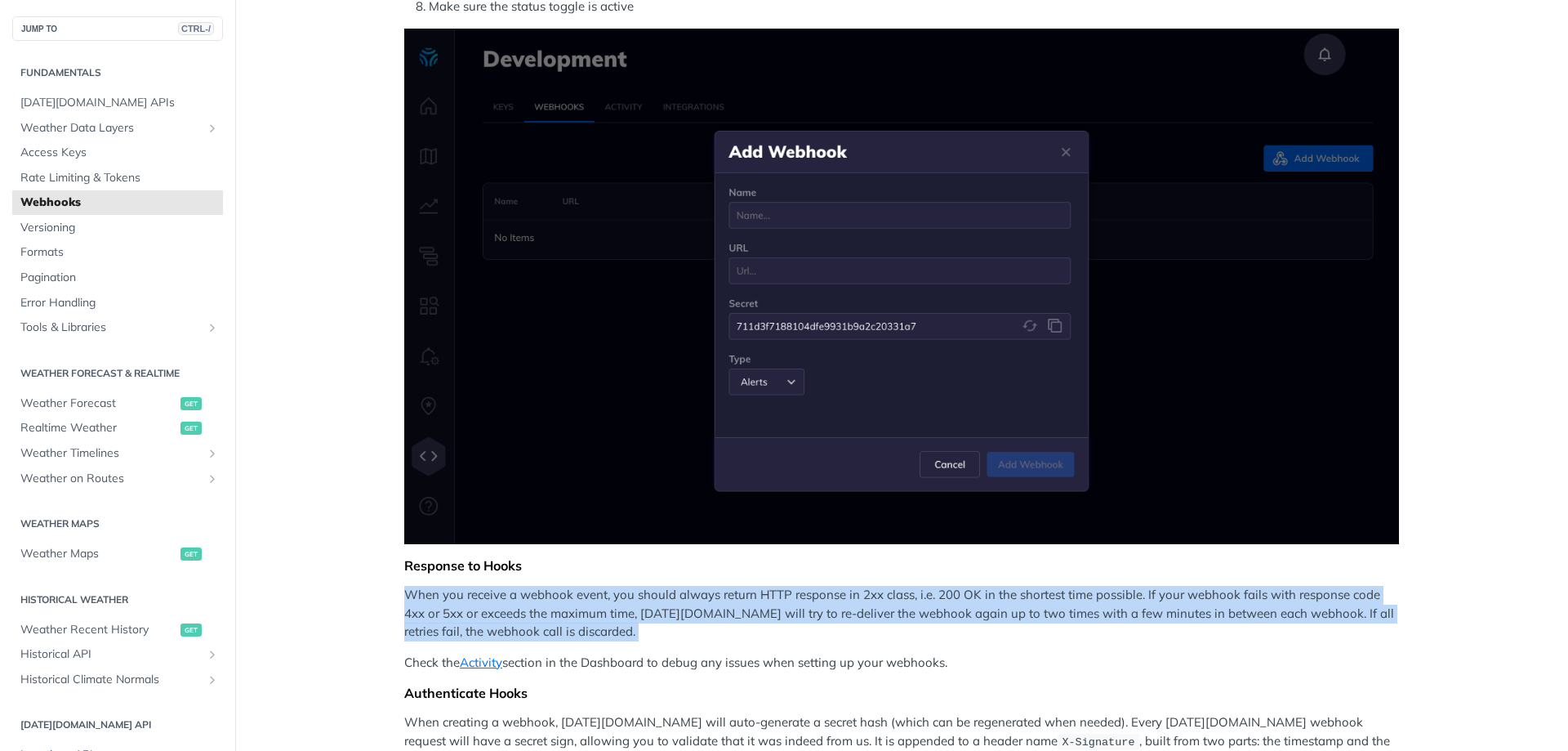
click at [527, 592] on p "When you receive a webhook event, you should always return HTTP response in 2xx…" at bounding box center [902, 613] width 994 height 55
click at [528, 592] on p "When you receive a webhook event, you should always return HTTP response in 2xx…" at bounding box center [902, 613] width 994 height 55
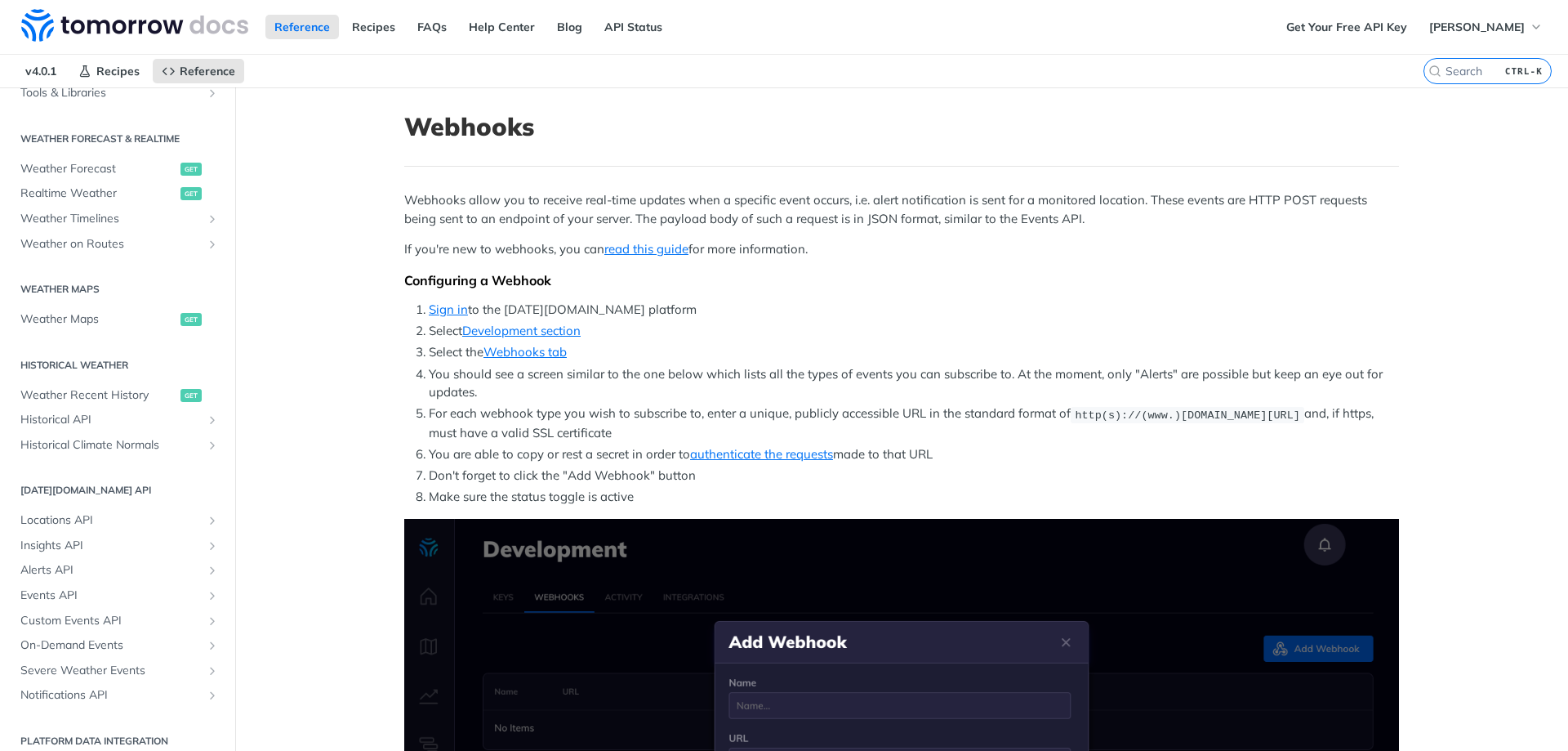
scroll to position [335, 0]
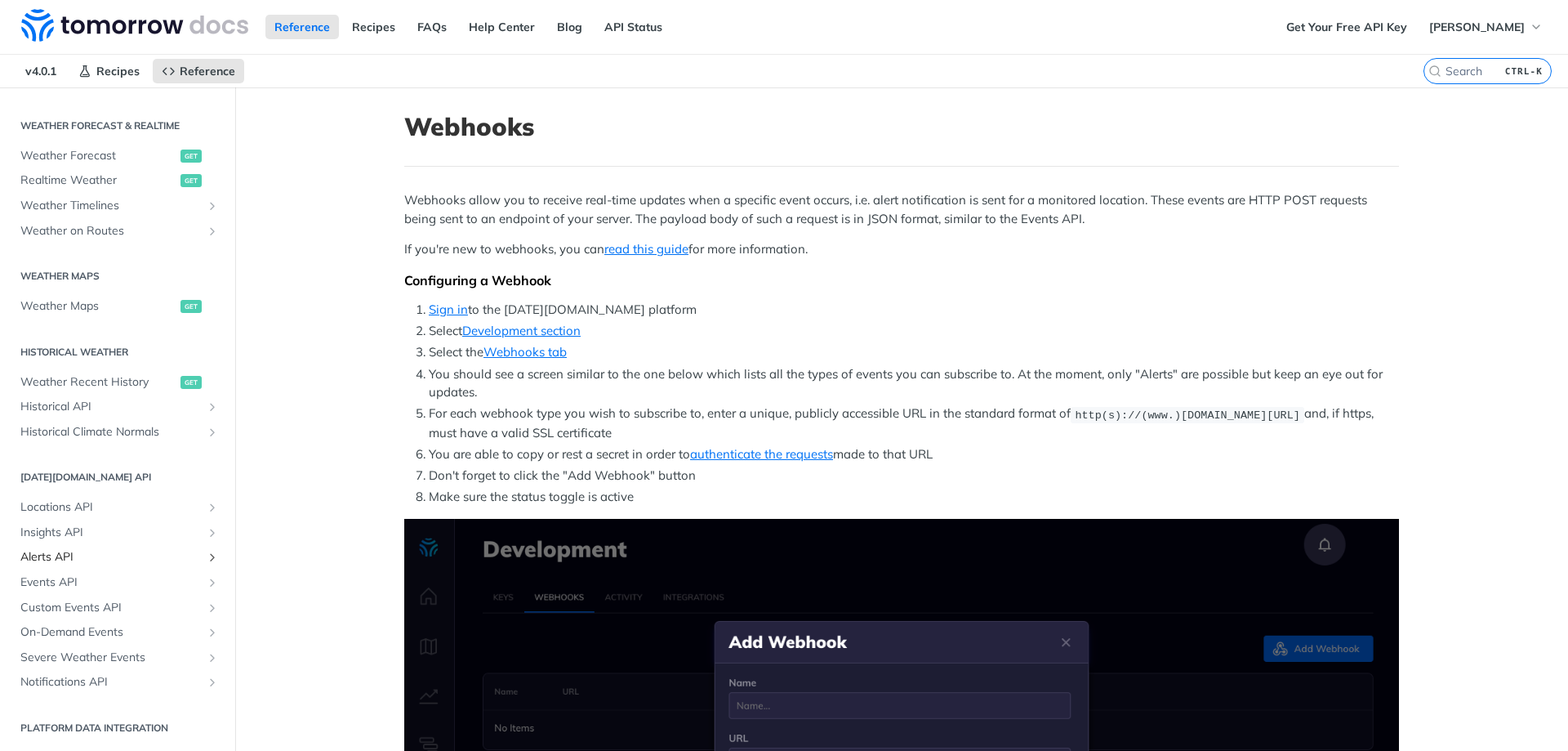
click at [206, 561] on icon "Show subpages for Alerts API" at bounding box center [212, 557] width 13 height 13
click at [206, 561] on icon "Hide subpages for Alerts API" at bounding box center [212, 557] width 13 height 13
click at [206, 583] on icon "Show subpages for Events API" at bounding box center [212, 582] width 13 height 13
click at [206, 581] on icon "Hide subpages for Events API" at bounding box center [212, 582] width 13 height 13
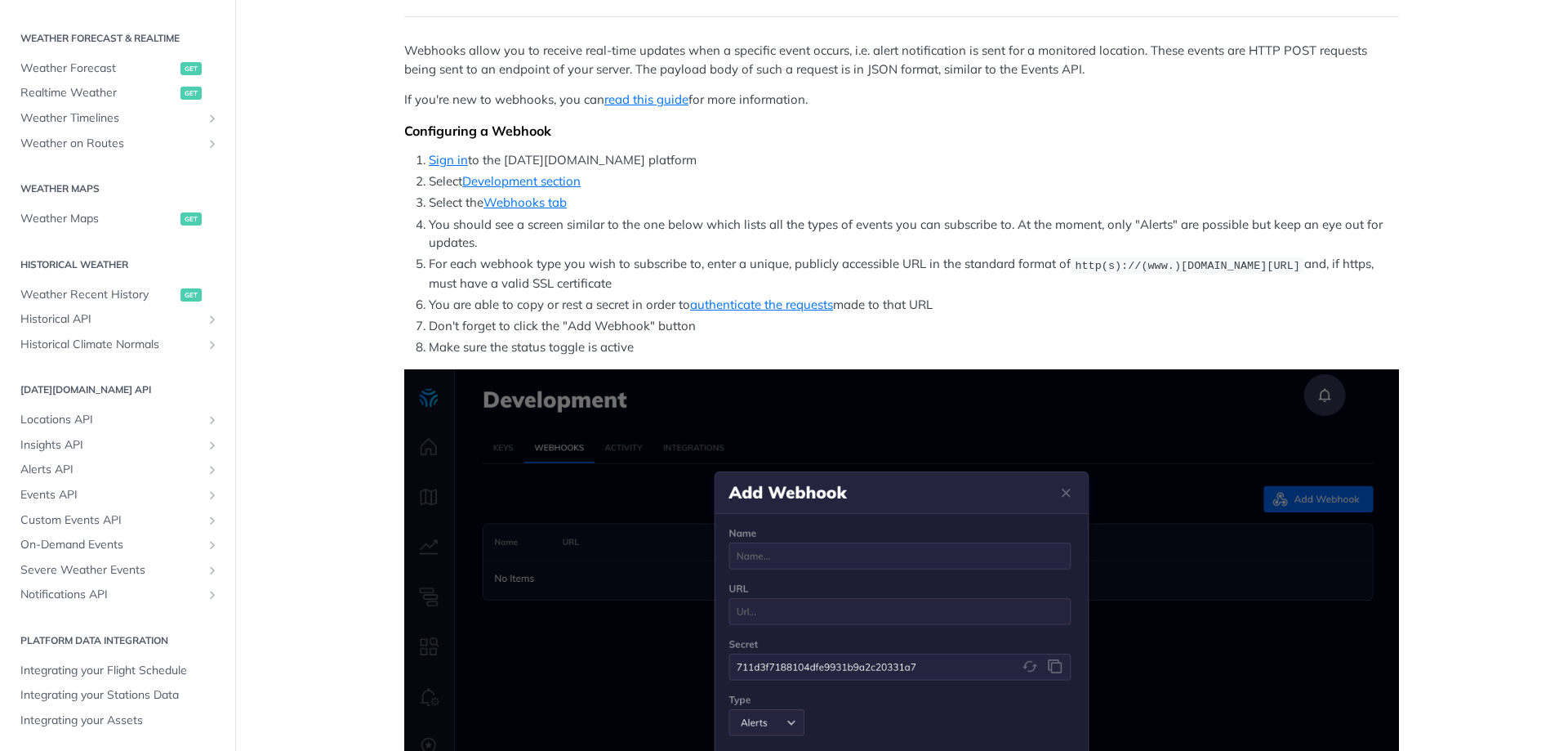
scroll to position [163, 0]
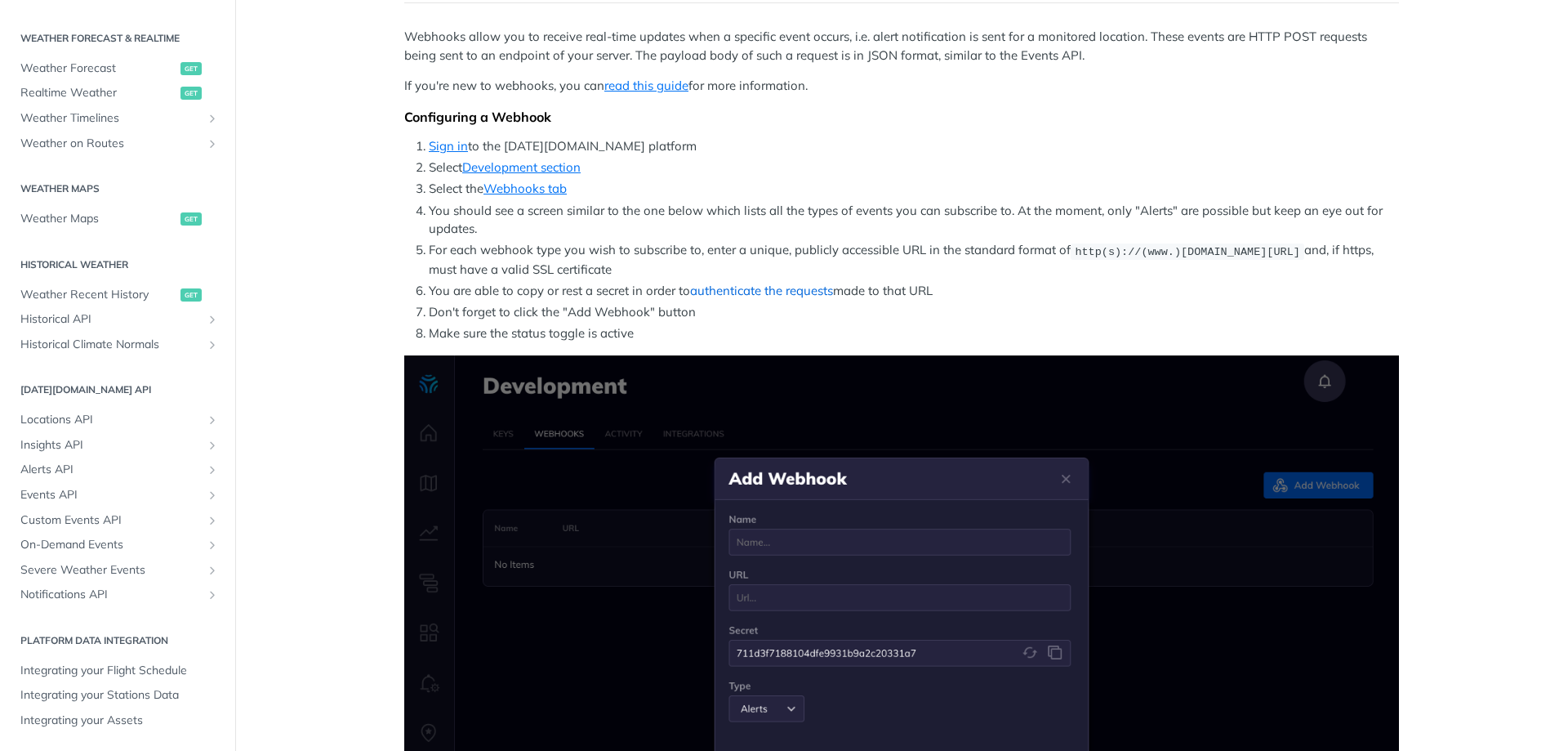
click at [786, 289] on link "authenticate the requests" at bounding box center [761, 290] width 143 height 16
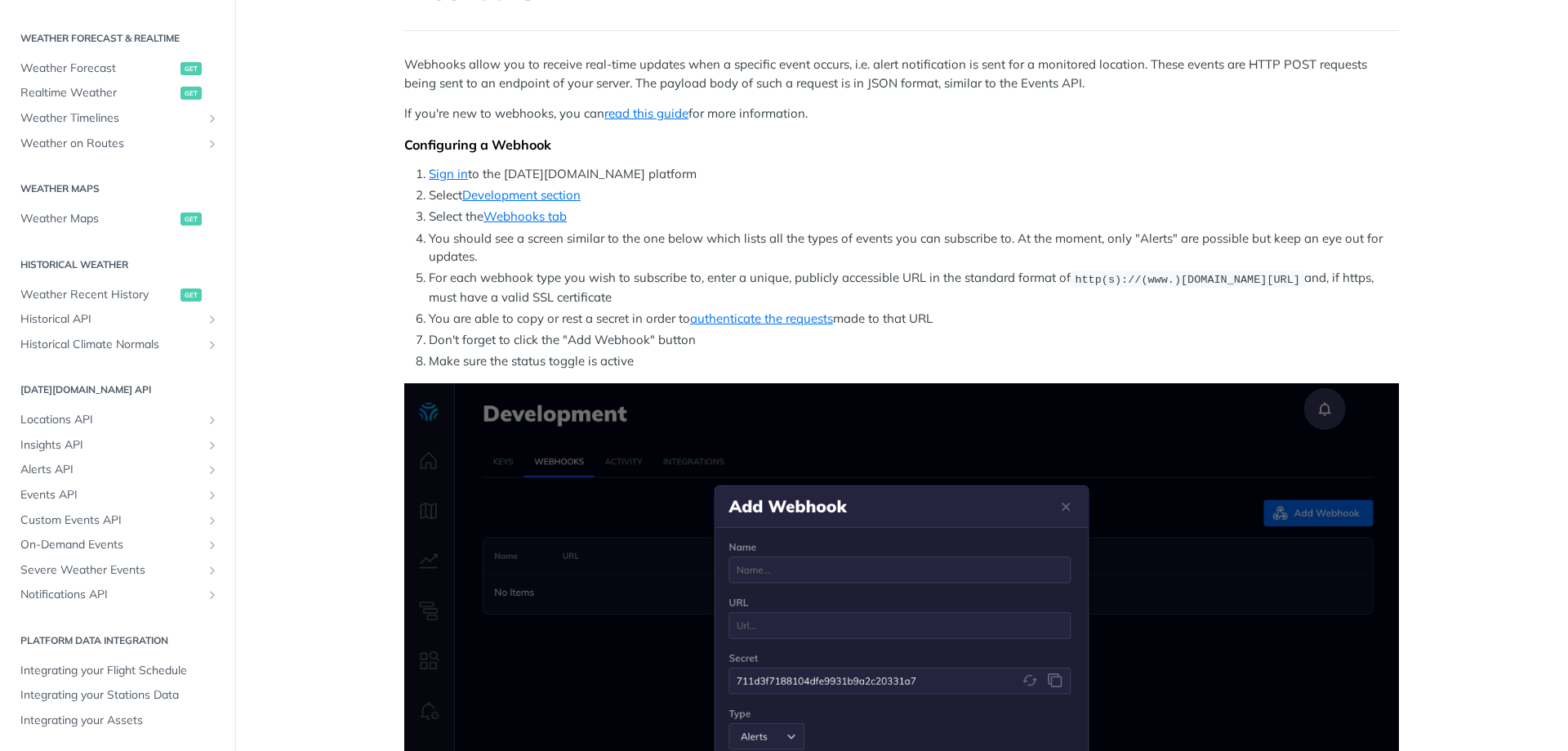
scroll to position [134, 0]
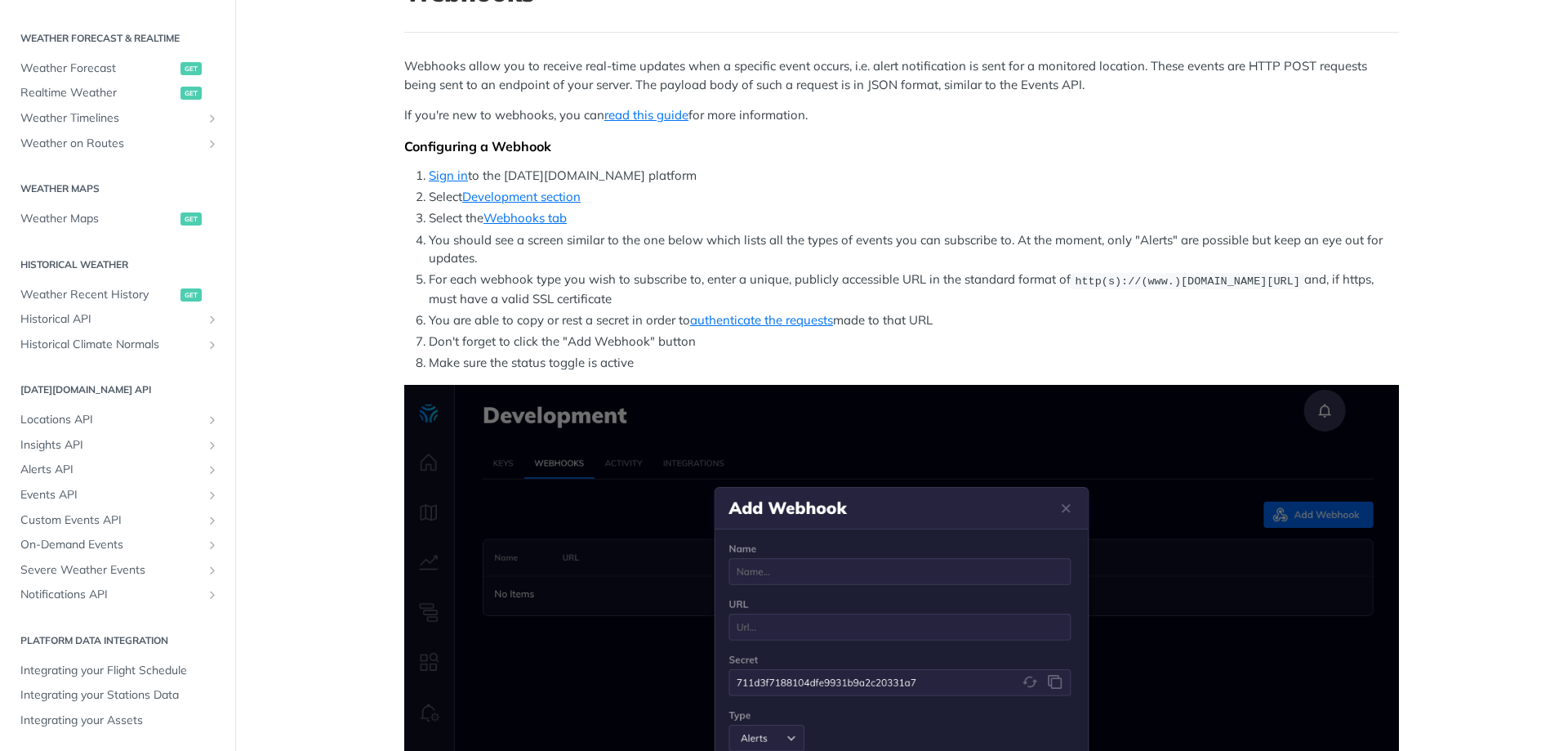
click at [574, 342] on li "Don't forget to click the "Add Webhook" button" at bounding box center [914, 341] width 970 height 18
click at [545, 368] on li "Make sure the status toggle is active" at bounding box center [914, 362] width 970 height 18
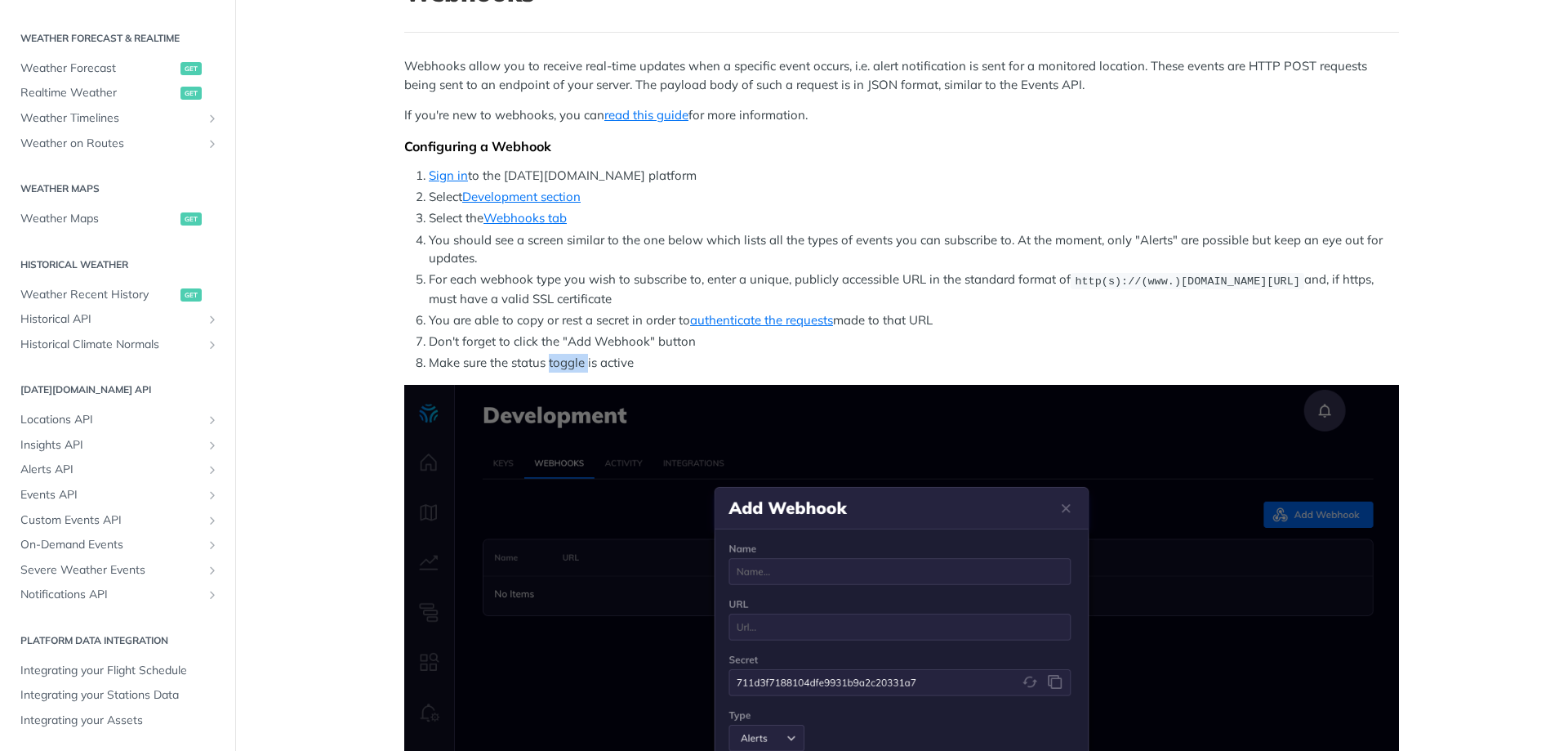
click at [545, 368] on li "Make sure the status toggle is active" at bounding box center [914, 362] width 970 height 18
click at [555, 291] on li "For each webhook type you wish to subscribe to, enter a unique, publicly access…" at bounding box center [914, 289] width 970 height 38
click at [675, 275] on li "For each webhook type you wish to subscribe to, enter a unique, publicly access…" at bounding box center [914, 289] width 970 height 38
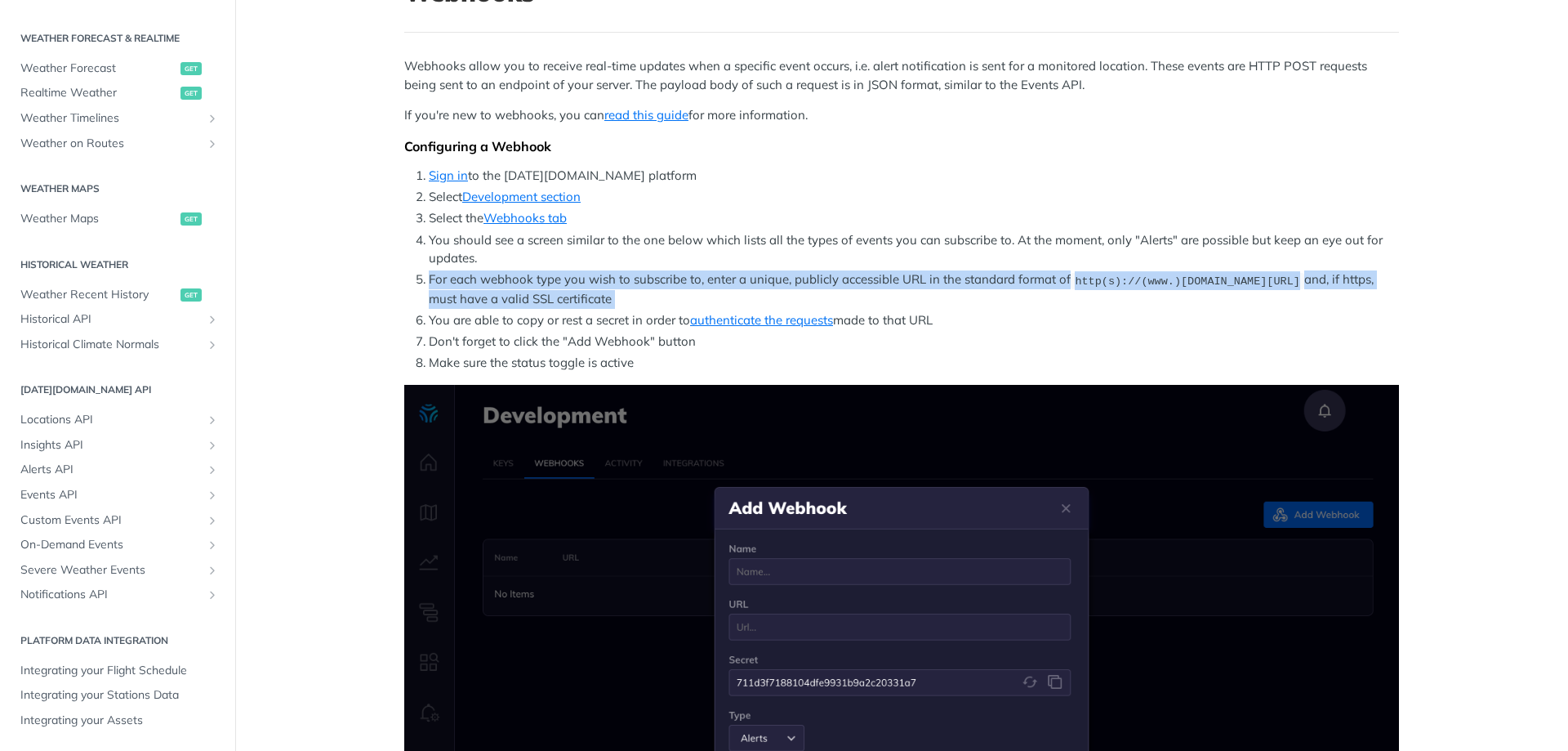
click at [675, 275] on li "For each webhook type you wish to subscribe to, enter a unique, publicly access…" at bounding box center [914, 289] width 970 height 38
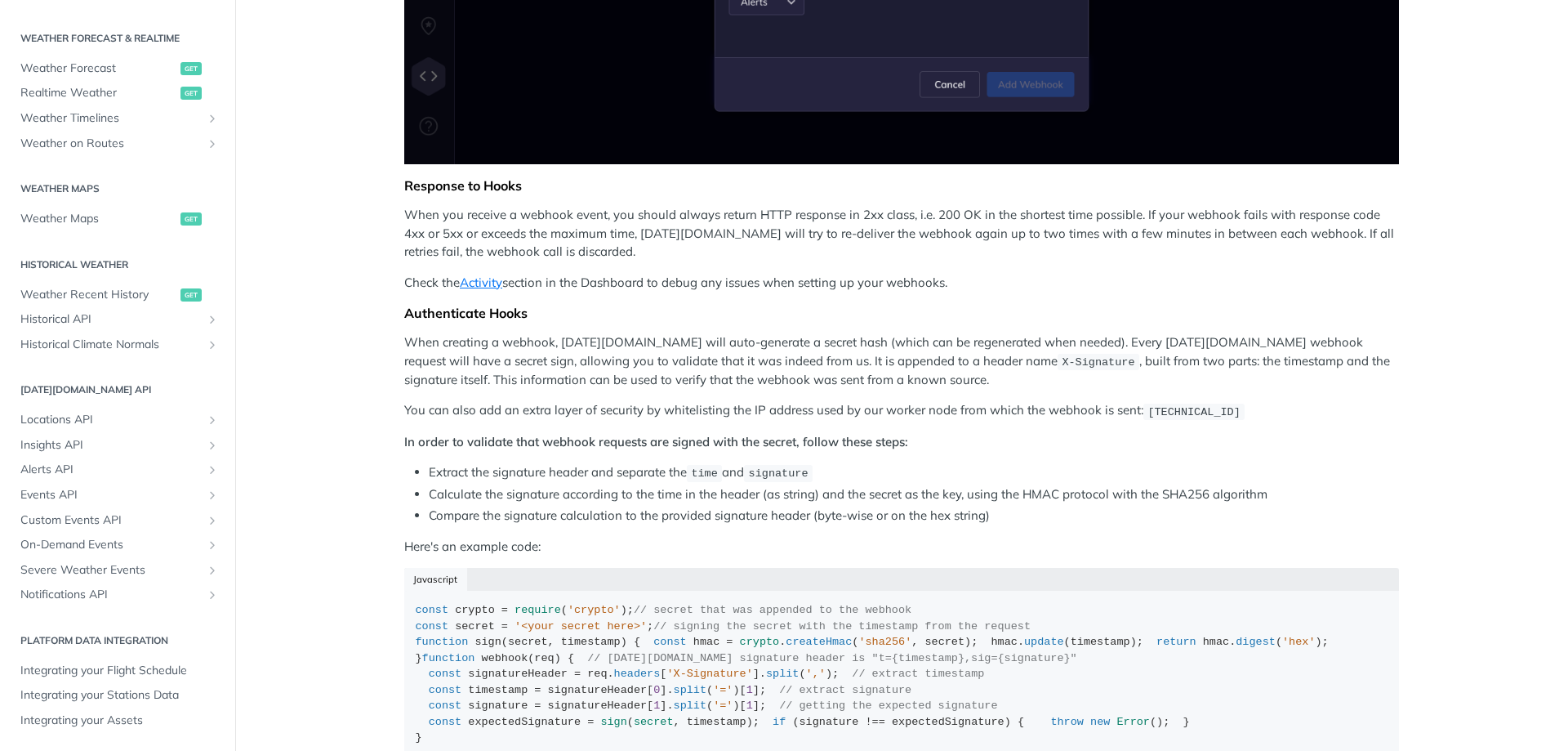
scroll to position [869, 0]
click at [584, 342] on p "When creating a webhook, Tomorrow.io will auto-generate a secret hash (which ca…" at bounding box center [902, 361] width 994 height 55
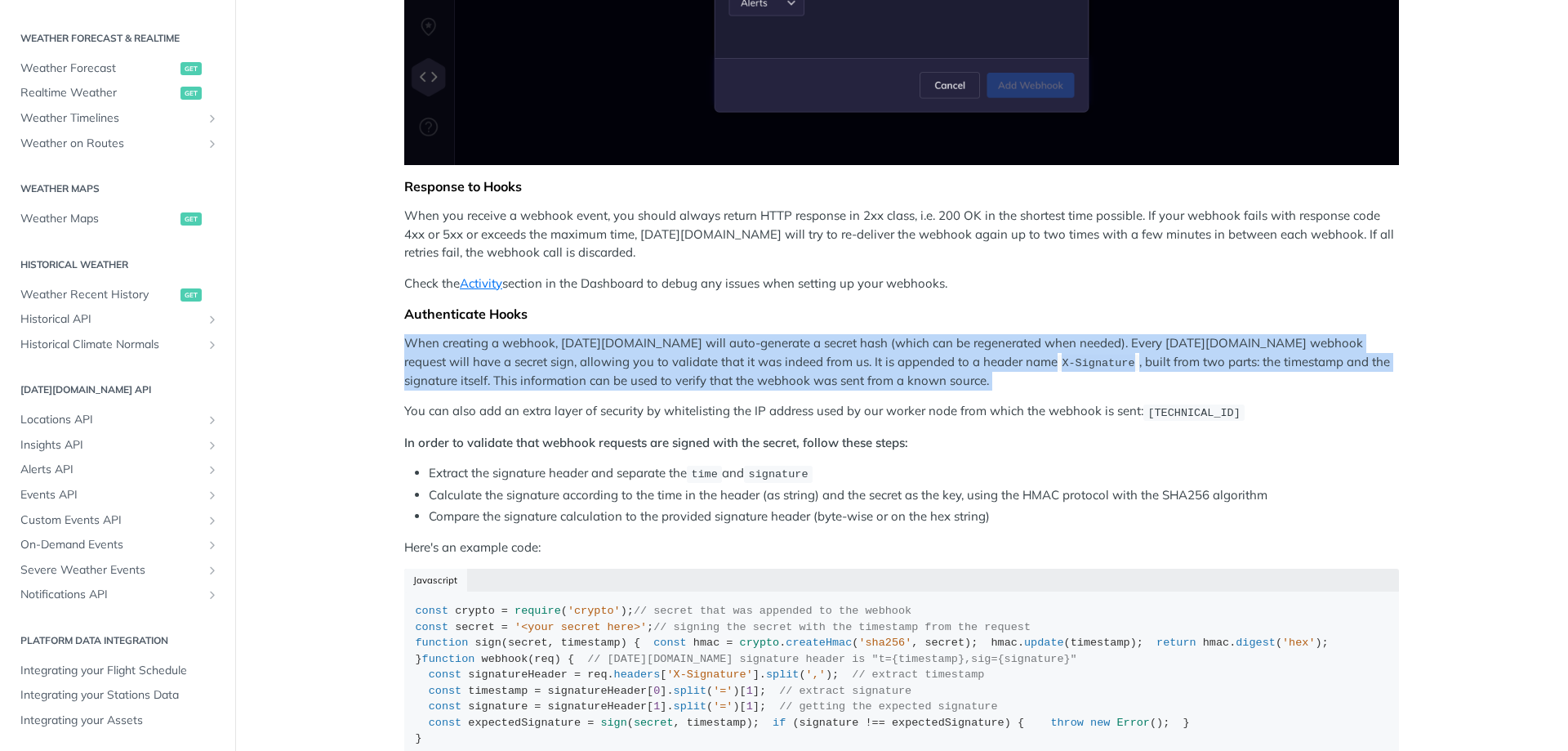
click at [584, 342] on p "When creating a webhook, Tomorrow.io will auto-generate a secret hash (which ca…" at bounding box center [902, 361] width 994 height 55
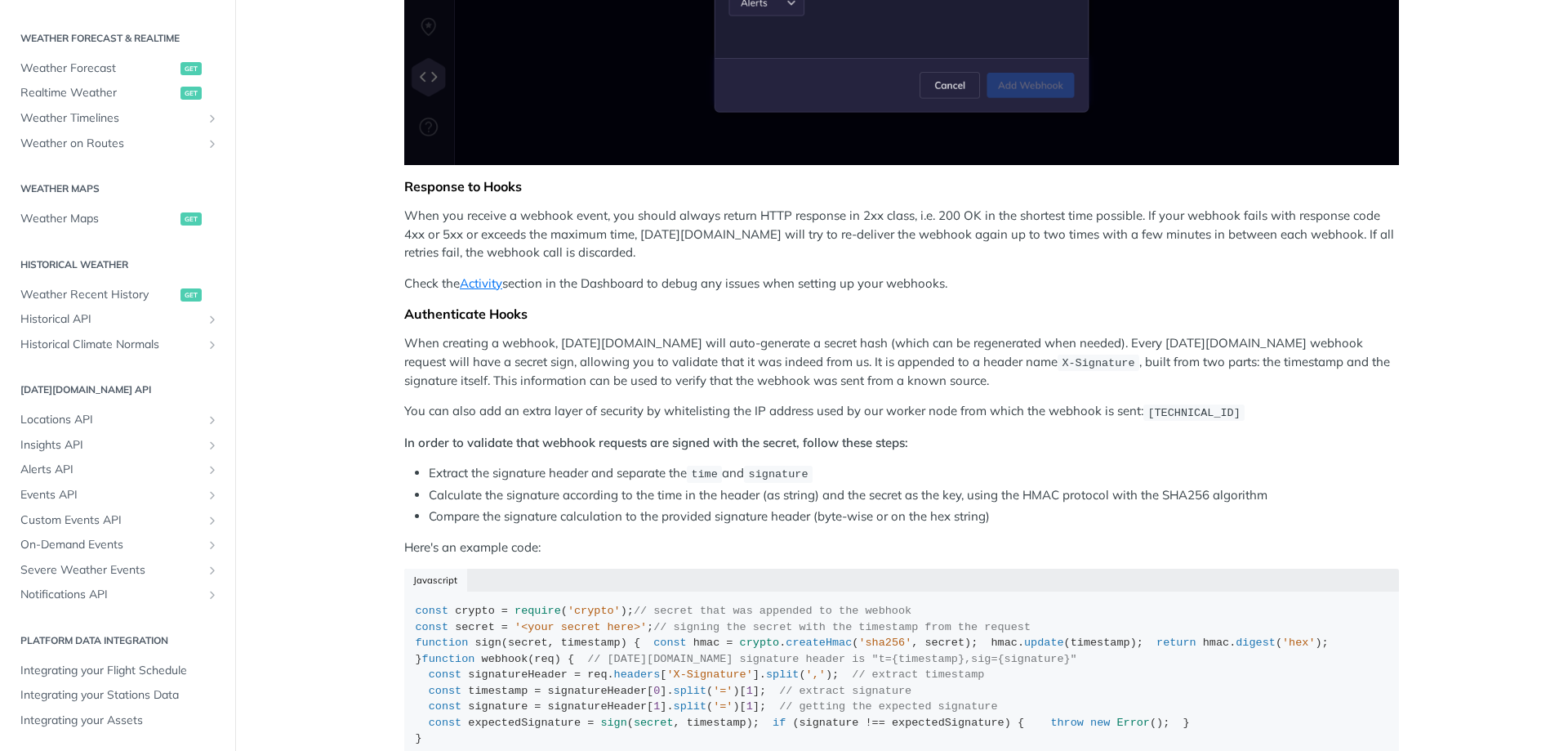
click at [526, 454] on div "Webhooks allow you to receive real-time updates when a specific event occurs, i…" at bounding box center [902, 46] width 994 height 1448
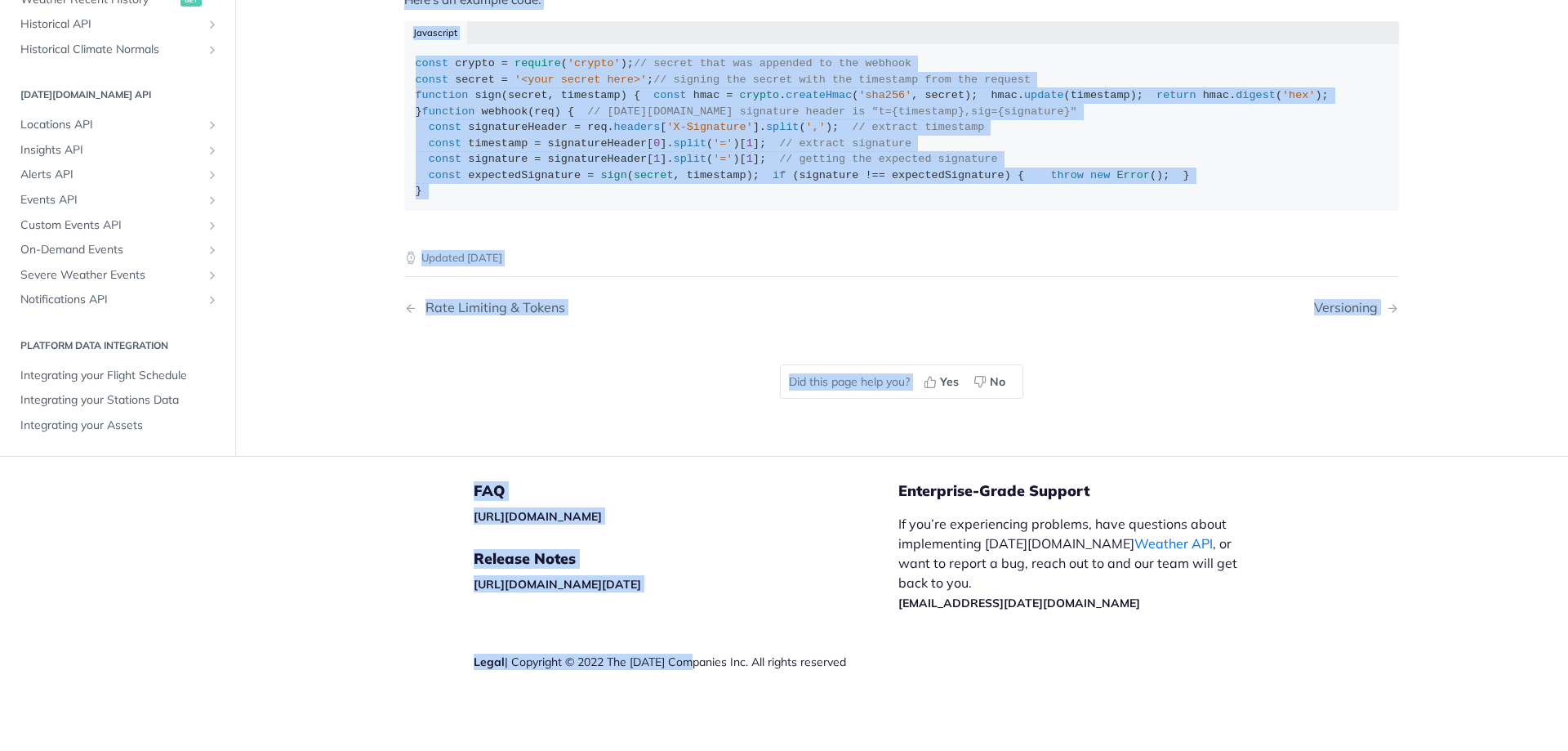
scroll to position [1686, 0]
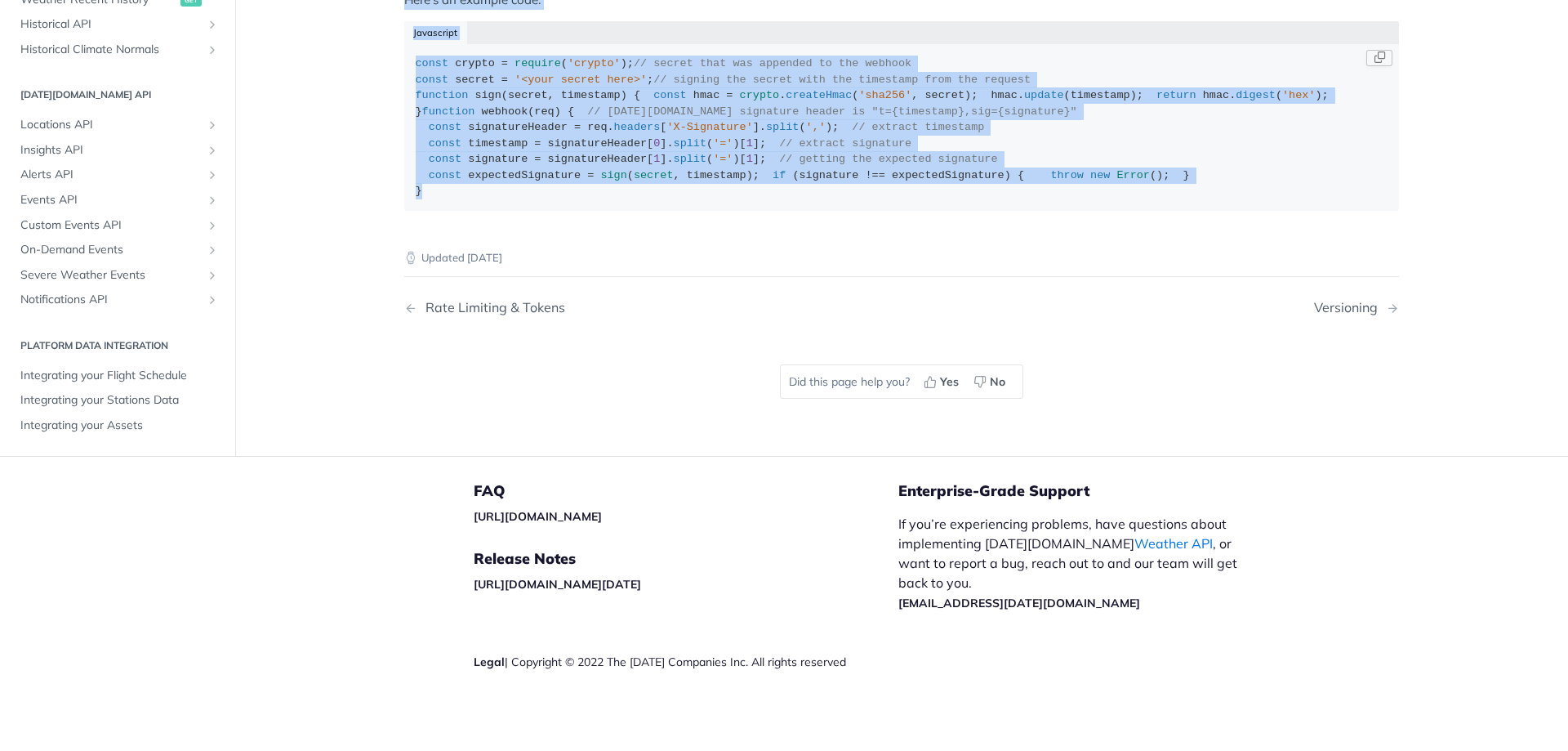
drag, startPoint x: 403, startPoint y: 125, endPoint x: 647, endPoint y: 197, distance: 254.4
copy article "Webhooks Webhooks allow you to receive real-time updates when a specific event …"
click at [920, 167] on div "const crypto = require ( 'crypto' ); // secret that was appended to the webhook…" at bounding box center [902, 127] width 973 height 144
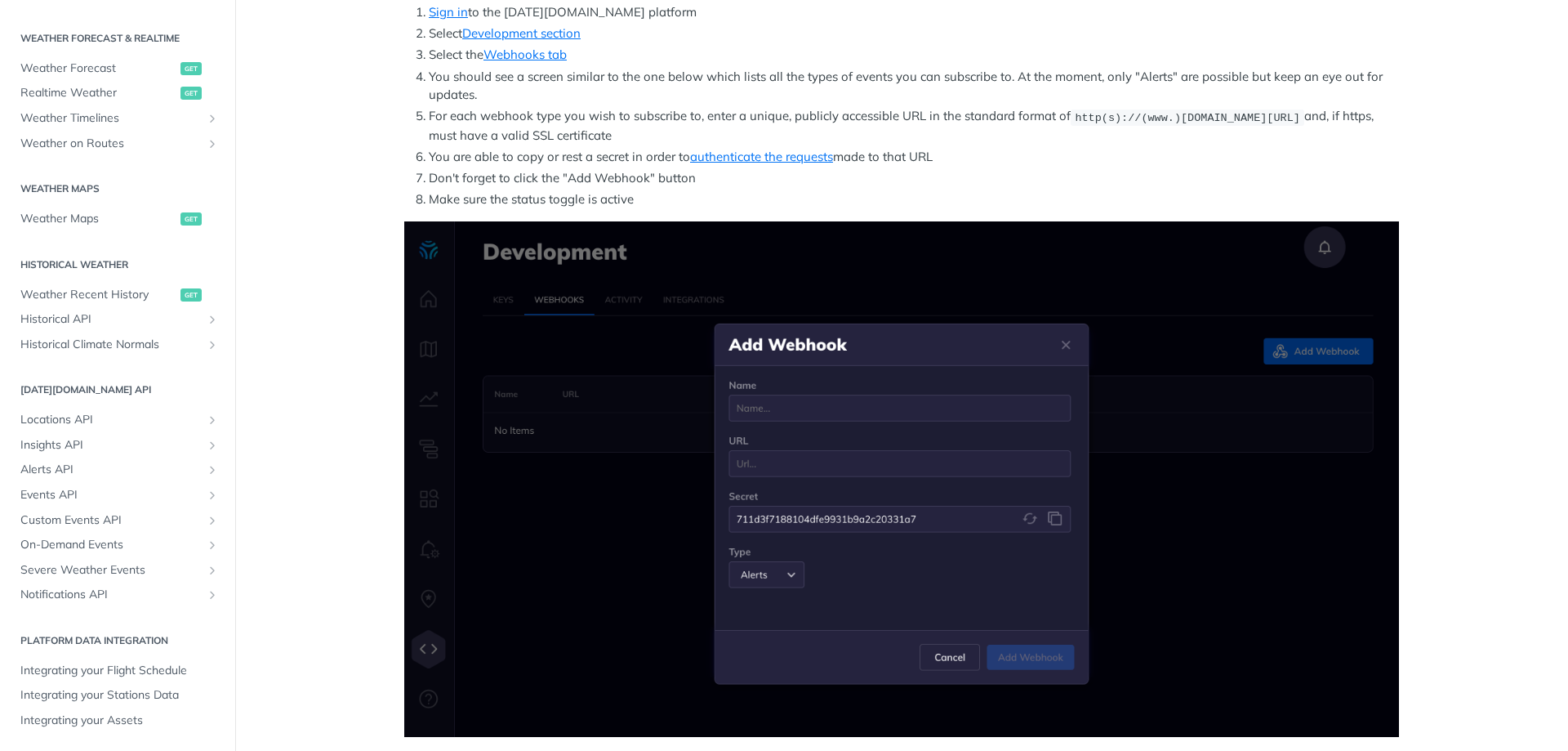
scroll to position [461, 0]
